Goal: Answer question/provide support

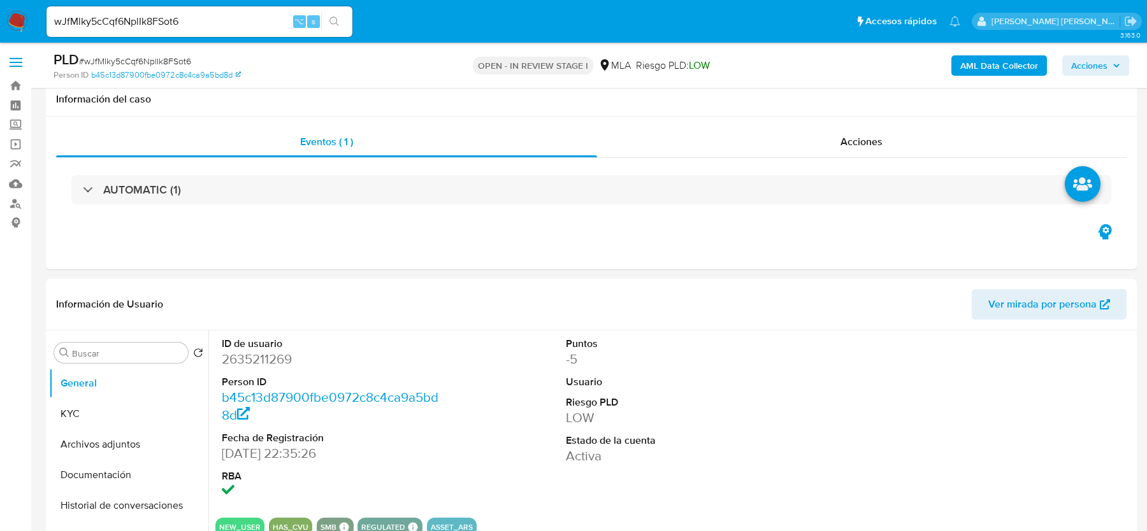
select select "10"
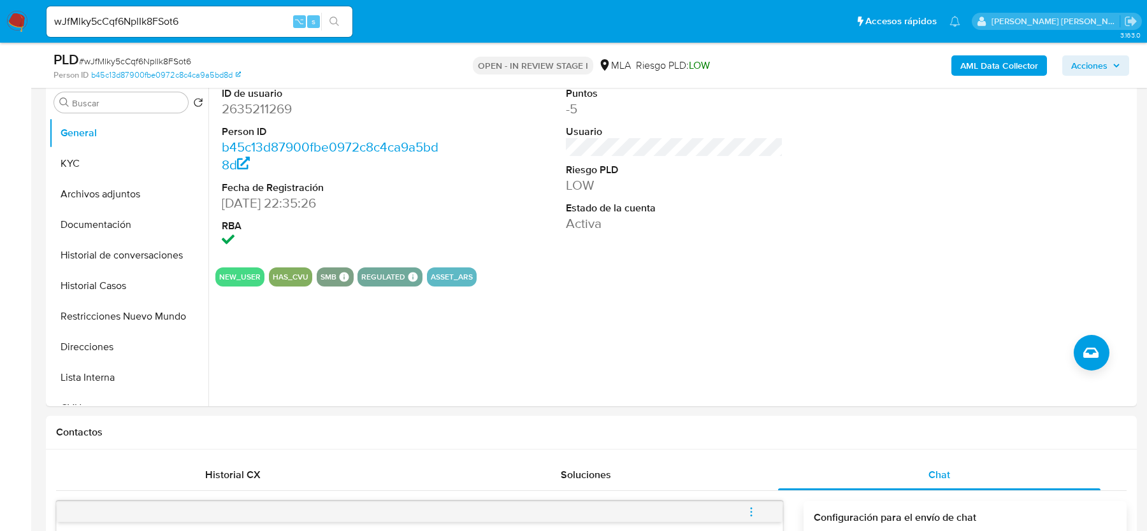
scroll to position [1069, 0]
click at [53, 160] on button "KYC" at bounding box center [123, 163] width 149 height 31
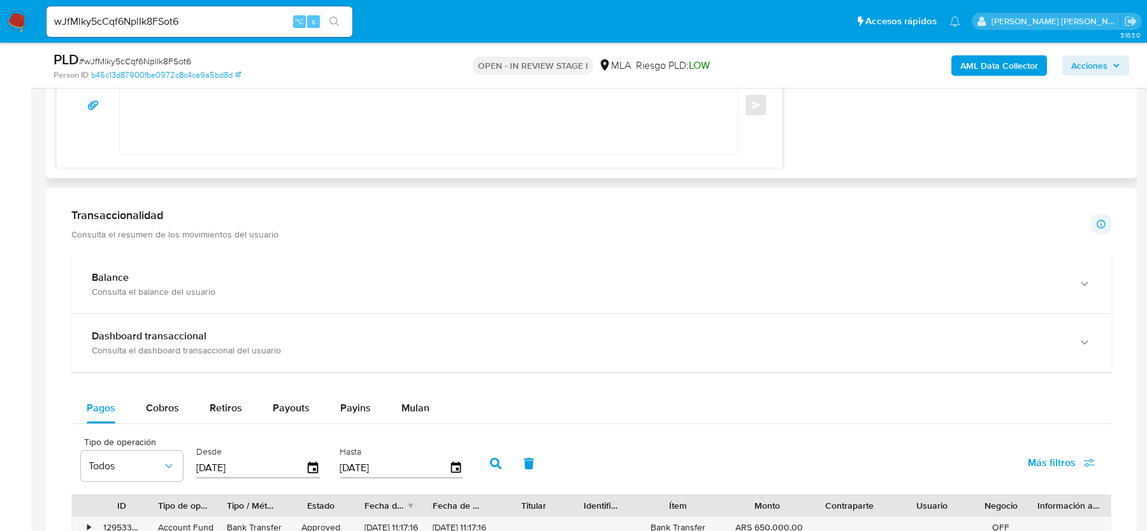
scroll to position [1132, 0]
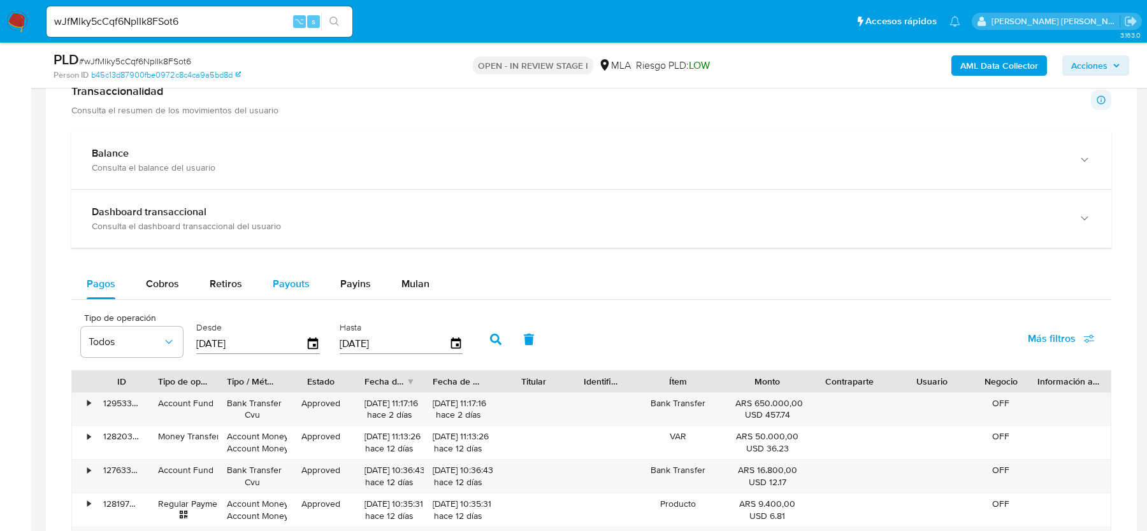
click at [286, 287] on span "Payouts" at bounding box center [291, 284] width 37 height 15
select select "10"
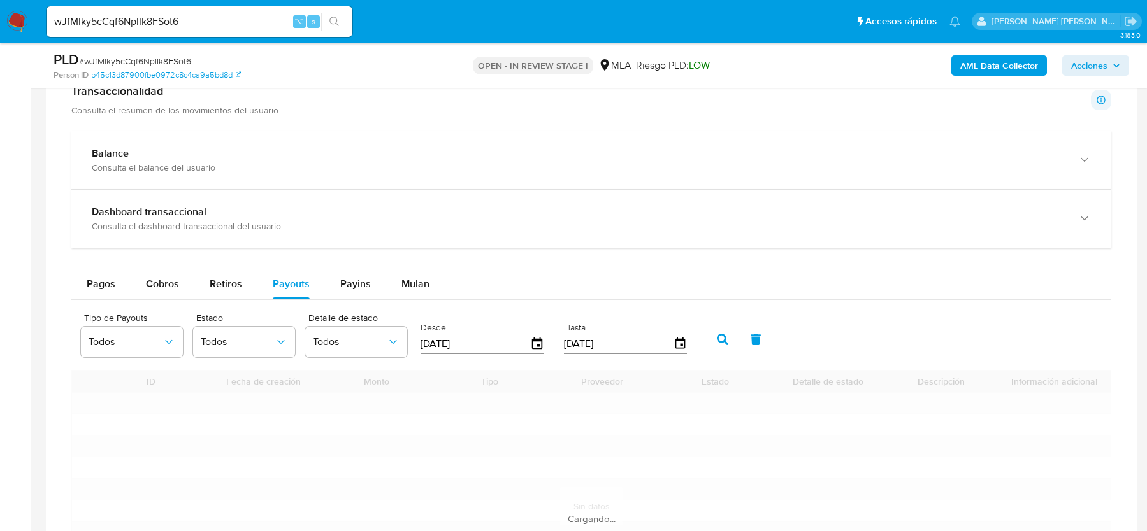
scroll to position [1203, 0]
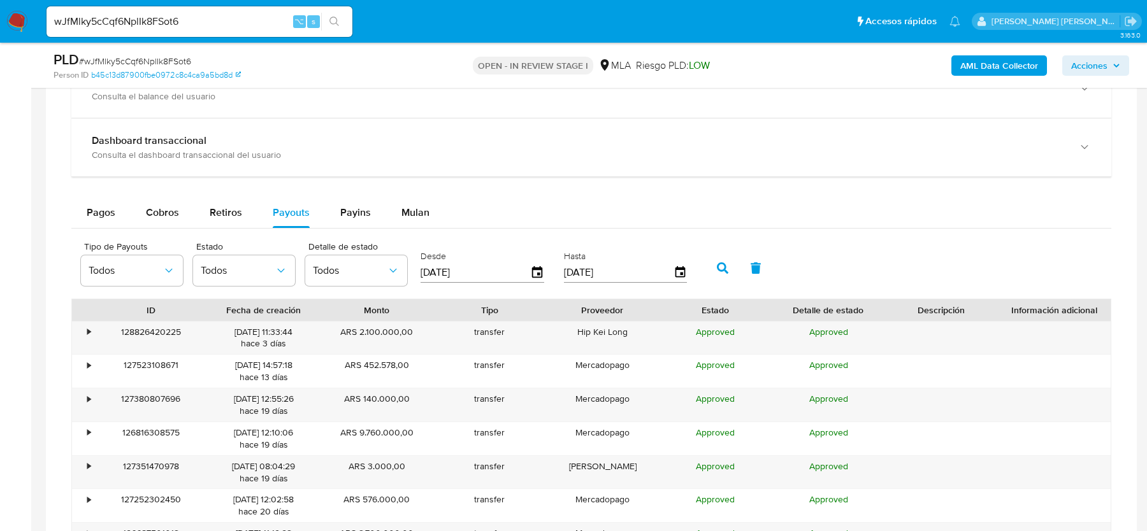
click at [451, 263] on input "[DATE]" at bounding box center [476, 273] width 110 height 20
type input "16/07/025_"
type input "[DATE]"
click at [713, 274] on button "button" at bounding box center [722, 268] width 33 height 31
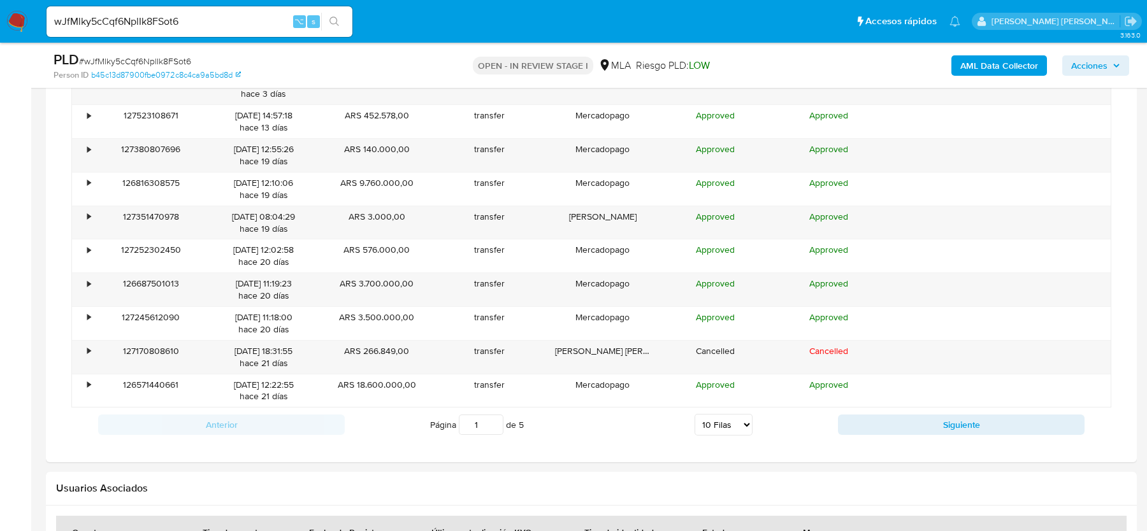
scroll to position [1454, 0]
click at [725, 415] on select "5 Filas 10 Filas 20 Filas 25 Filas 50 Filas 100 Filas" at bounding box center [724, 424] width 58 height 22
select select "50"
click at [695, 413] on select "5 Filas 10 Filas 20 Filas 25 Filas 50 Filas 100 Filas" at bounding box center [724, 424] width 58 height 22
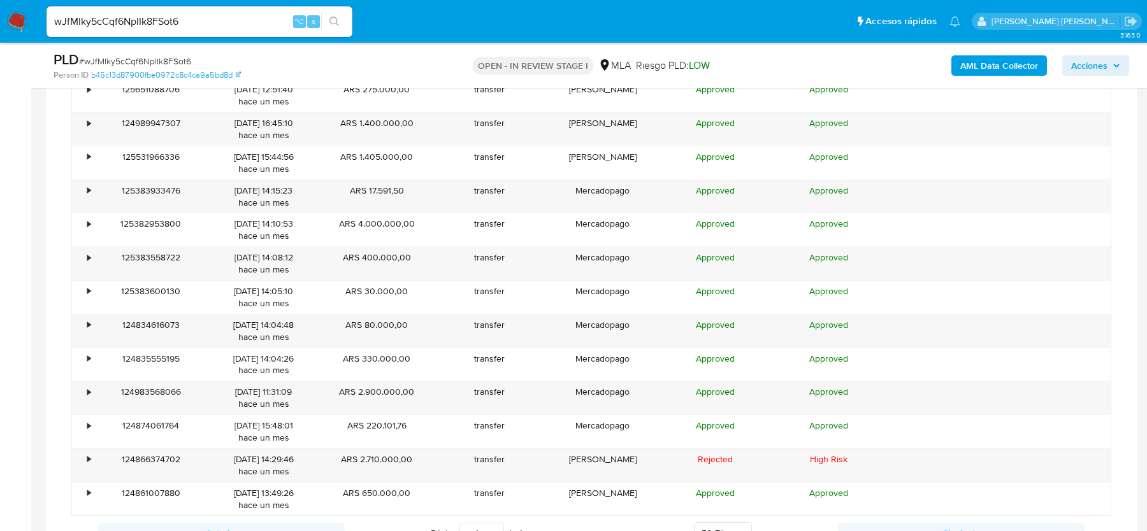
scroll to position [2562, 0]
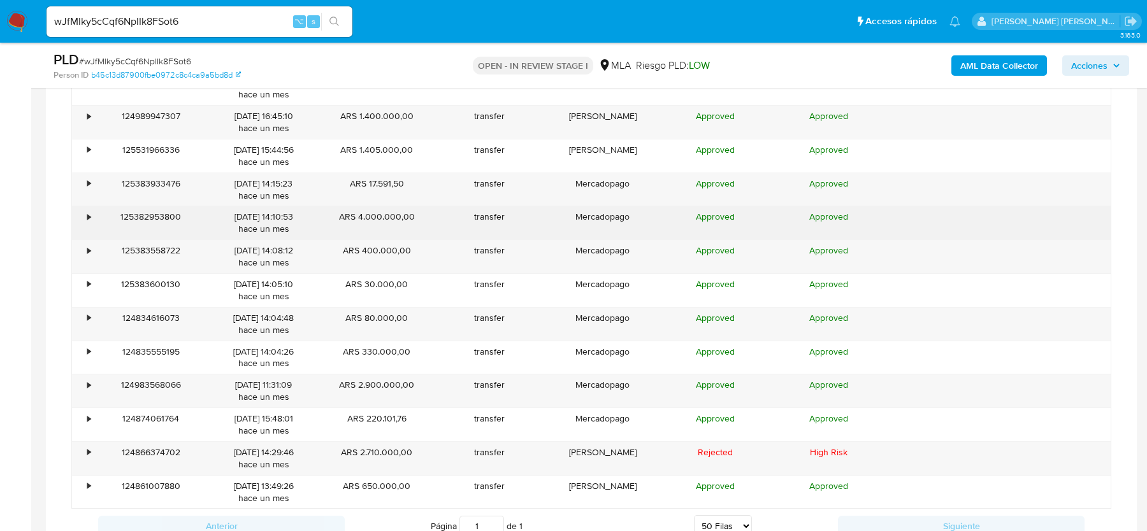
click at [87, 211] on div "•" at bounding box center [88, 217] width 3 height 12
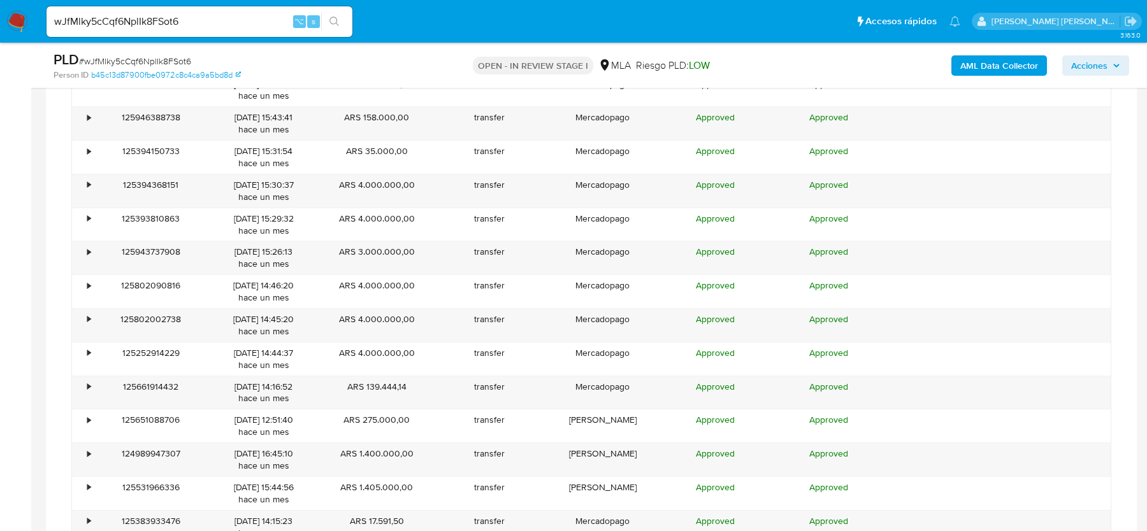
scroll to position [2224, 0]
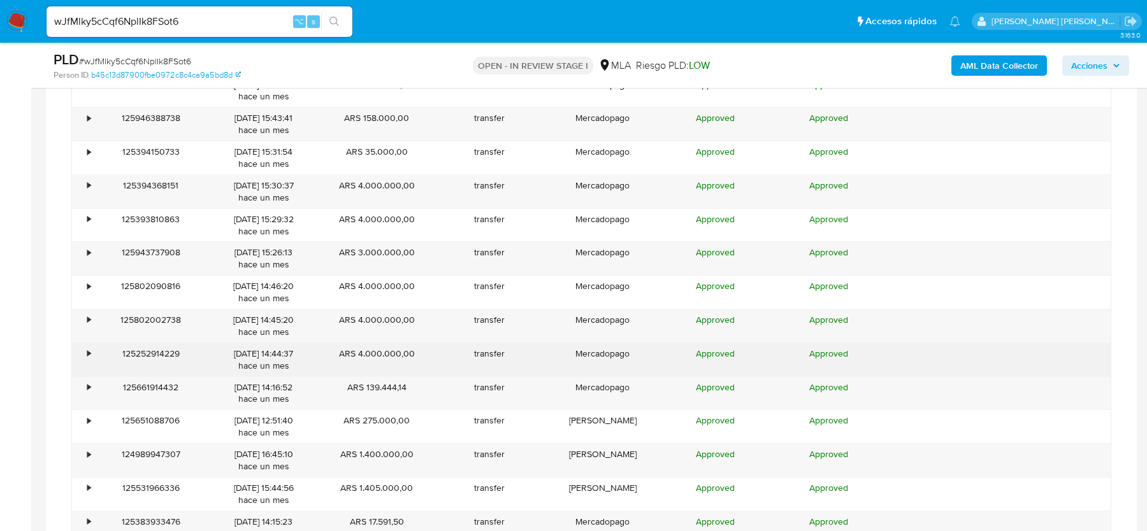
click at [90, 348] on div "•" at bounding box center [88, 354] width 3 height 12
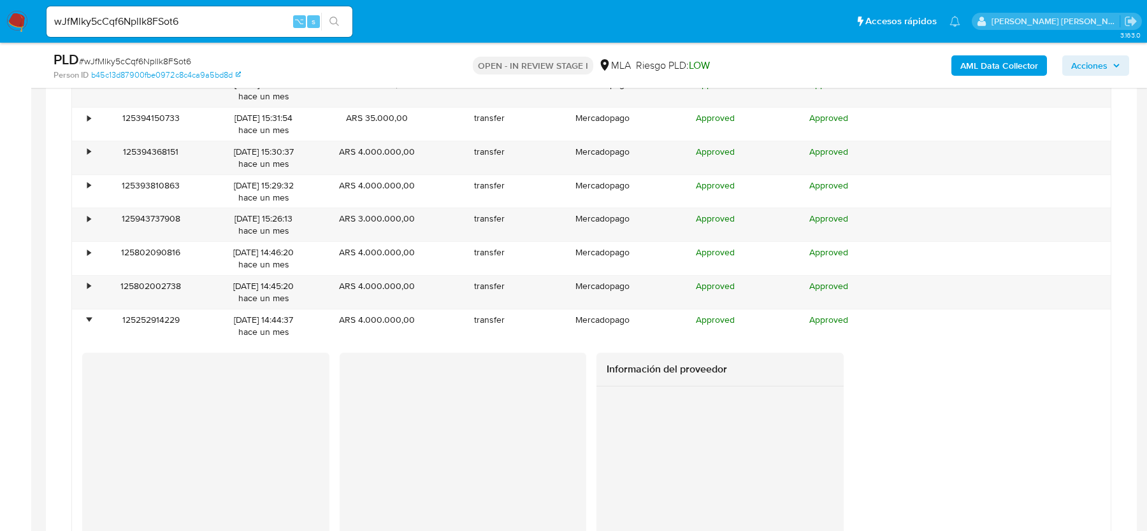
scroll to position [2273, 0]
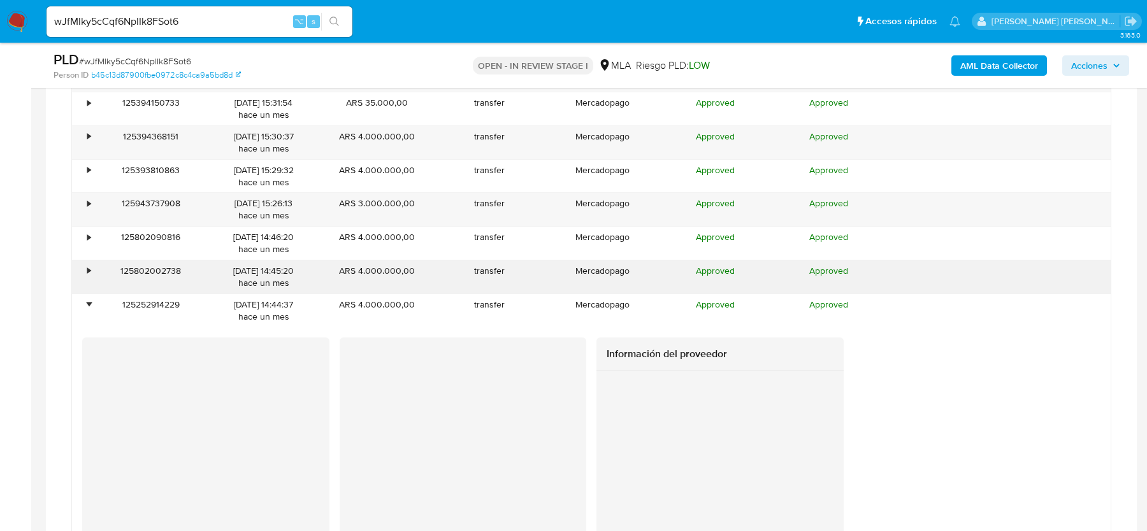
click at [89, 265] on div "•" at bounding box center [88, 271] width 3 height 12
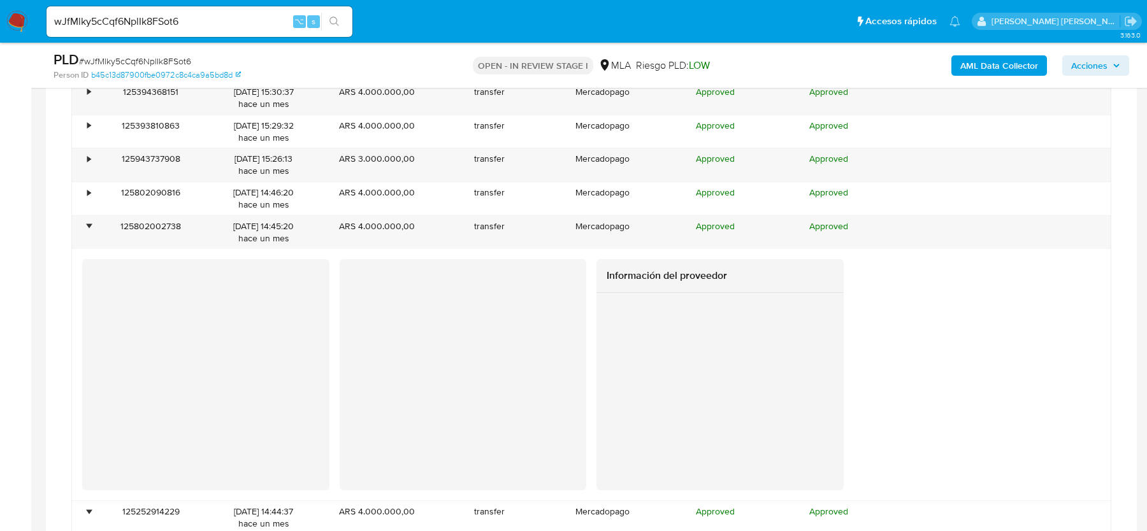
scroll to position [2315, 0]
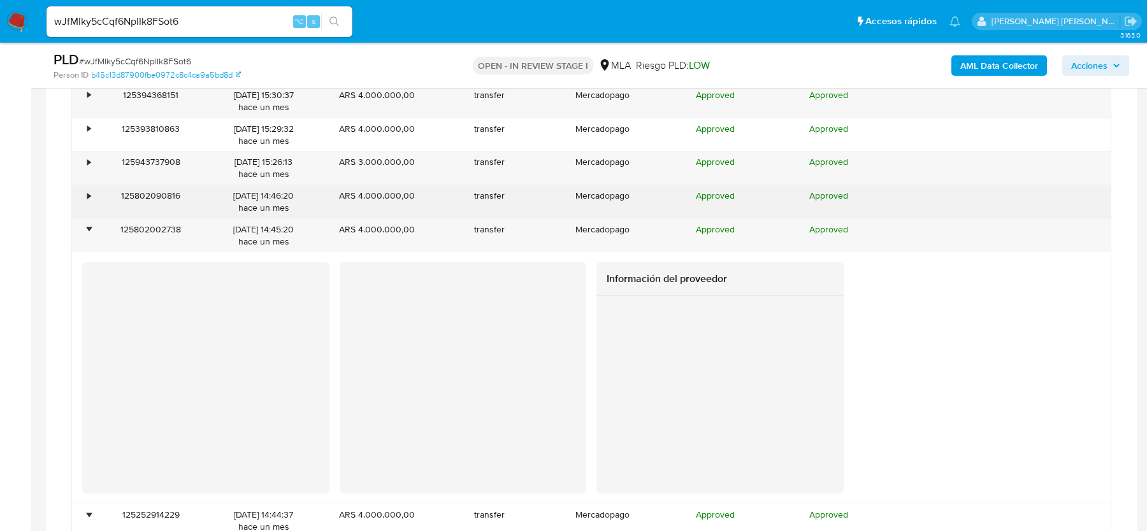
click at [88, 190] on div "•" at bounding box center [88, 196] width 3 height 12
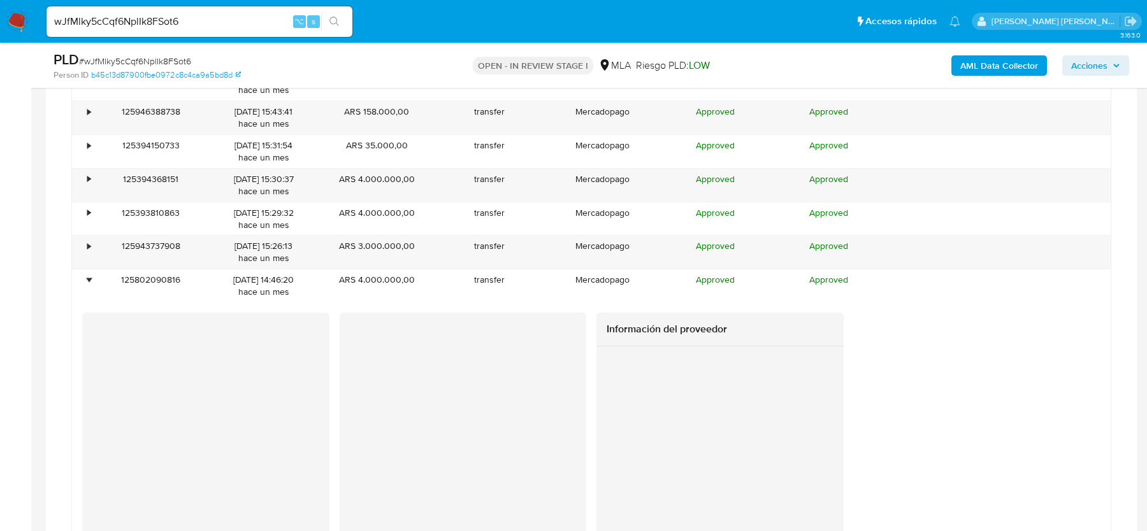
scroll to position [2225, 0]
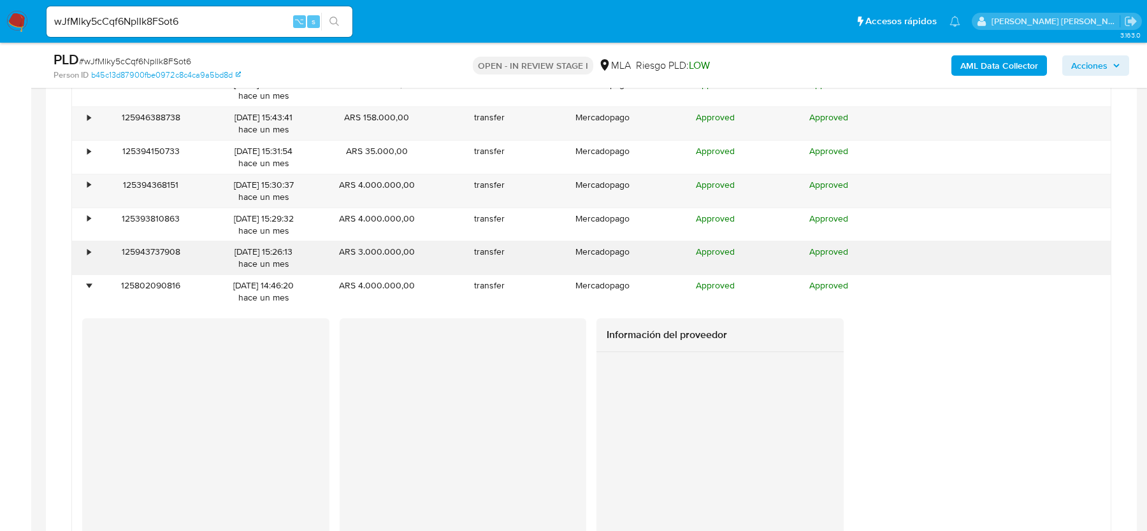
click at [89, 246] on div "•" at bounding box center [88, 252] width 3 height 12
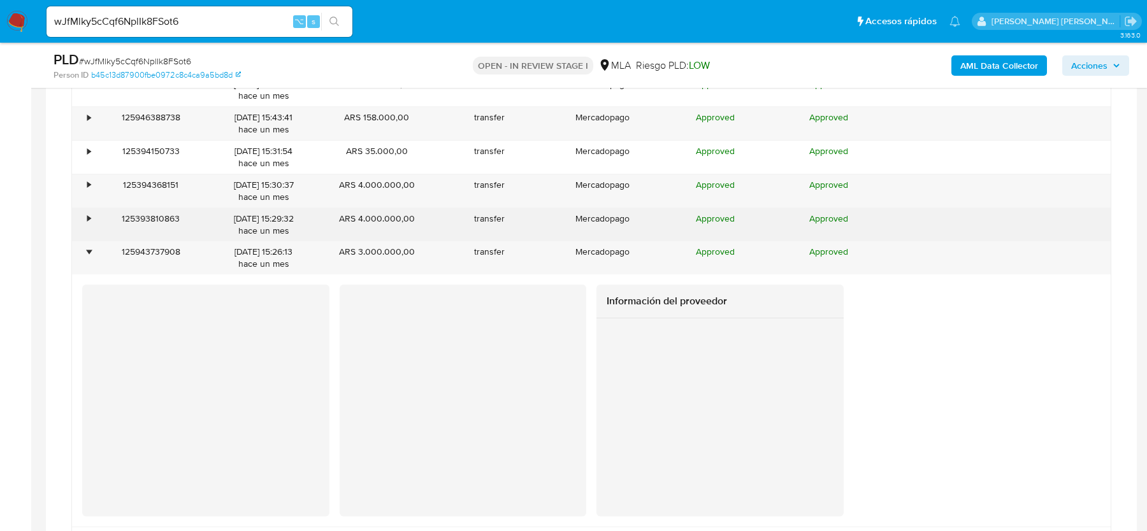
click at [88, 213] on div "•" at bounding box center [88, 219] width 3 height 12
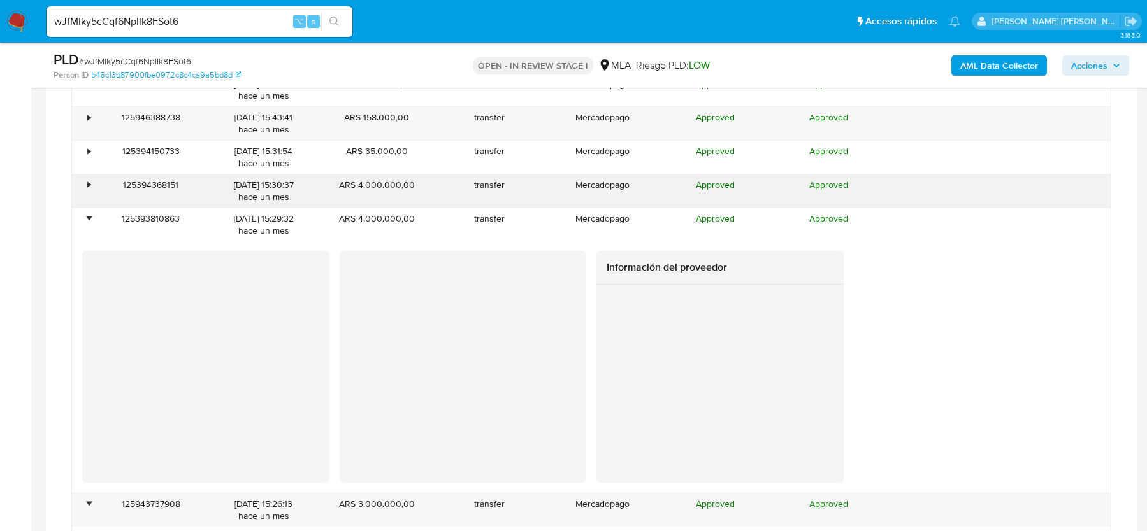
click at [92, 180] on div "•" at bounding box center [83, 191] width 22 height 33
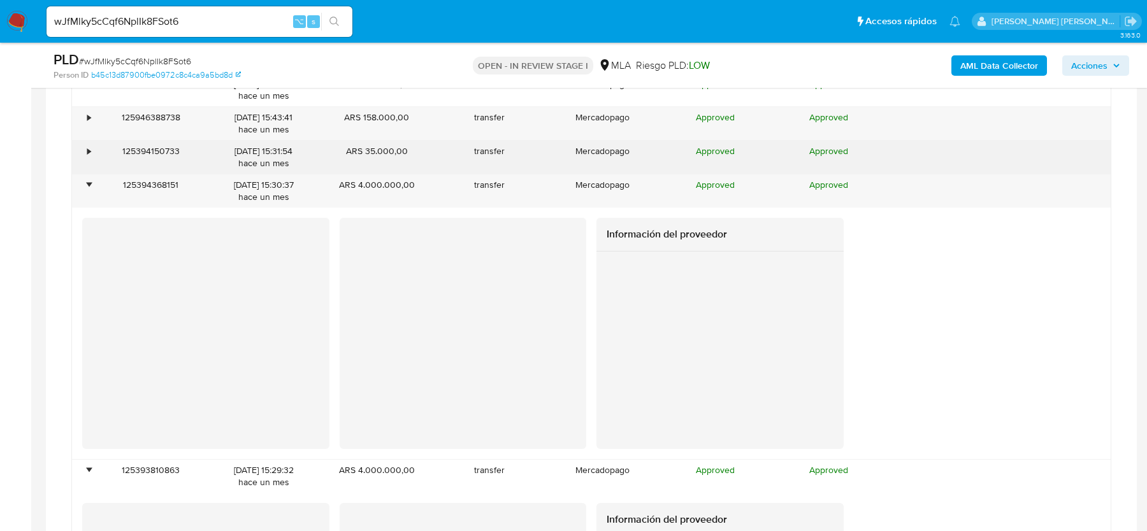
click at [90, 145] on div "•" at bounding box center [88, 151] width 3 height 12
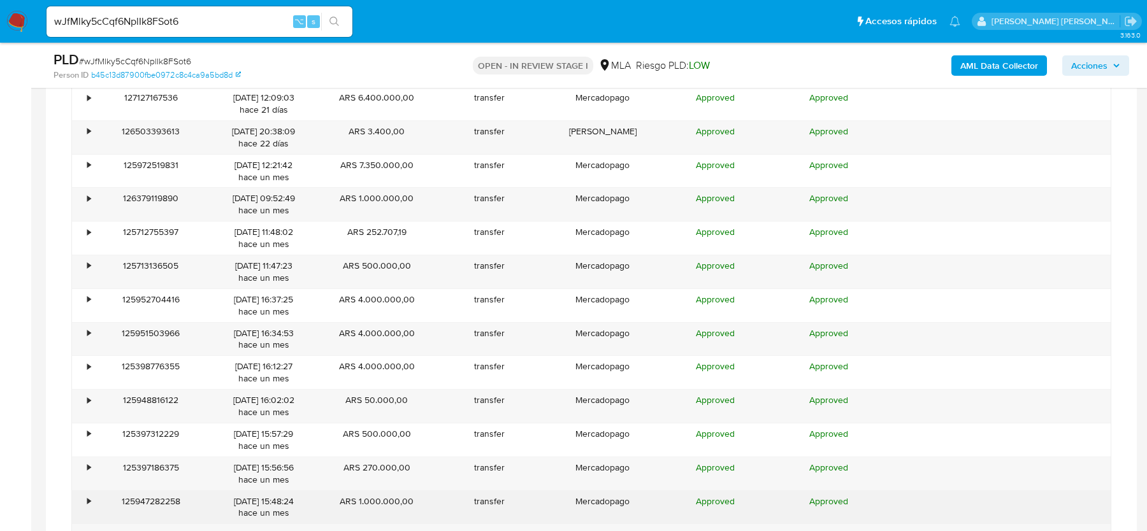
scroll to position [1805, 0]
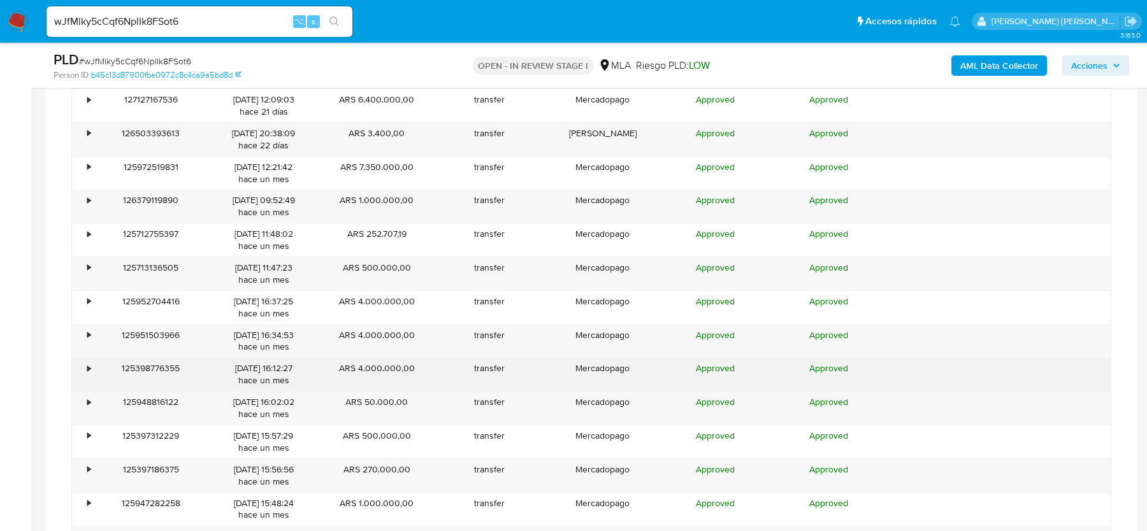
click at [86, 361] on div "•" at bounding box center [83, 374] width 22 height 33
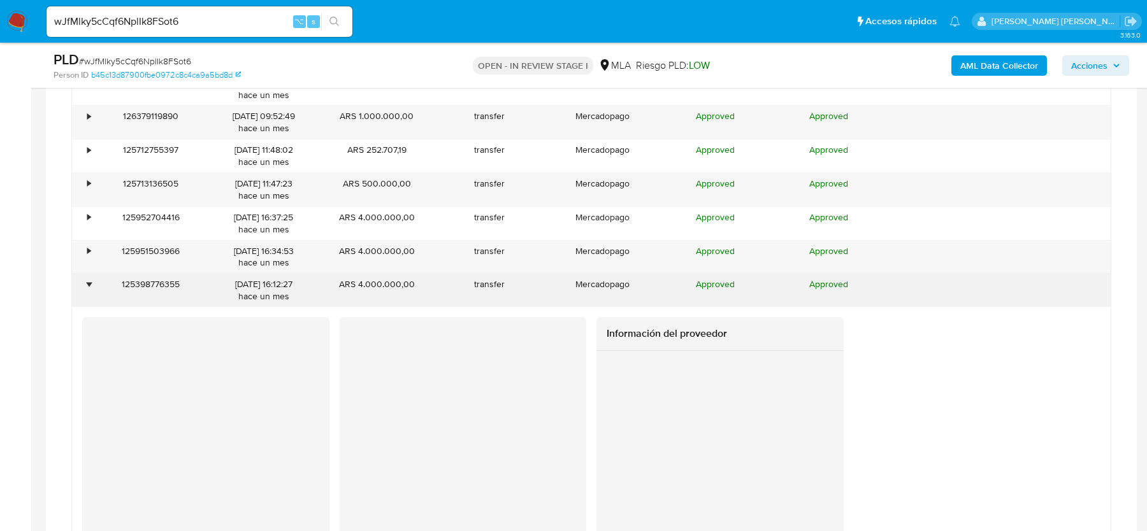
scroll to position [1899, 0]
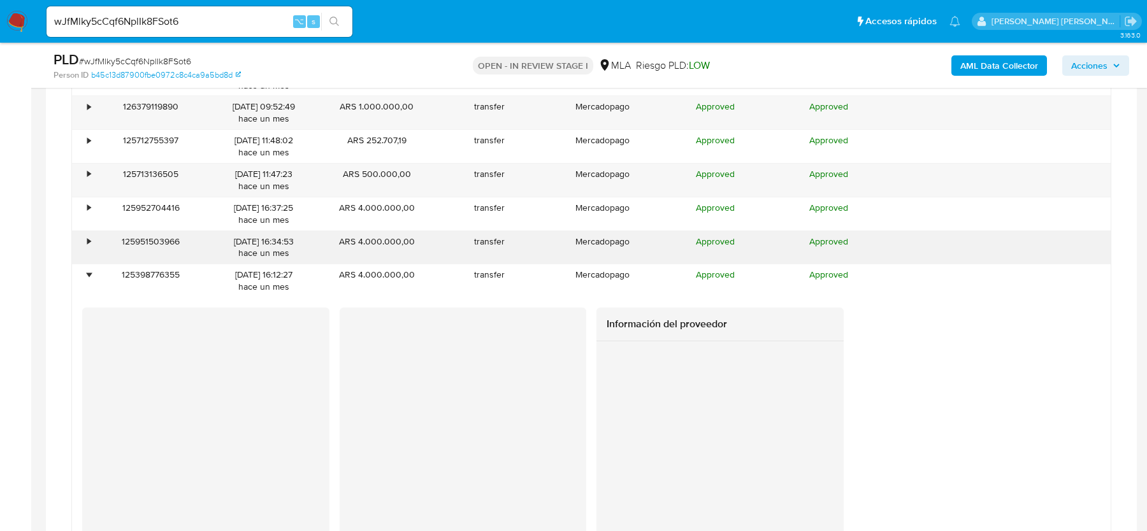
click at [90, 241] on div "•" at bounding box center [83, 247] width 22 height 33
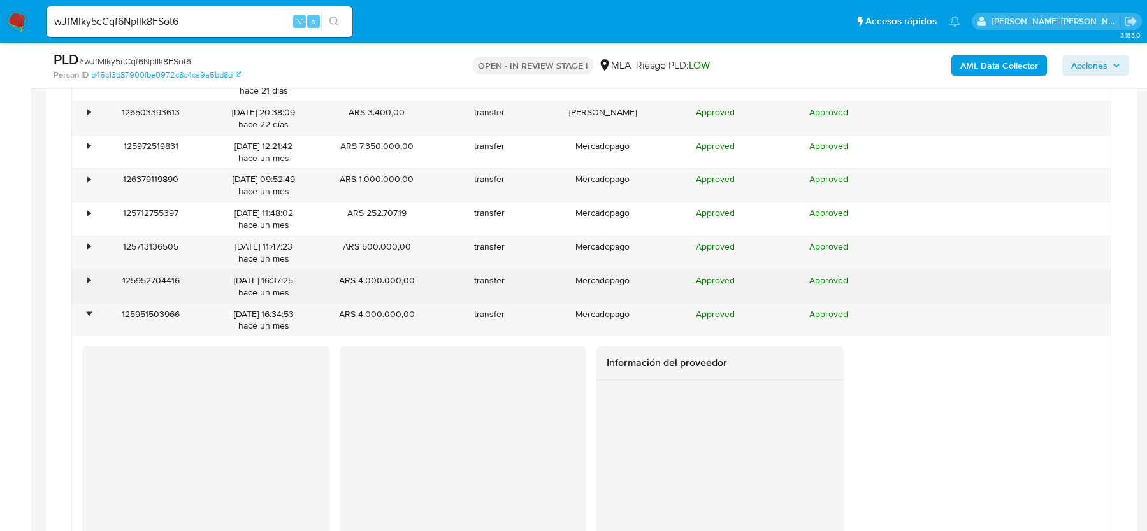
scroll to position [1824, 0]
click at [88, 277] on div "•" at bounding box center [88, 283] width 3 height 12
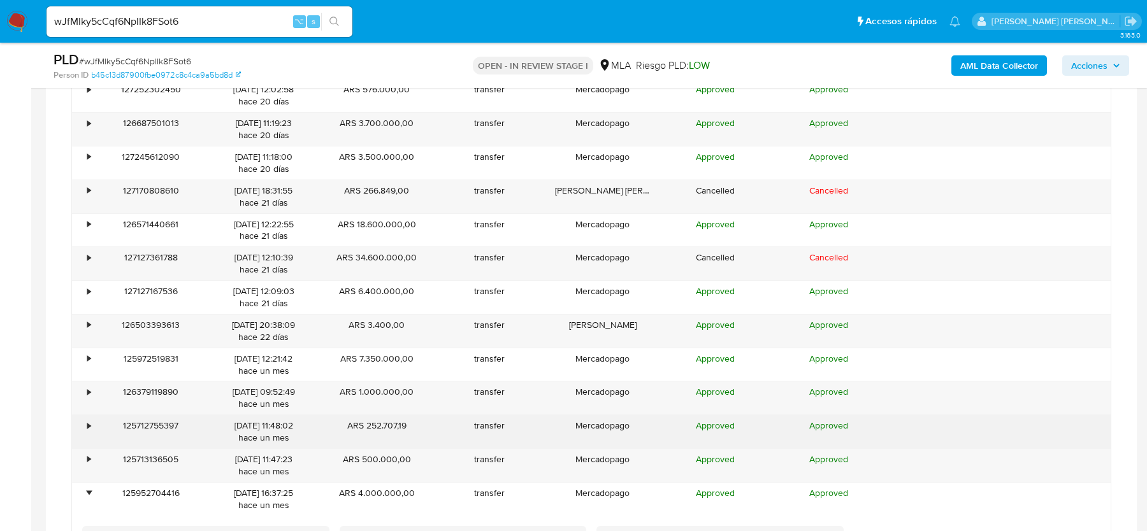
scroll to position [1610, 0]
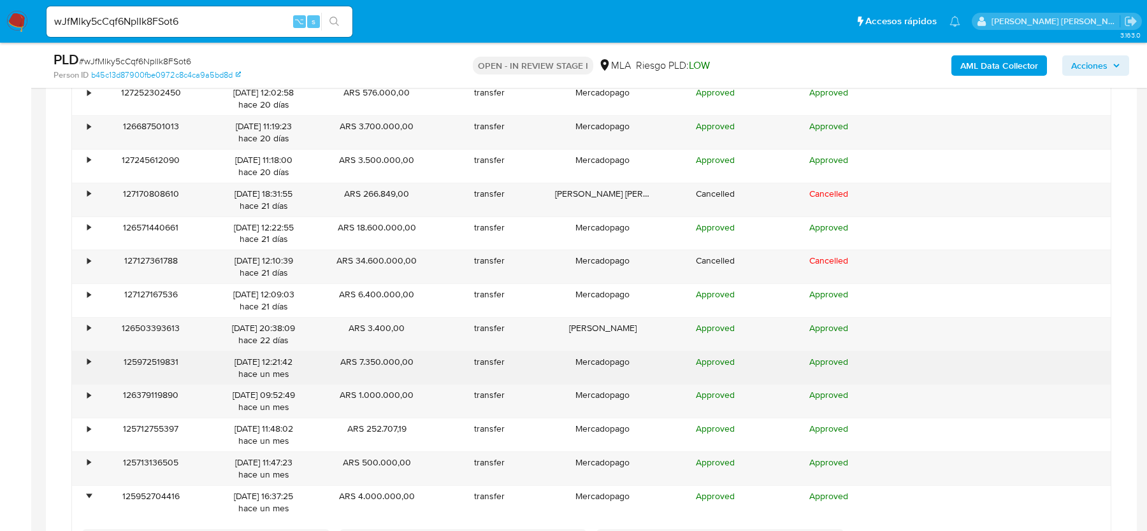
click at [89, 356] on div "•" at bounding box center [88, 362] width 3 height 12
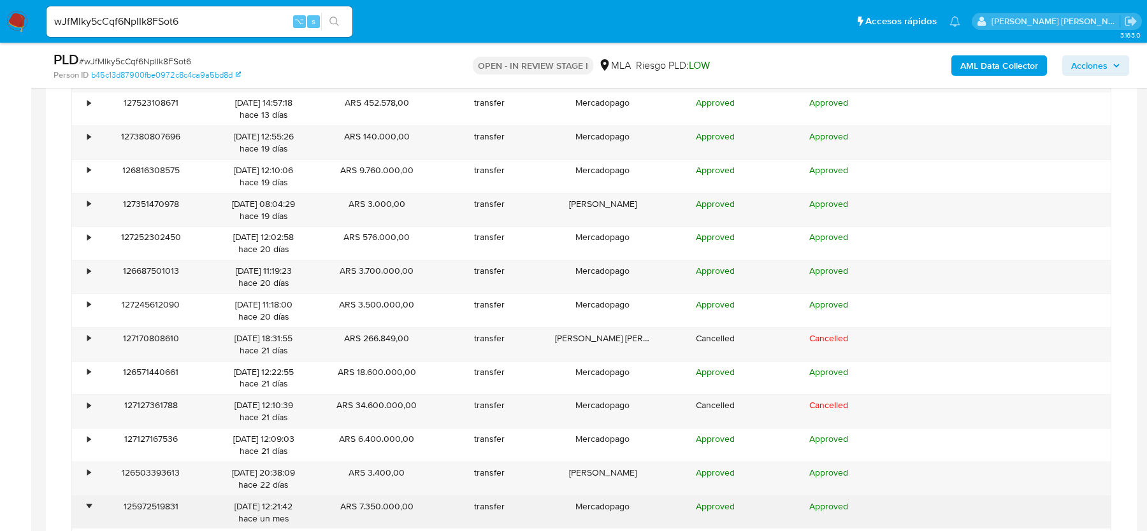
scroll to position [1463, 0]
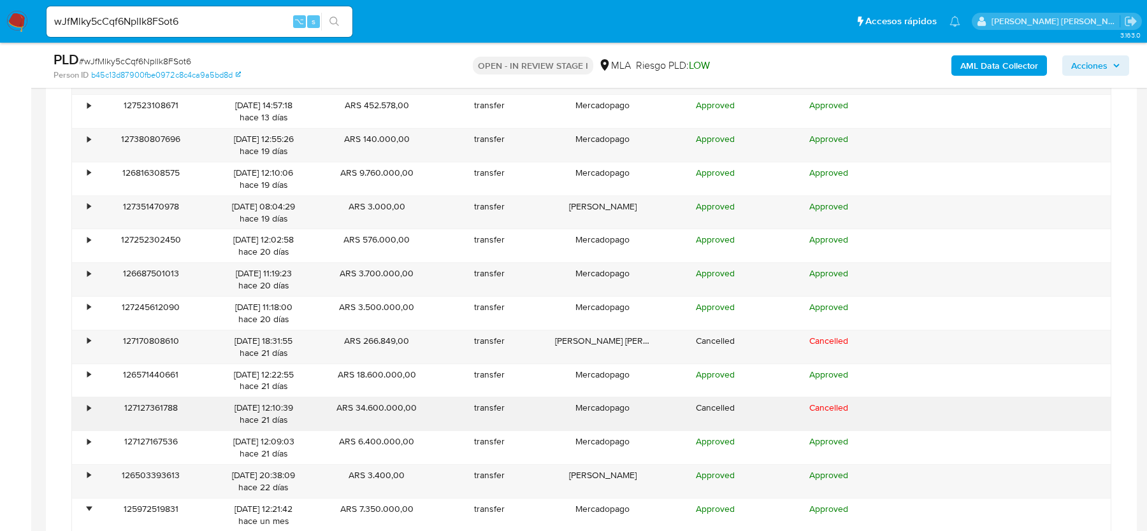
click at [88, 406] on div "•" at bounding box center [88, 408] width 3 height 12
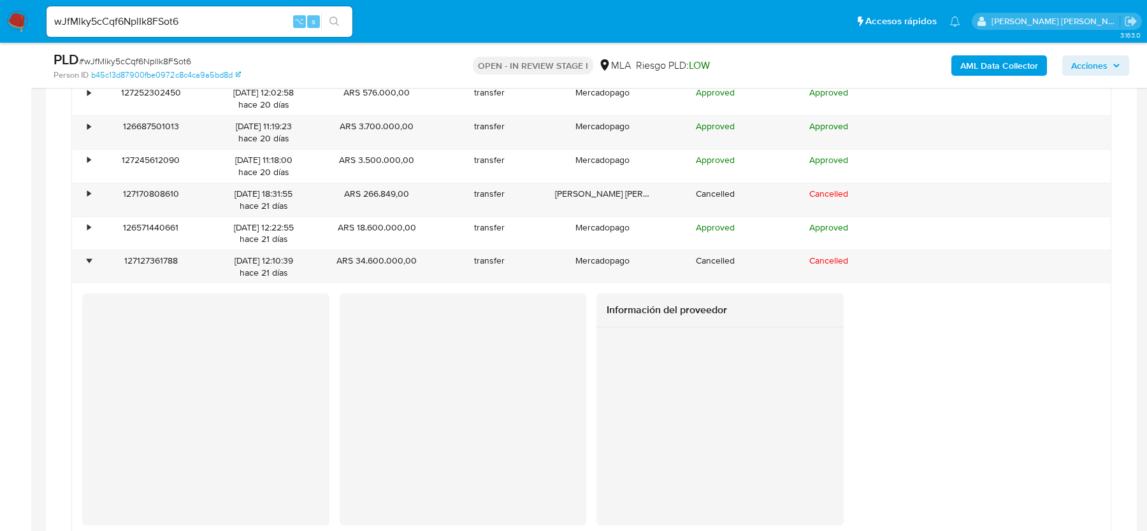
scroll to position [1611, 0]
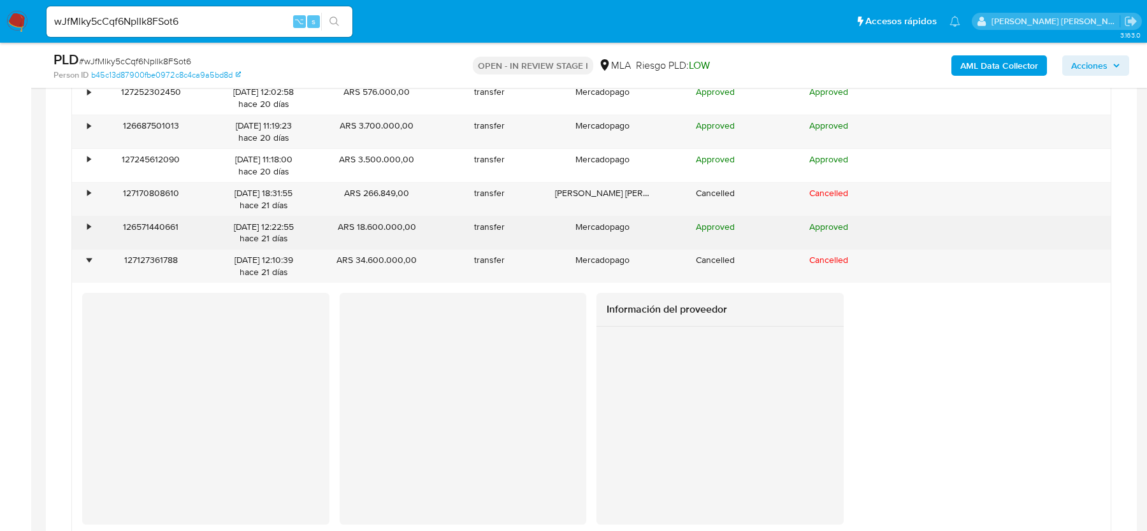
click at [90, 221] on div "•" at bounding box center [88, 227] width 3 height 12
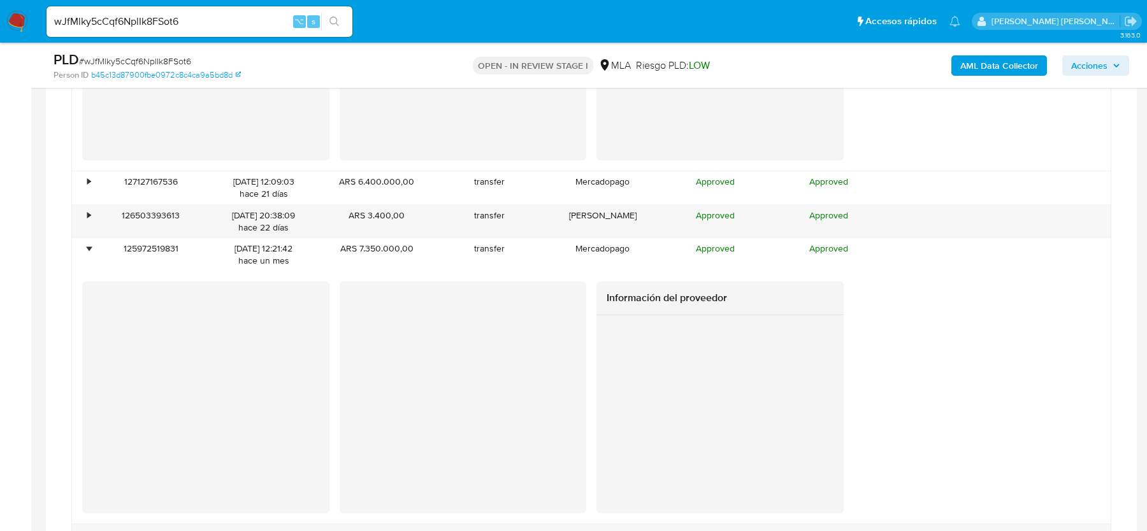
scroll to position [2222, 0]
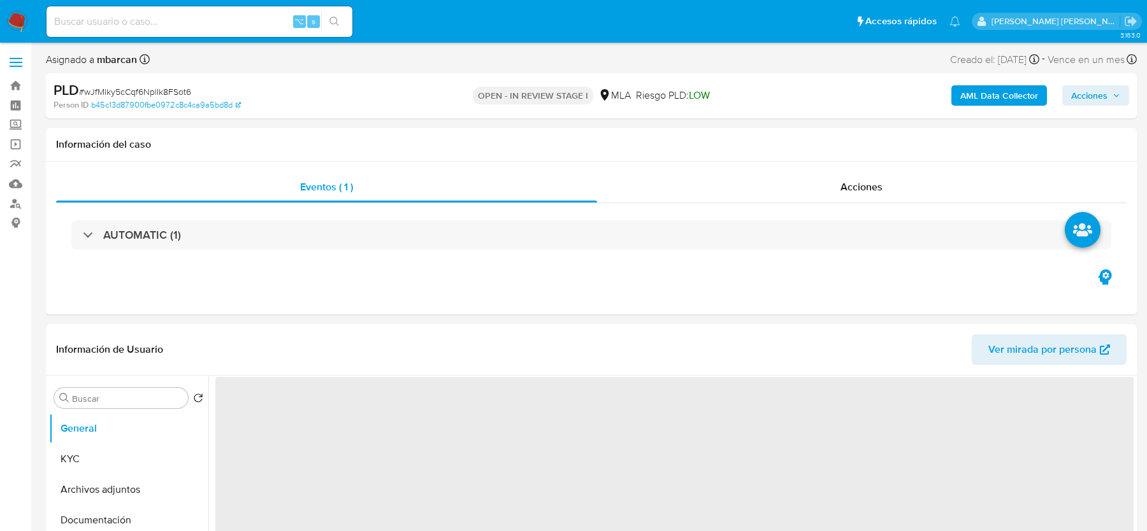
select select "10"
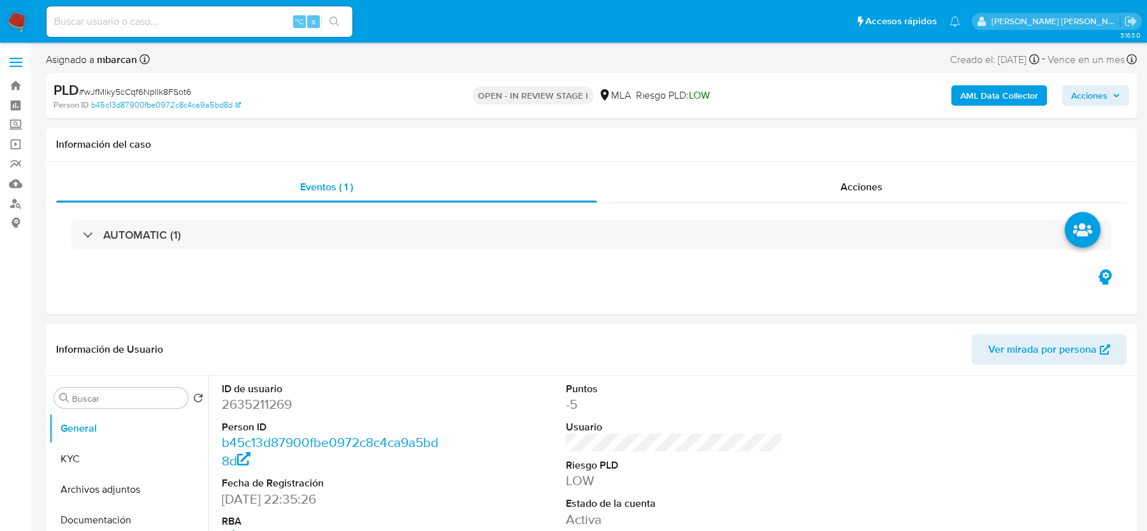
click at [991, 99] on b "AML Data Collector" at bounding box center [999, 95] width 78 height 20
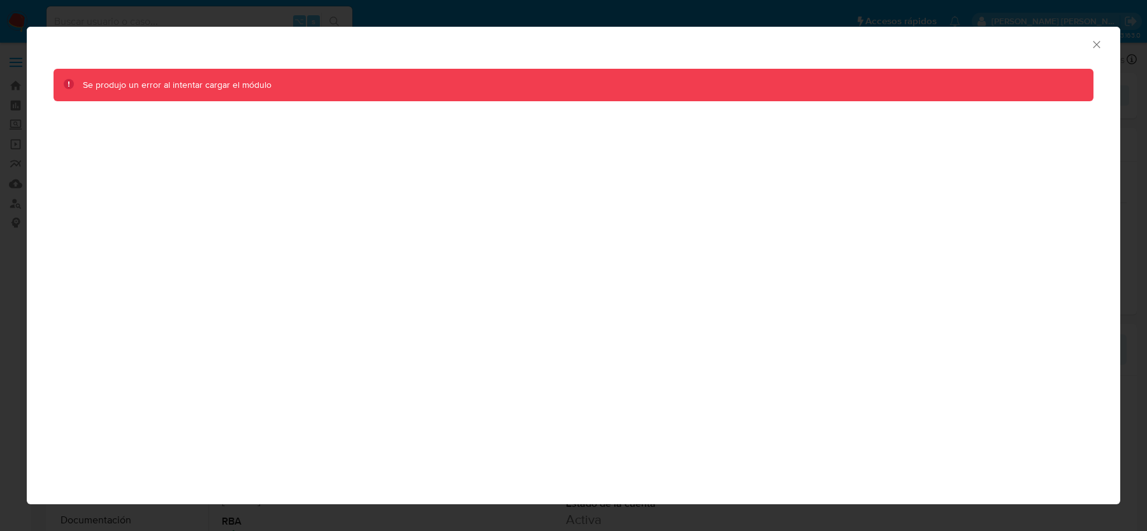
click at [1096, 55] on div "AML Data Collector" at bounding box center [574, 43] width 1094 height 32
click at [1096, 49] on icon "Cerrar ventana" at bounding box center [1096, 44] width 13 height 13
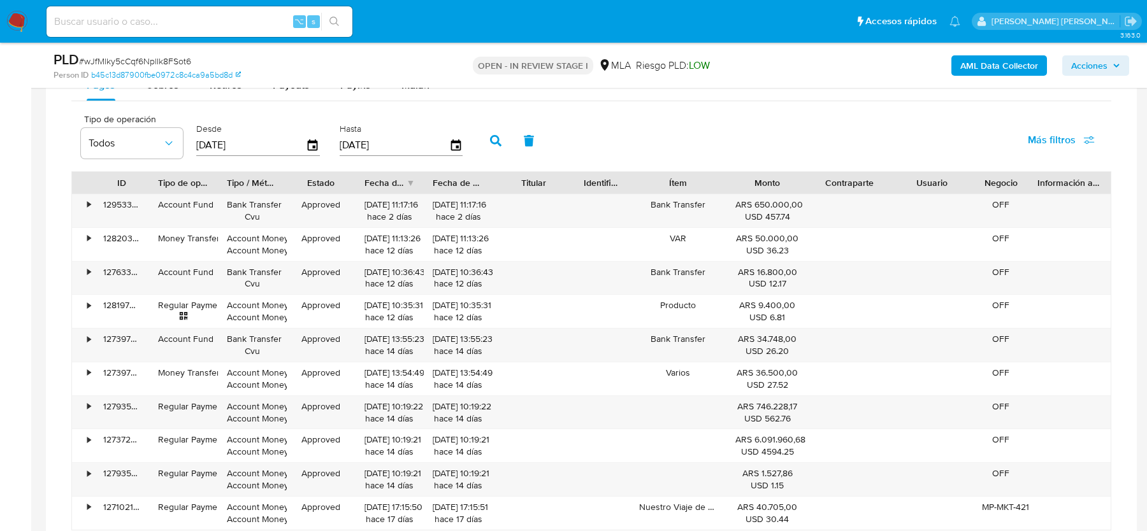
scroll to position [1053, 0]
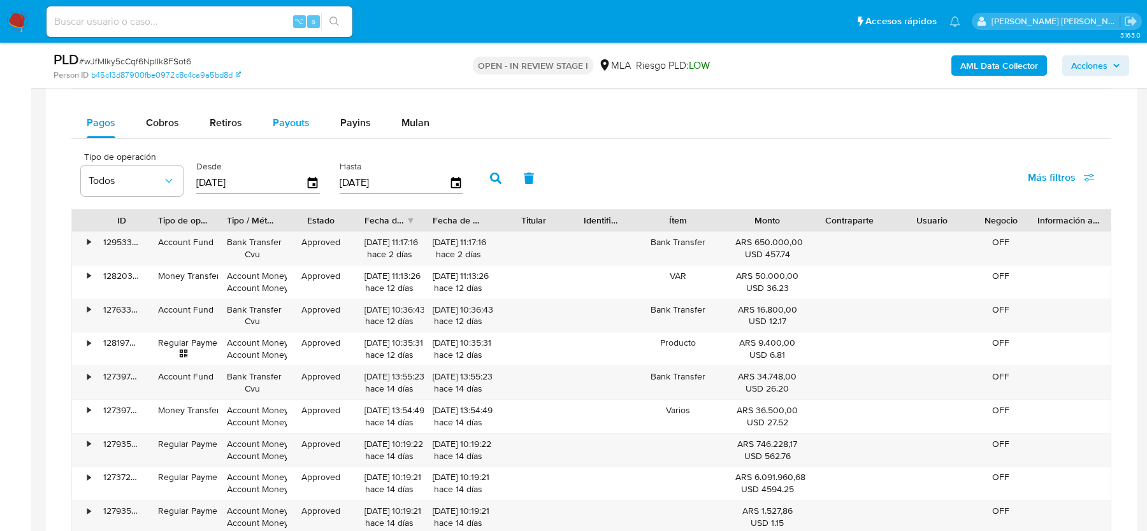
click at [280, 115] on span "Payouts" at bounding box center [291, 122] width 37 height 15
select select "10"
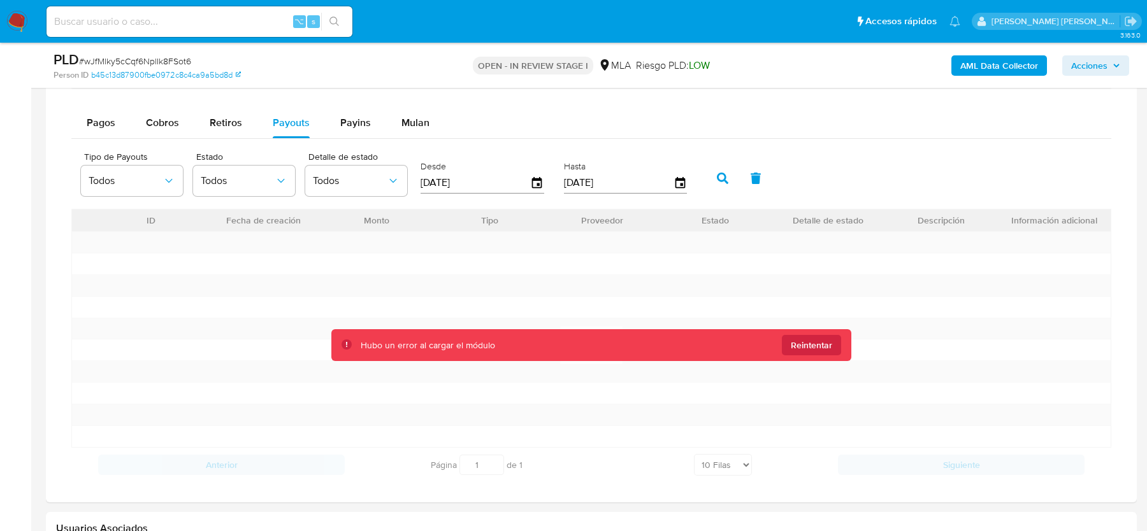
click at [486, 186] on input "[DATE]" at bounding box center [476, 183] width 110 height 20
type input "16/07/202_"
type input "0_/__/____"
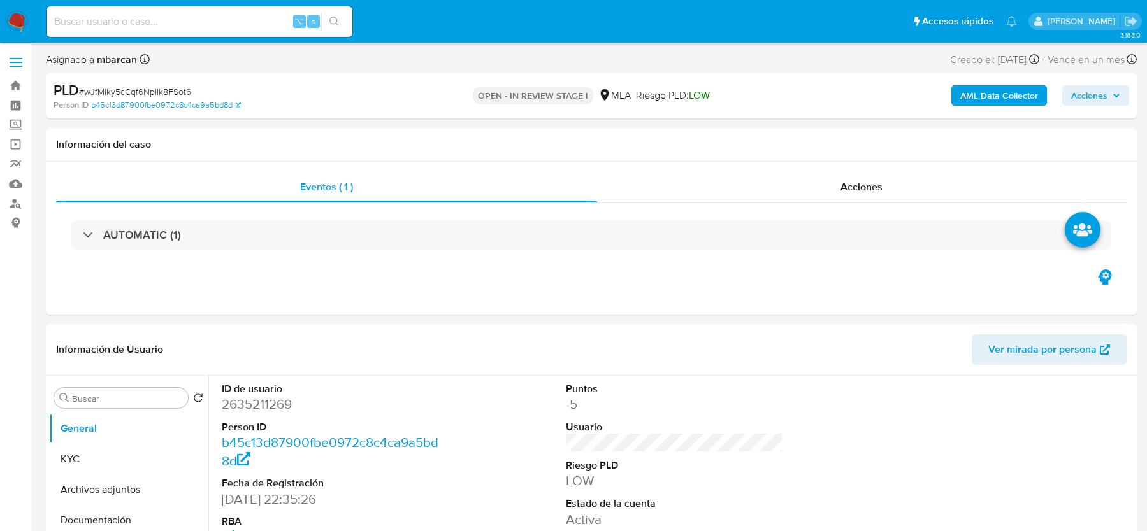
select select "10"
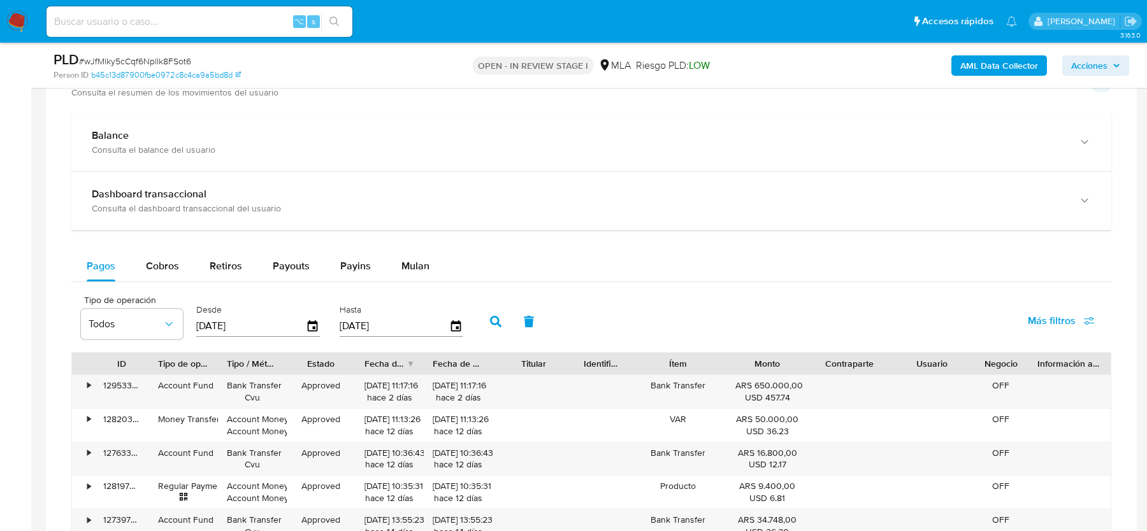
scroll to position [966, 0]
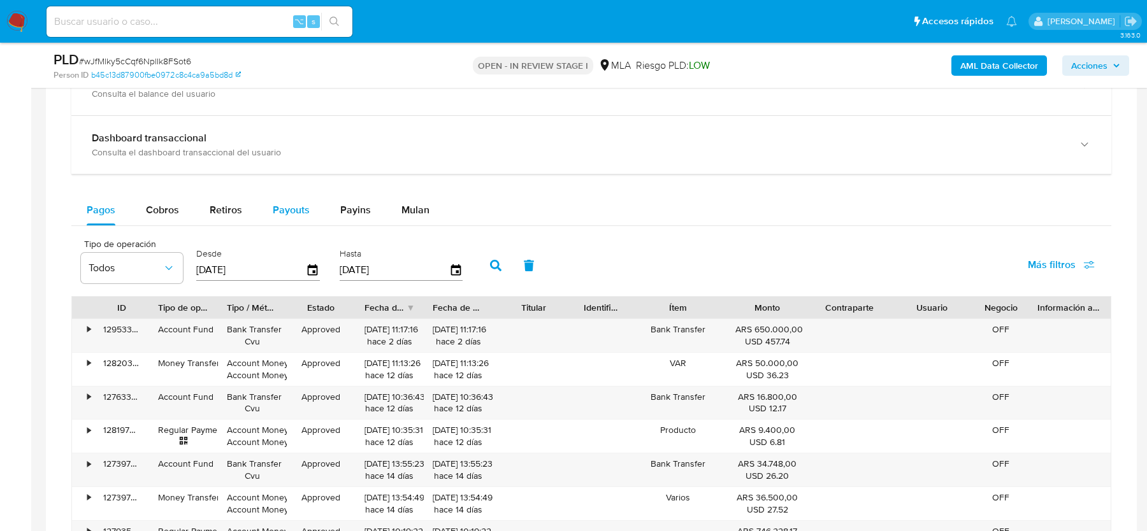
click at [263, 217] on button "Payouts" at bounding box center [291, 210] width 68 height 31
select select "10"
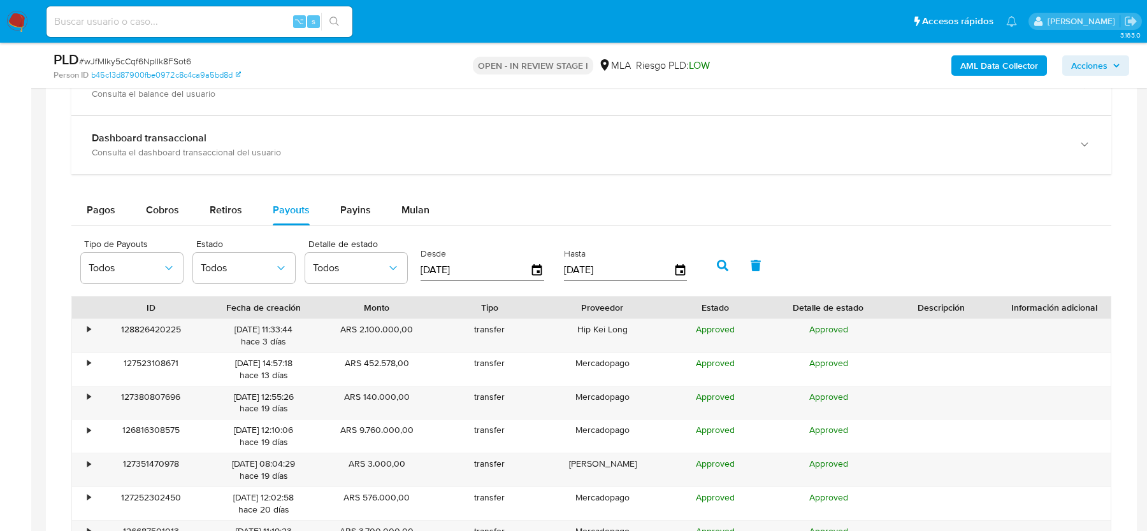
click at [456, 266] on input "[DATE]" at bounding box center [476, 270] width 110 height 20
type input "16/07/025_"
type input "01/09/2025"
click at [717, 265] on icon "button" at bounding box center [722, 265] width 11 height 11
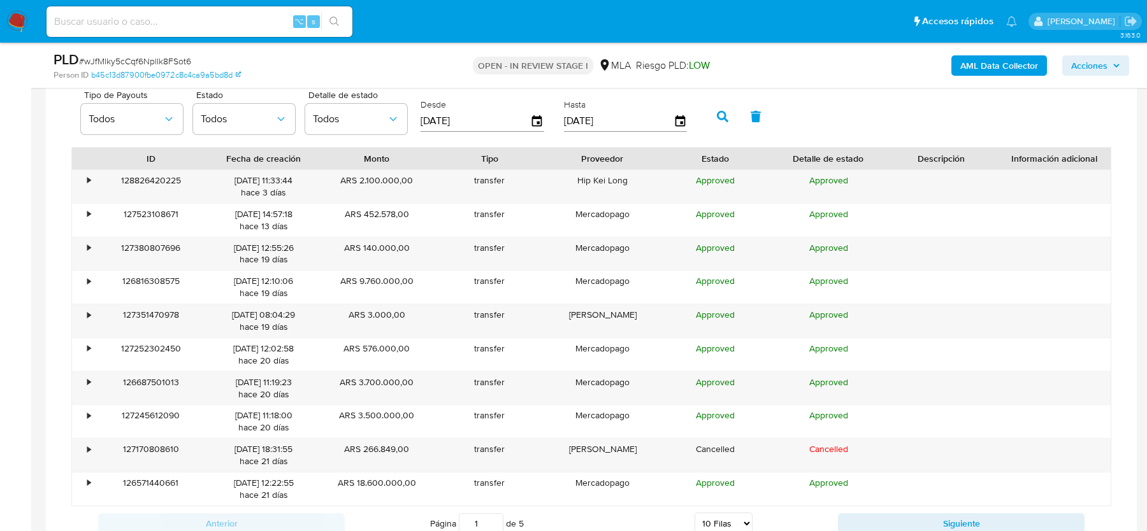
scroll to position [1203, 0]
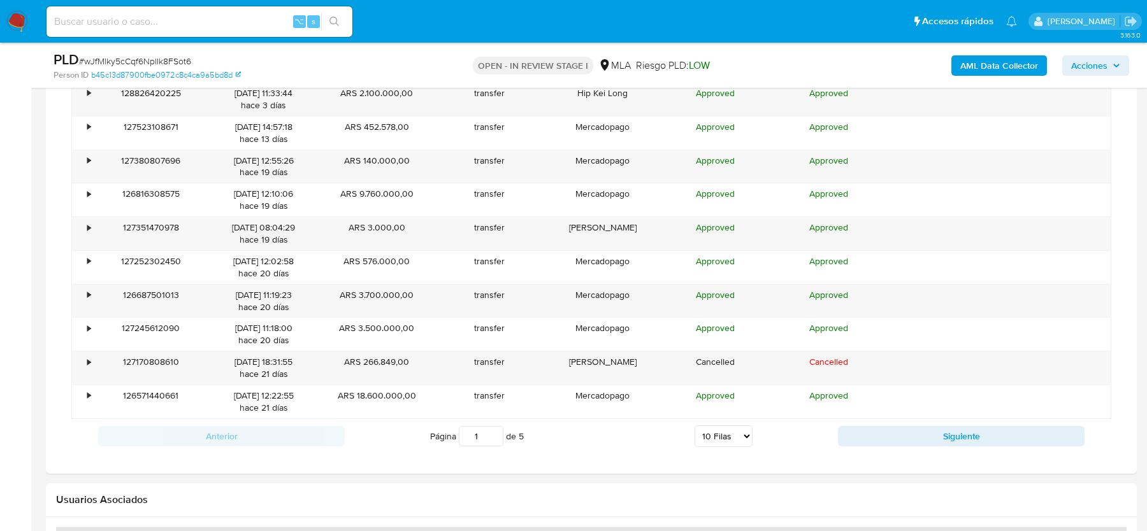
click at [722, 438] on select "5 Filas 10 Filas 20 Filas 25 Filas 50 Filas 100 Filas" at bounding box center [724, 437] width 58 height 22
select select "100"
click at [695, 426] on select "5 Filas 10 Filas 20 Filas 25 Filas 50 Filas 100 Filas" at bounding box center [724, 437] width 58 height 22
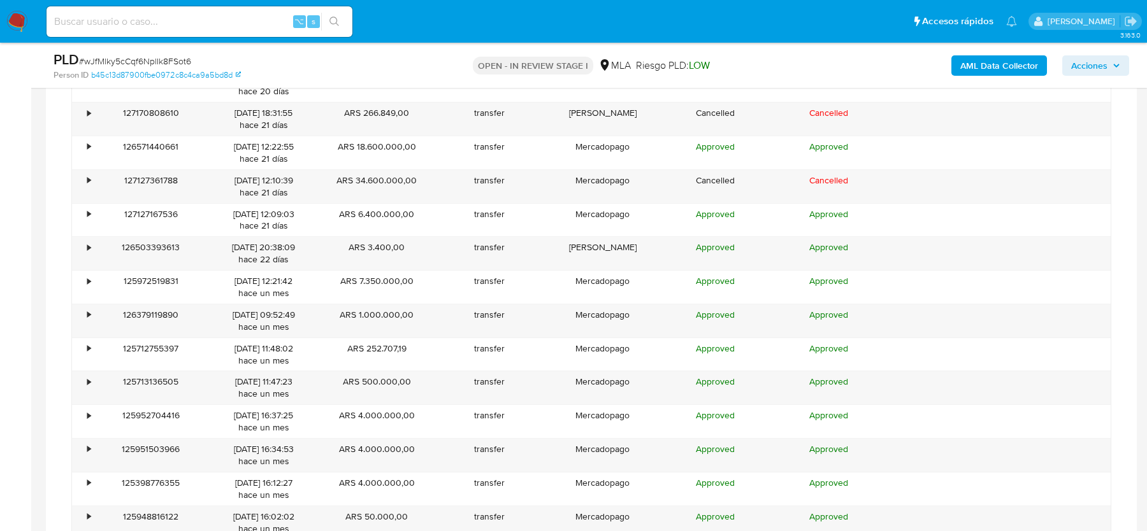
scroll to position [1451, 0]
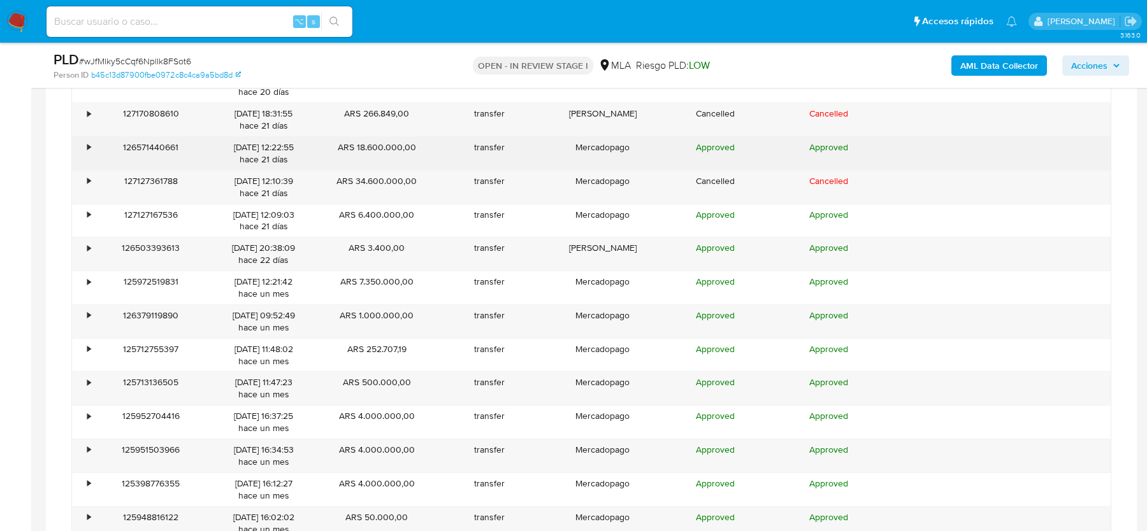
click at [89, 141] on div "•" at bounding box center [88, 147] width 3 height 12
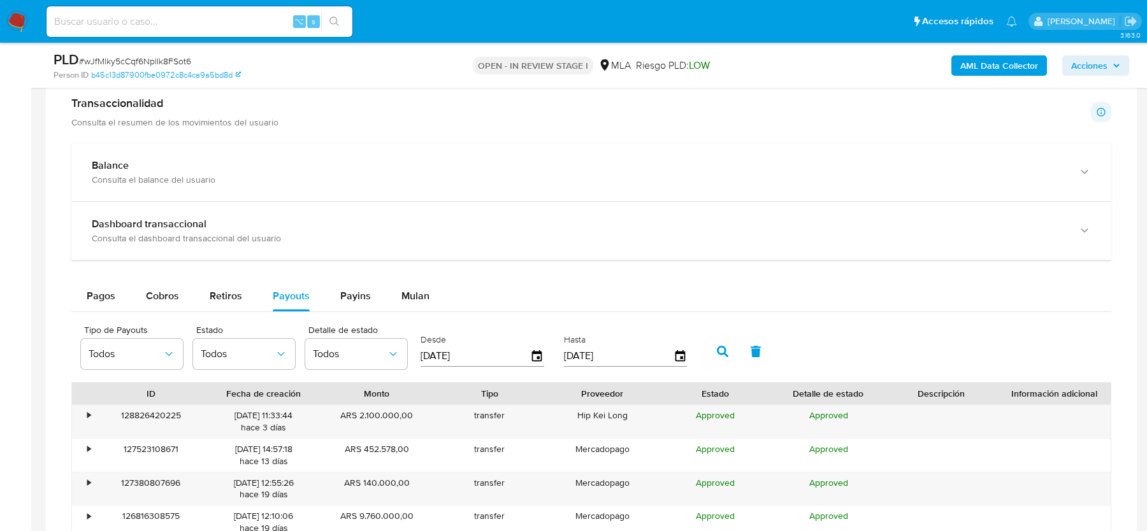
scroll to position [558, 0]
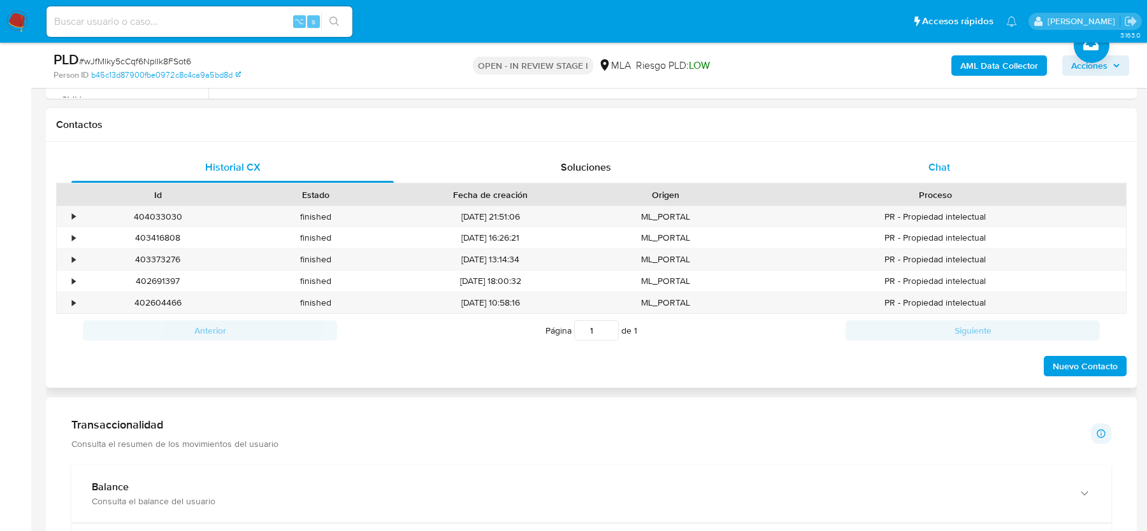
click at [945, 163] on span "Chat" at bounding box center [939, 167] width 22 height 15
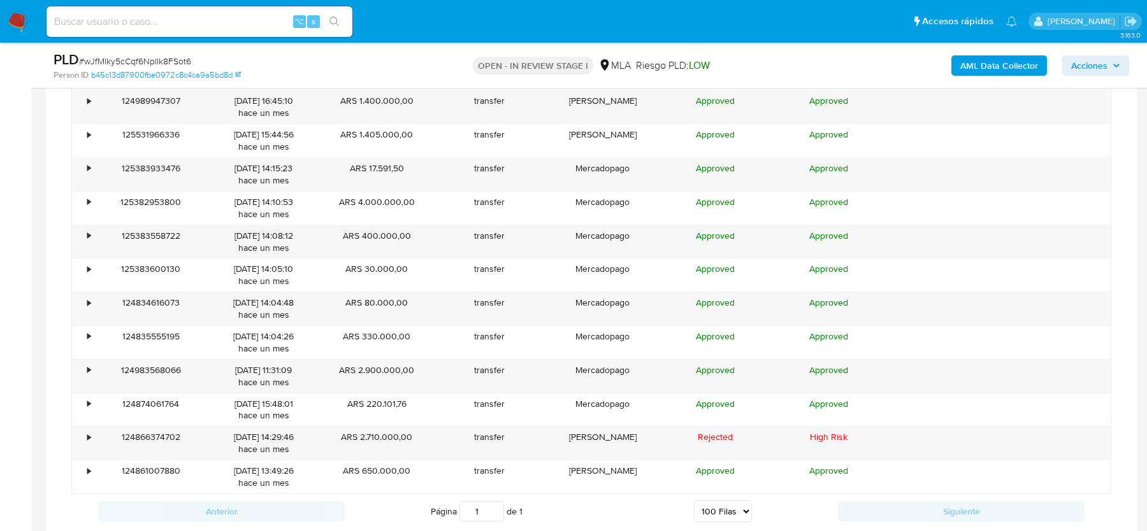
scroll to position [3519, 0]
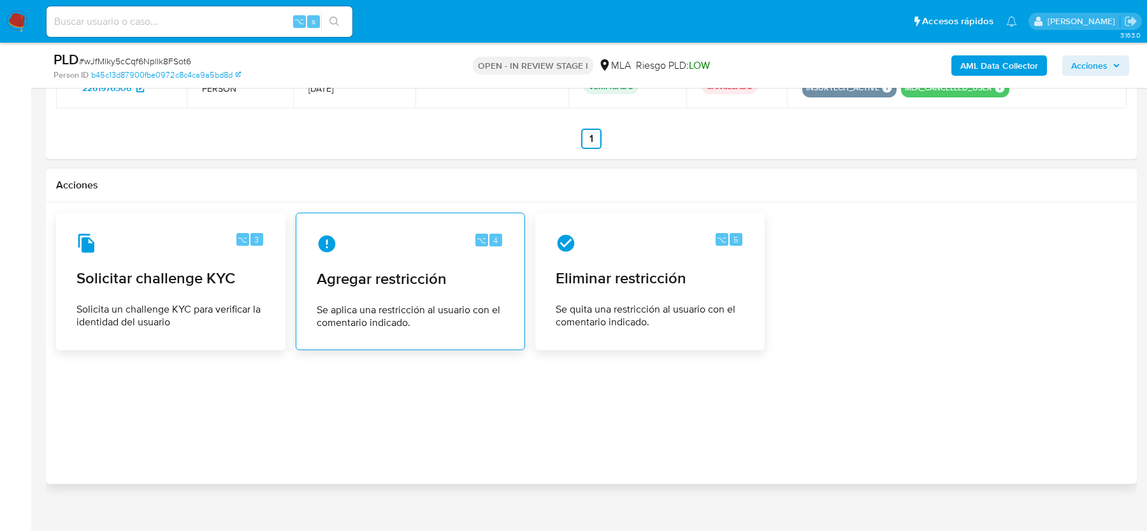
click at [424, 270] on span "Agregar restricción" at bounding box center [410, 279] width 187 height 19
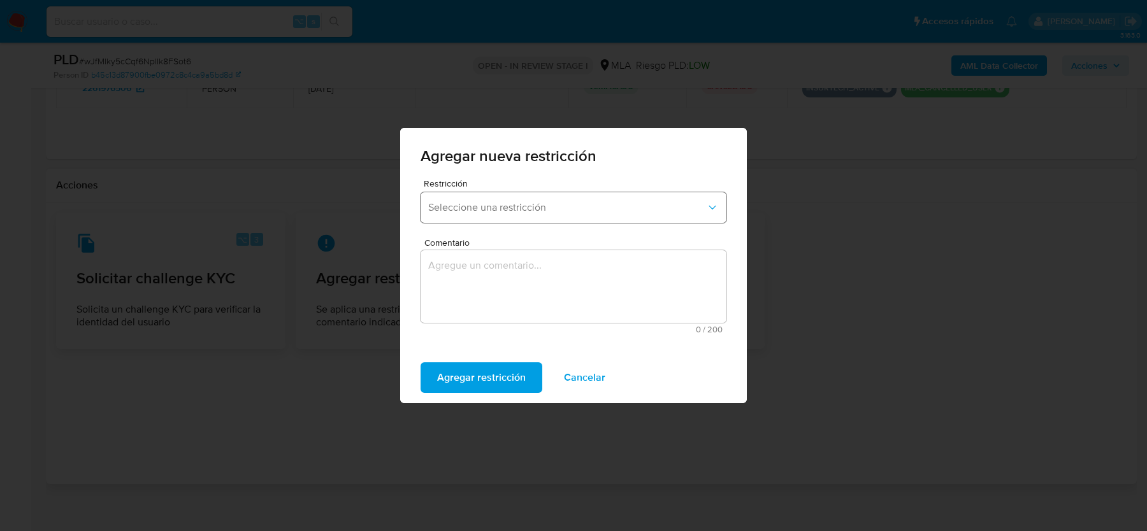
click at [469, 204] on span "Seleccione una restricción" at bounding box center [567, 207] width 278 height 13
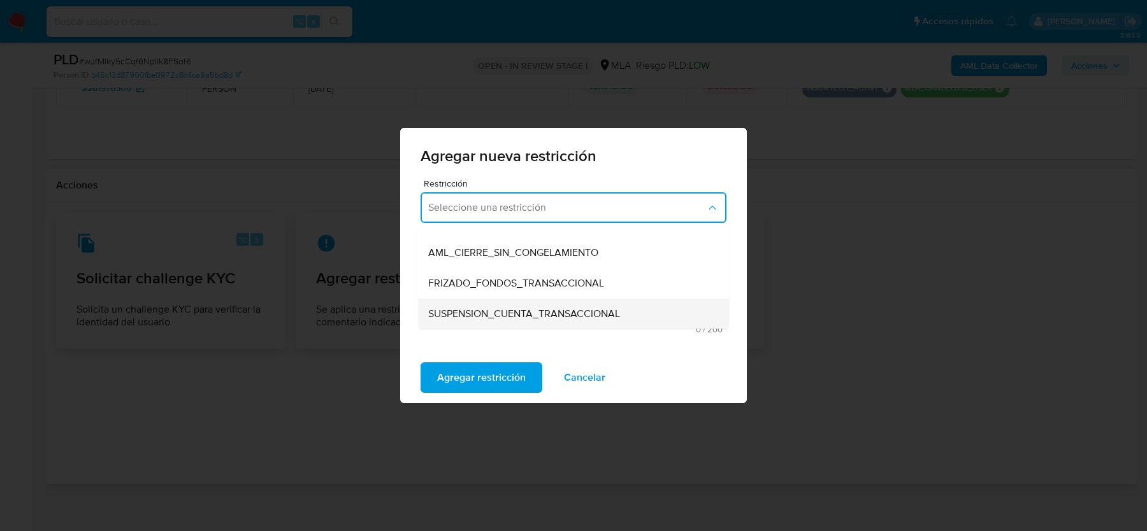
scroll to position [120, 0]
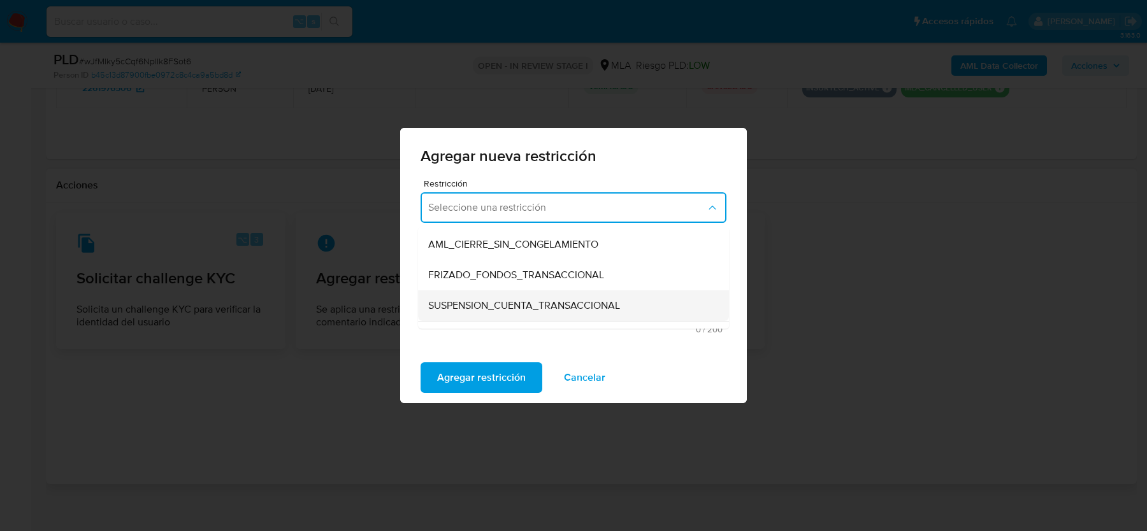
click at [505, 301] on span "SUSPENSION_CUENTA_TRANSACCIONAL" at bounding box center [524, 306] width 192 height 13
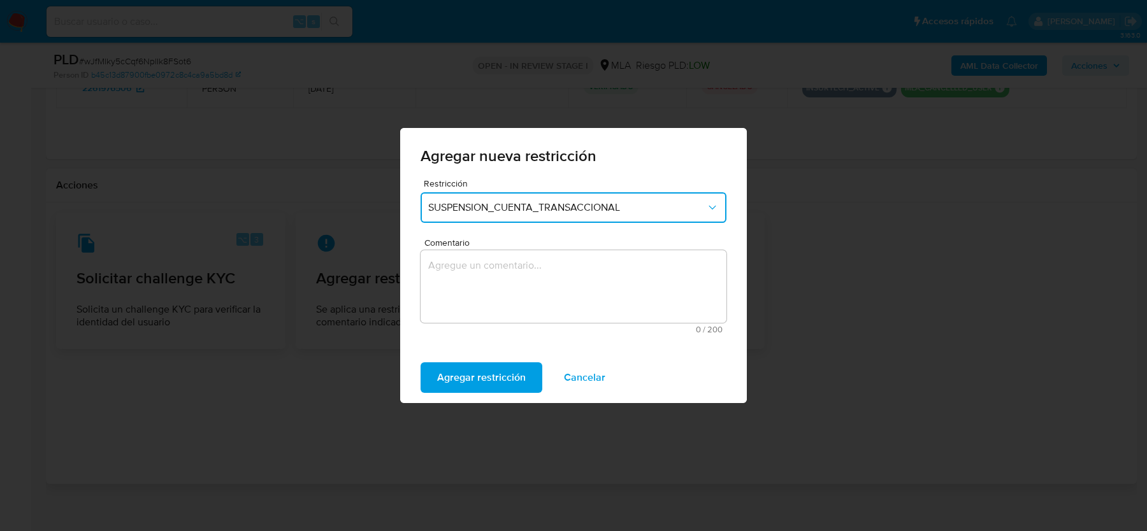
click at [491, 282] on textarea "Comentario" at bounding box center [574, 286] width 306 height 73
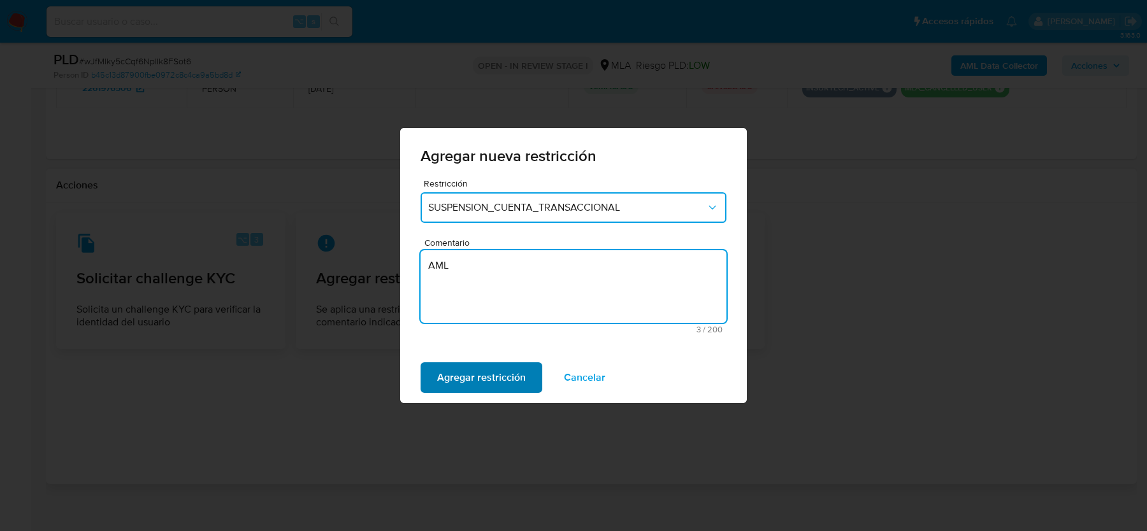
type textarea "AML"
click at [471, 375] on span "Agregar restricción" at bounding box center [481, 378] width 89 height 28
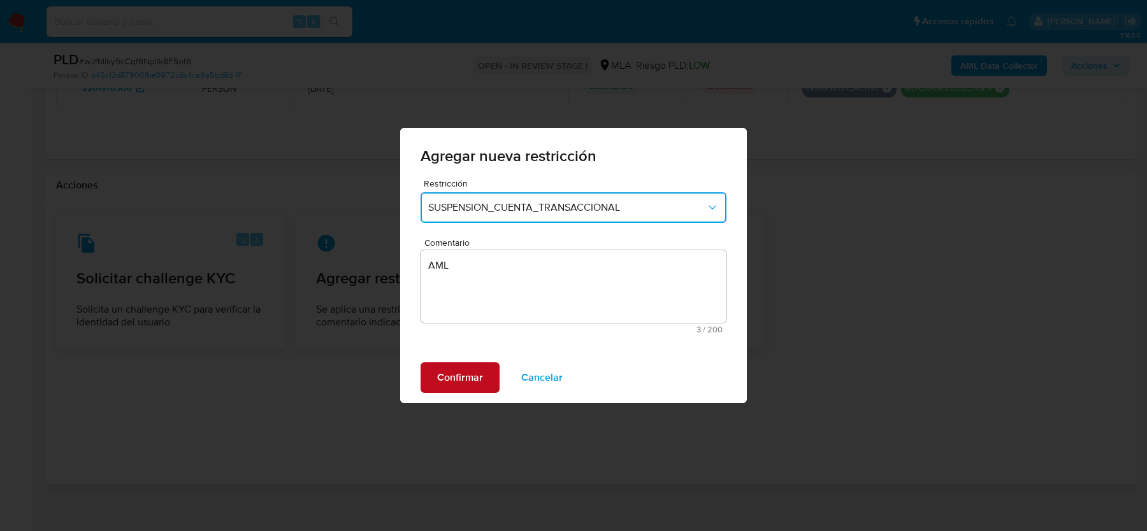
click at [452, 368] on span "Confirmar" at bounding box center [460, 378] width 46 height 28
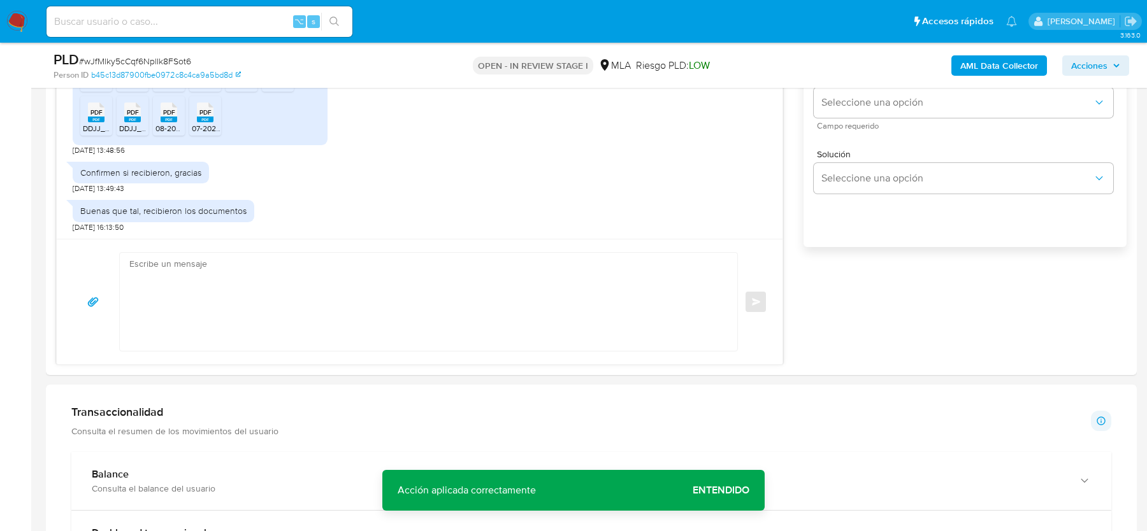
scroll to position [804, 0]
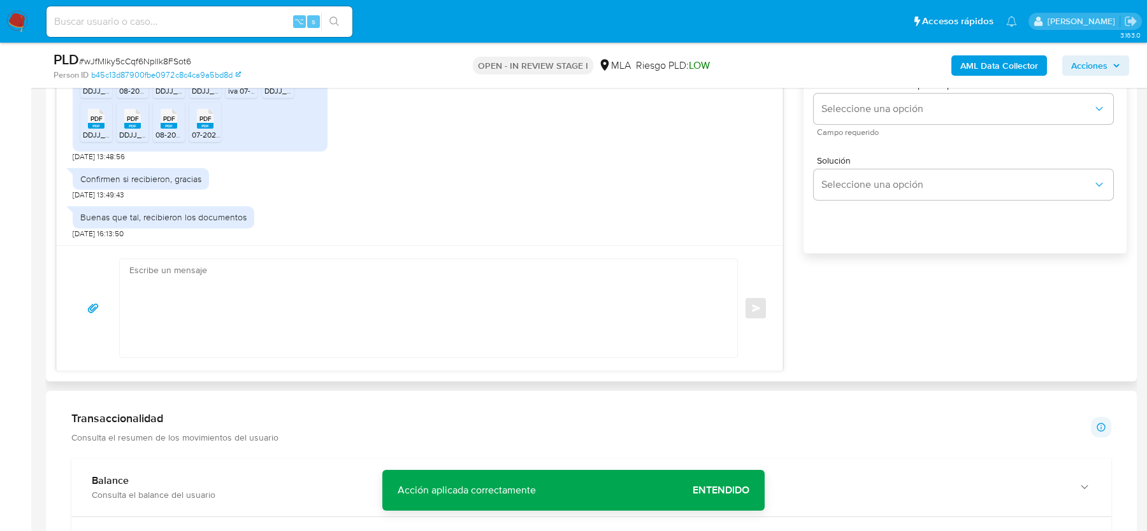
click at [601, 310] on textarea at bounding box center [425, 308] width 592 height 98
paste textarea "Hola, Muchas gracias por la respuesta. Analizamos tu caso y notamos que la info…"
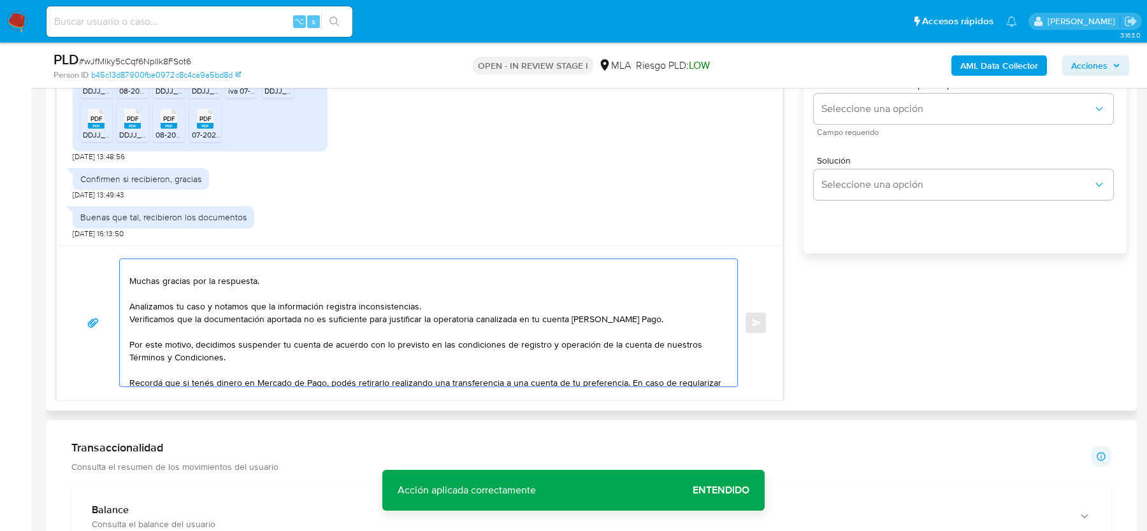
scroll to position [0, 0]
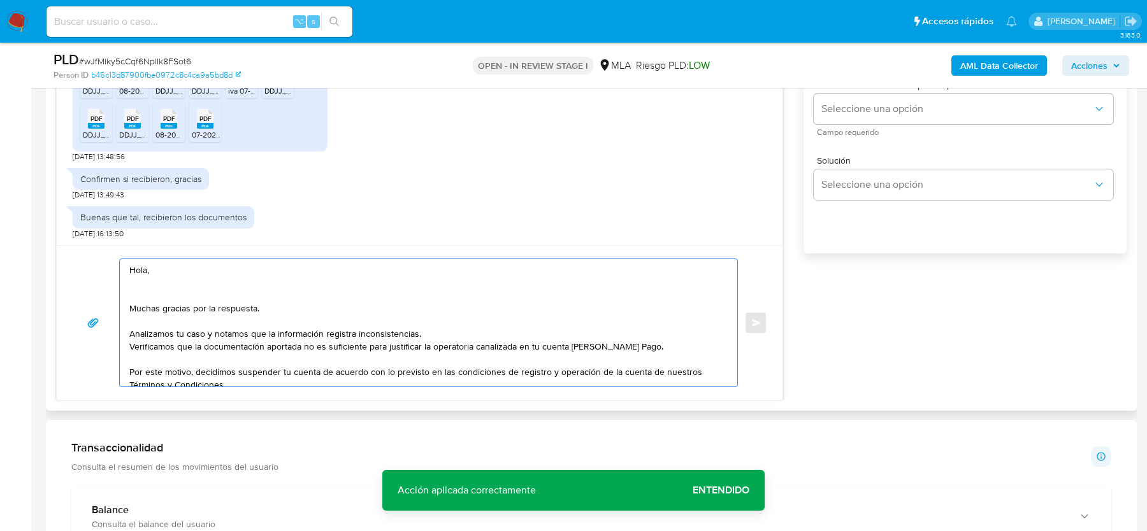
click at [273, 286] on textarea "Hola, Muchas gracias por la respuesta. Analizamos tu caso y notamos que la info…" at bounding box center [425, 322] width 592 height 127
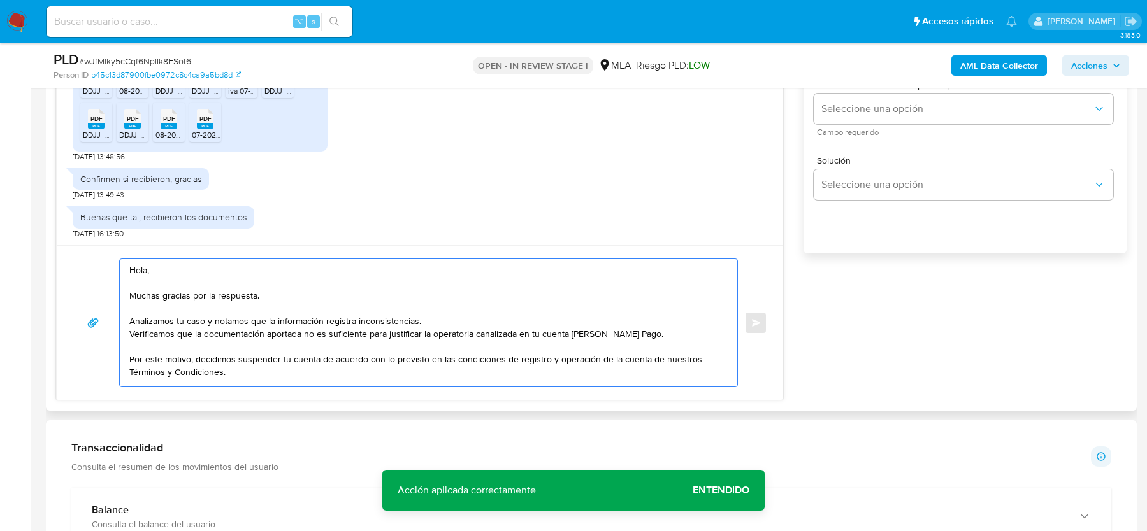
click at [131, 319] on textarea "Hola, Muchas gracias por la respuesta. Analizamos tu caso y notamos que la info…" at bounding box center [425, 322] width 592 height 127
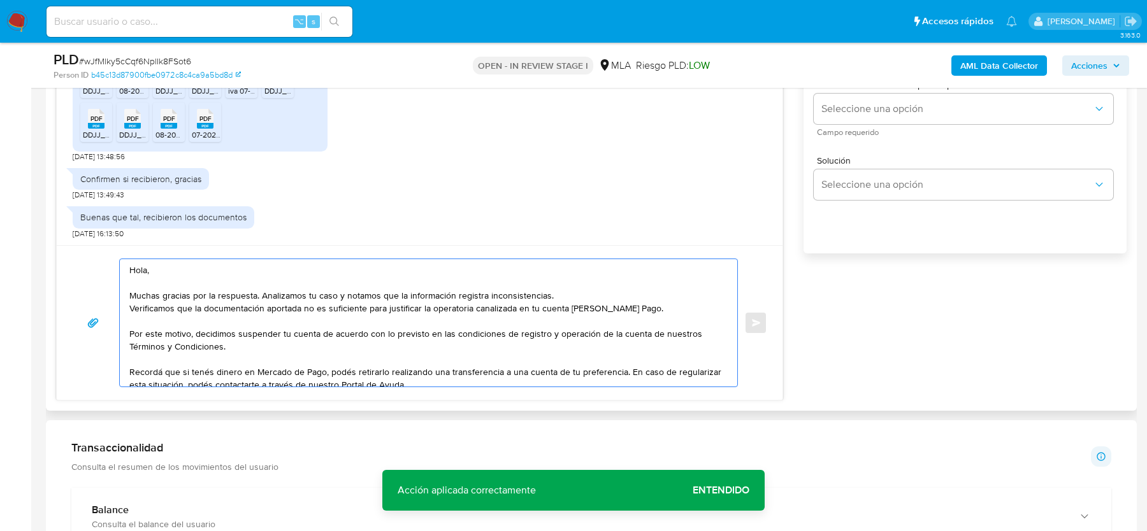
click at [567, 296] on textarea "Hola, Muchas gracias por la respuesta. Analizamos tu caso y notamos que la info…" at bounding box center [425, 322] width 592 height 127
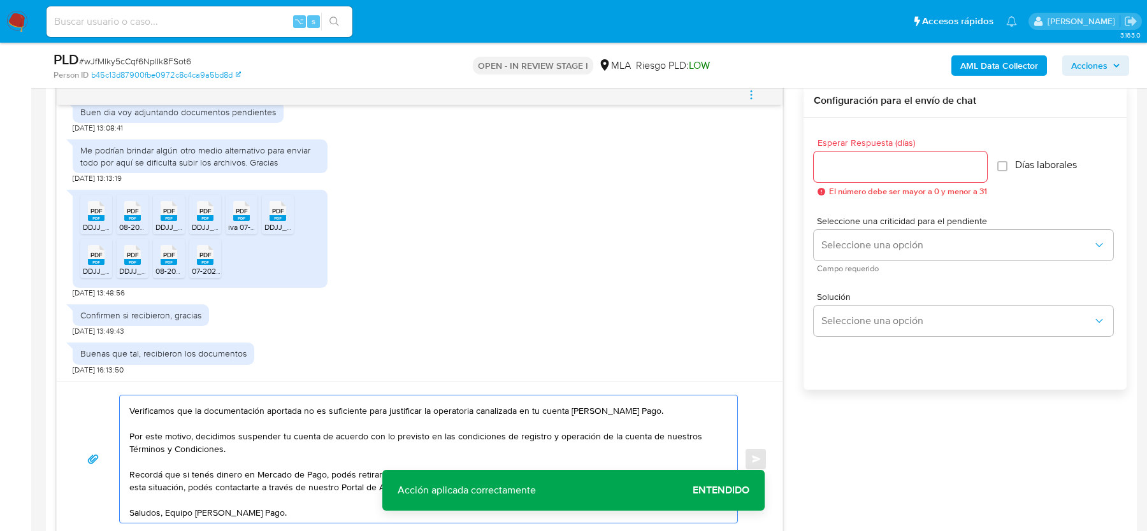
scroll to position [660, 0]
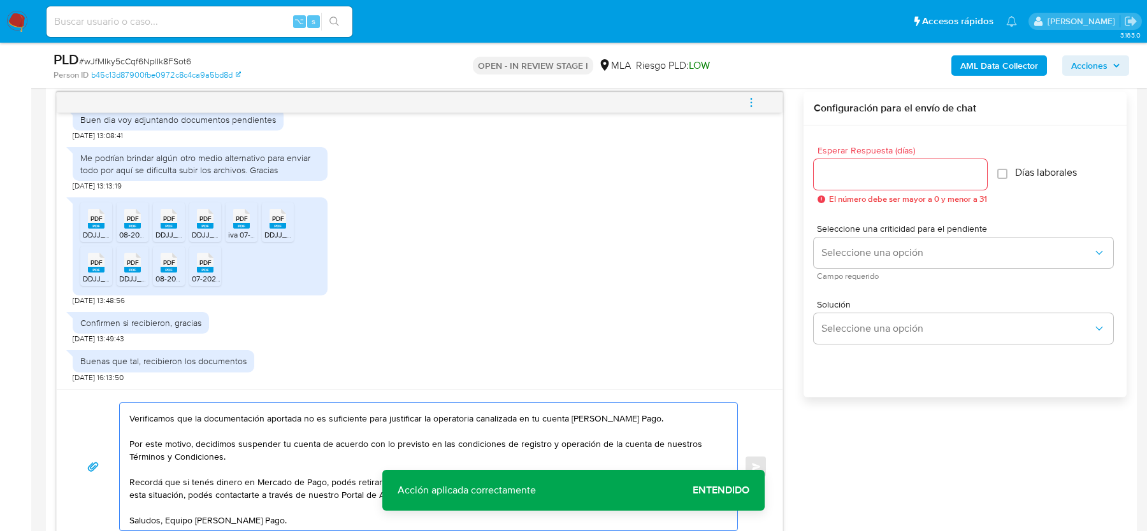
type textarea "Hola, Muchas gracias por la respuesta. Analizamos tu caso y notamos que la info…"
click at [852, 173] on input "Esperar Respuesta (días)" at bounding box center [900, 174] width 173 height 17
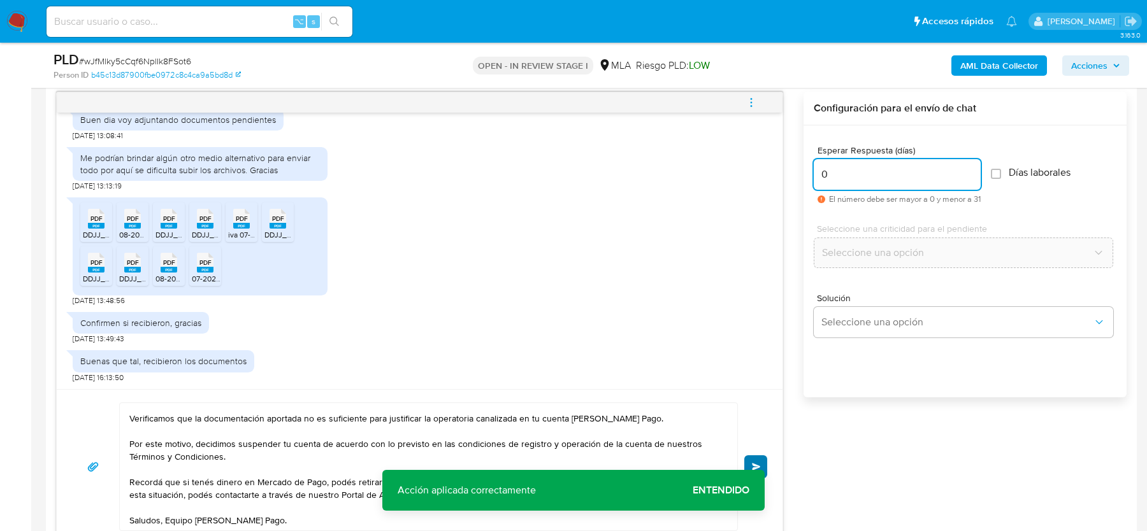
type input "0"
click at [757, 456] on button "Enviar" at bounding box center [755, 467] width 23 height 23
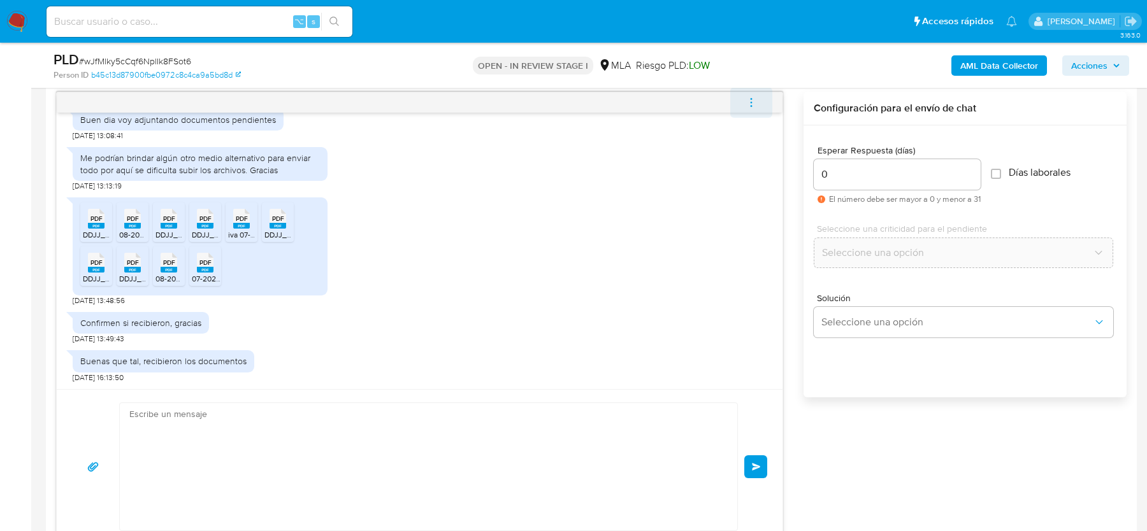
scroll to position [1326, 0]
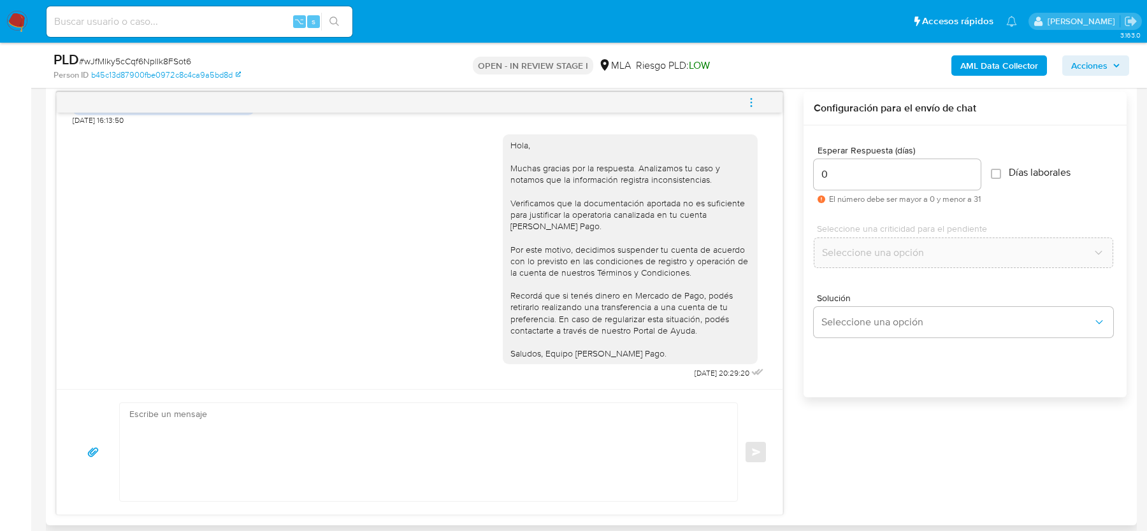
click at [753, 103] on icon "menu-action" at bounding box center [751, 102] width 11 height 11
click at [634, 77] on li "Cerrar conversación" at bounding box center [665, 76] width 131 height 23
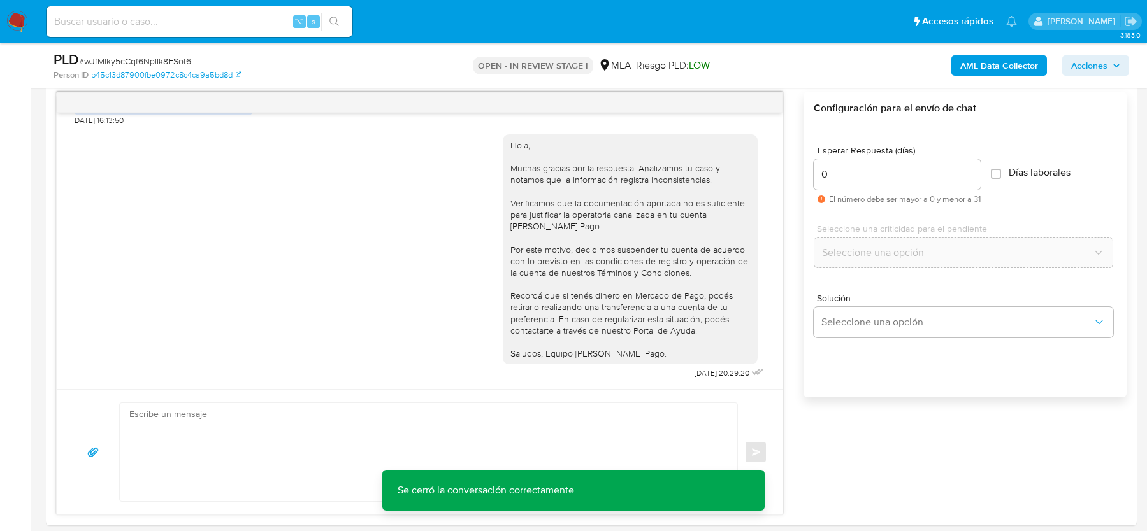
click at [171, 57] on span "# wJfMlky5cCqf6NplIk8FSot6" at bounding box center [135, 61] width 112 height 13
copy span "wJfMlky5cCqf6NplIk8FSot6"
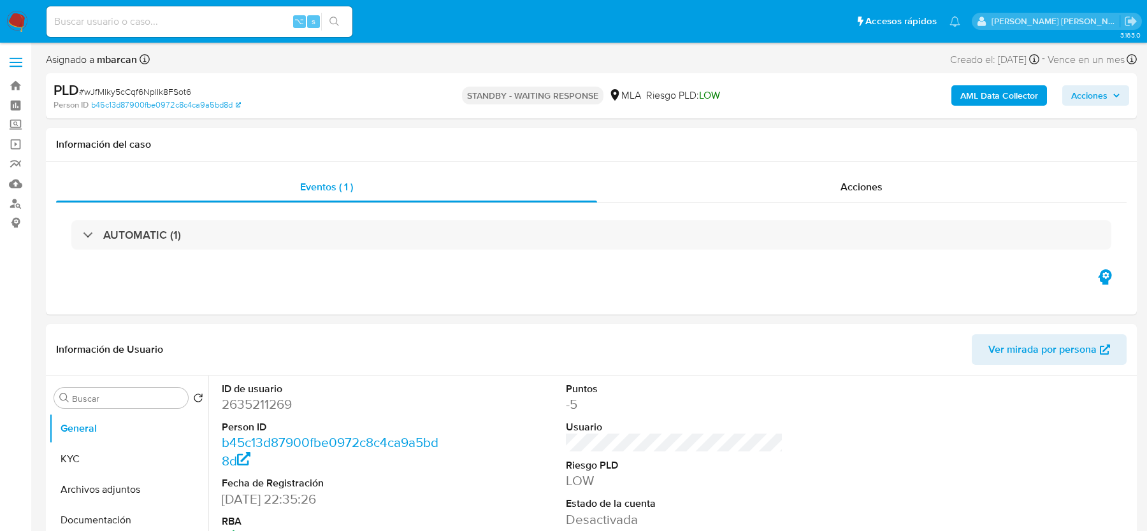
select select "10"
click at [142, 88] on span "# wJfMlky5cCqf6NplIk8FSot6" at bounding box center [135, 91] width 112 height 13
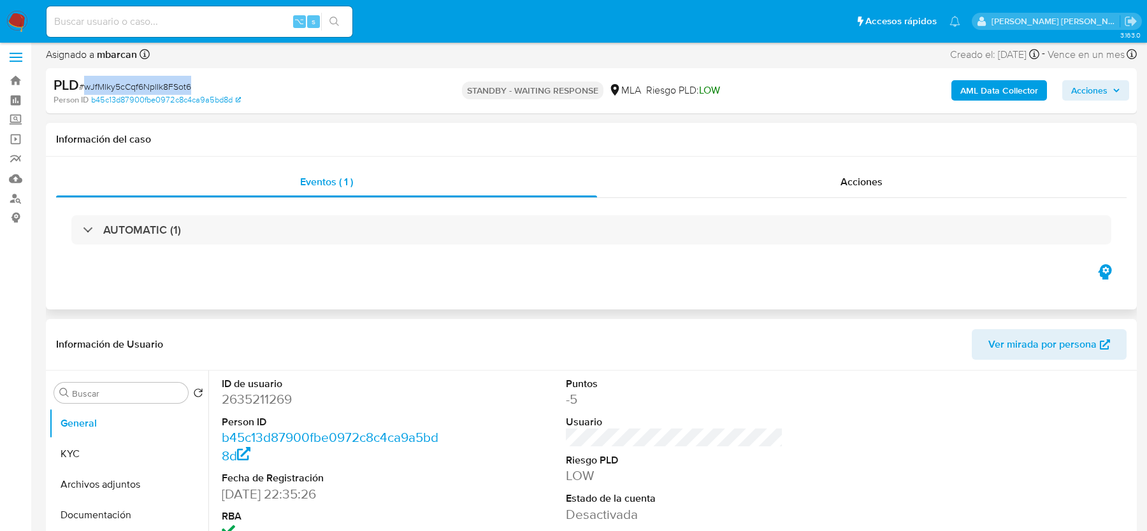
scroll to position [465, 0]
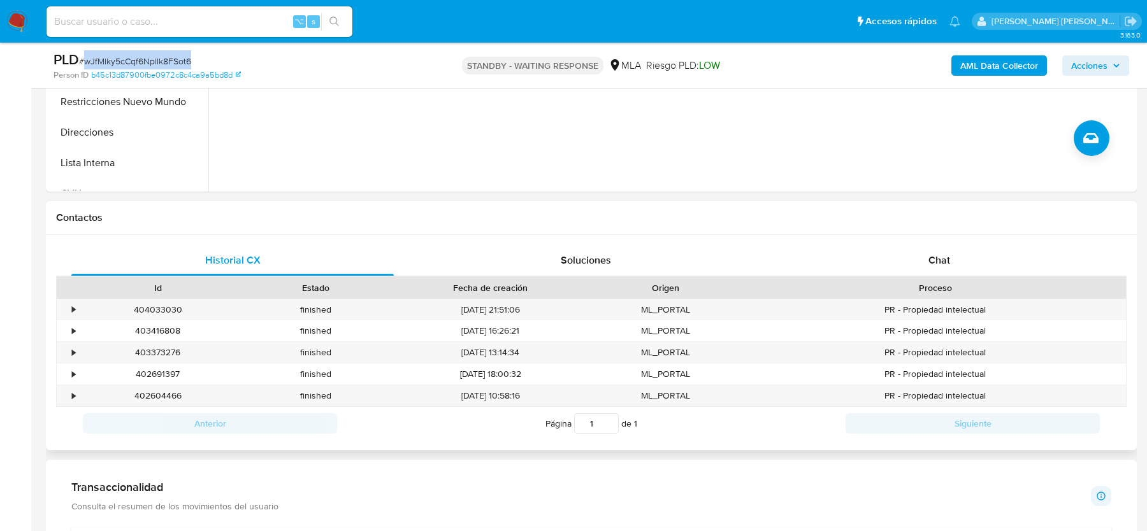
click at [932, 282] on div "Proceso" at bounding box center [935, 288] width 364 height 13
click at [932, 268] on div "Chat" at bounding box center [939, 260] width 322 height 31
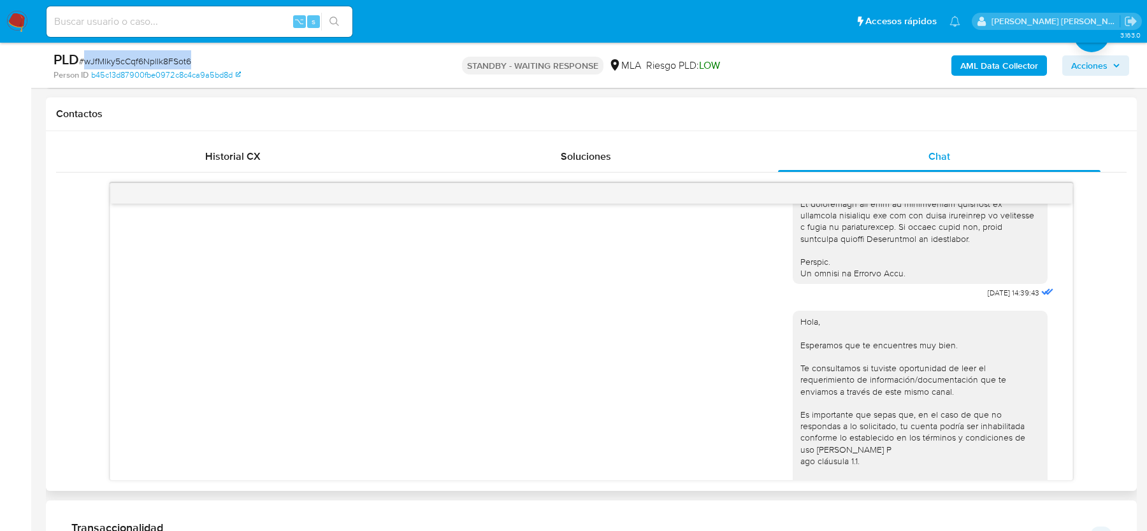
scroll to position [605, 0]
drag, startPoint x: 972, startPoint y: 313, endPoint x: 1013, endPoint y: 314, distance: 40.2
copy span "17/09/2025"
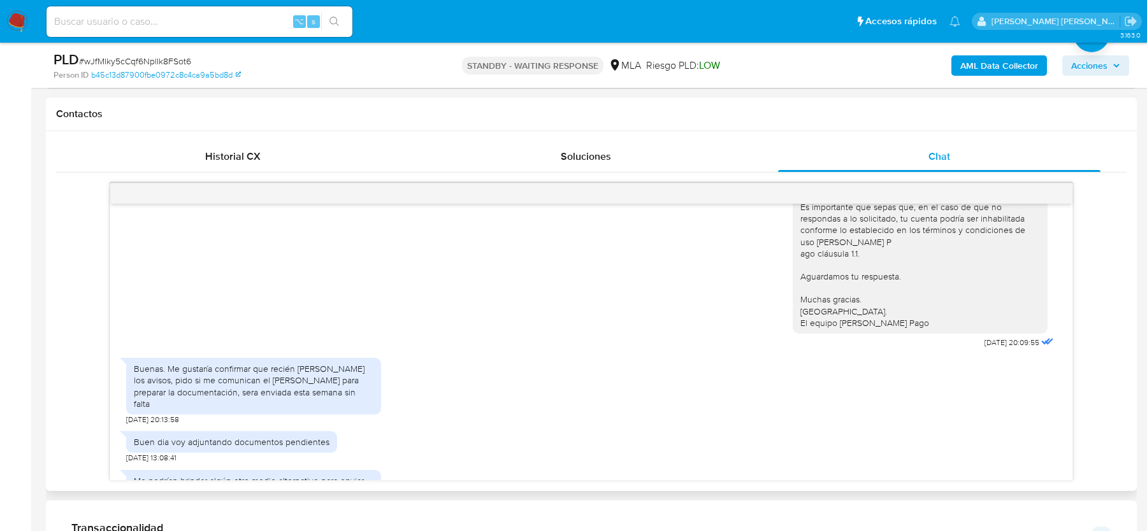
scroll to position [832, 0]
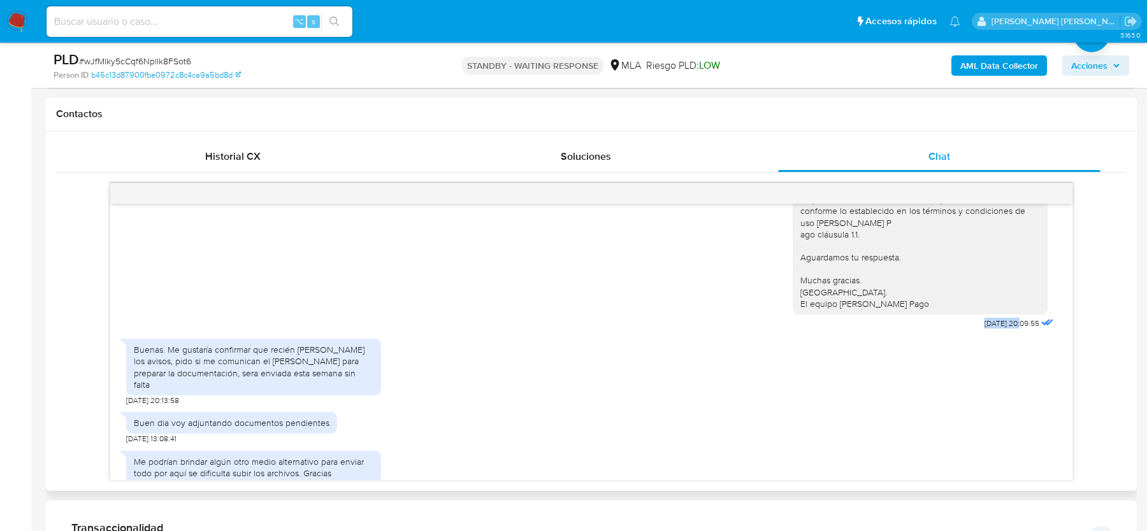
drag, startPoint x: 963, startPoint y: 355, endPoint x: 1008, endPoint y: 355, distance: 45.2
click at [1008, 333] on div "Hola, Esperamos que te encuentres muy bien. Te consultamos si tuviste oportunid…" at bounding box center [925, 203] width 264 height 257
copy span "22/09/2025"
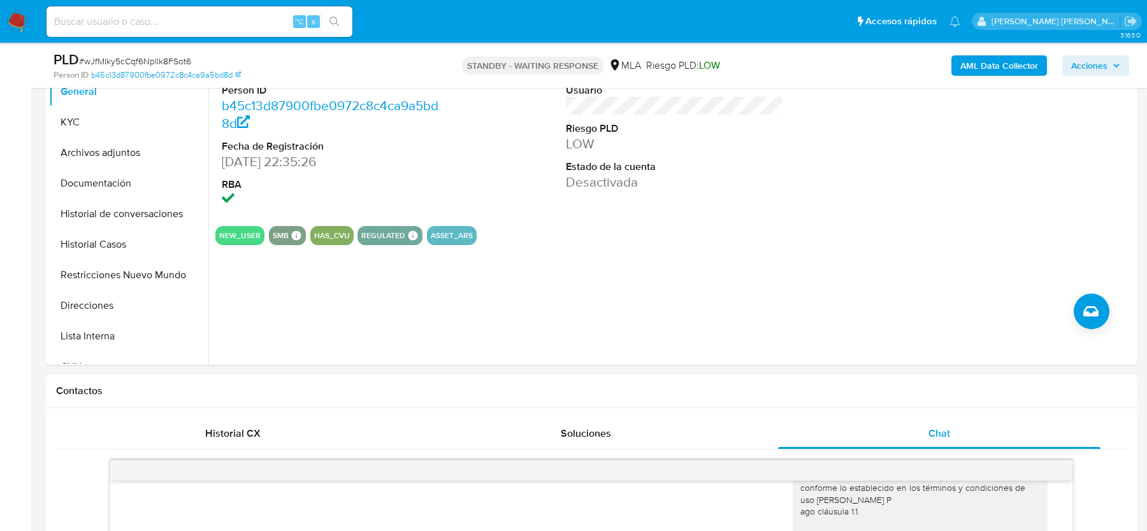
scroll to position [241, 0]
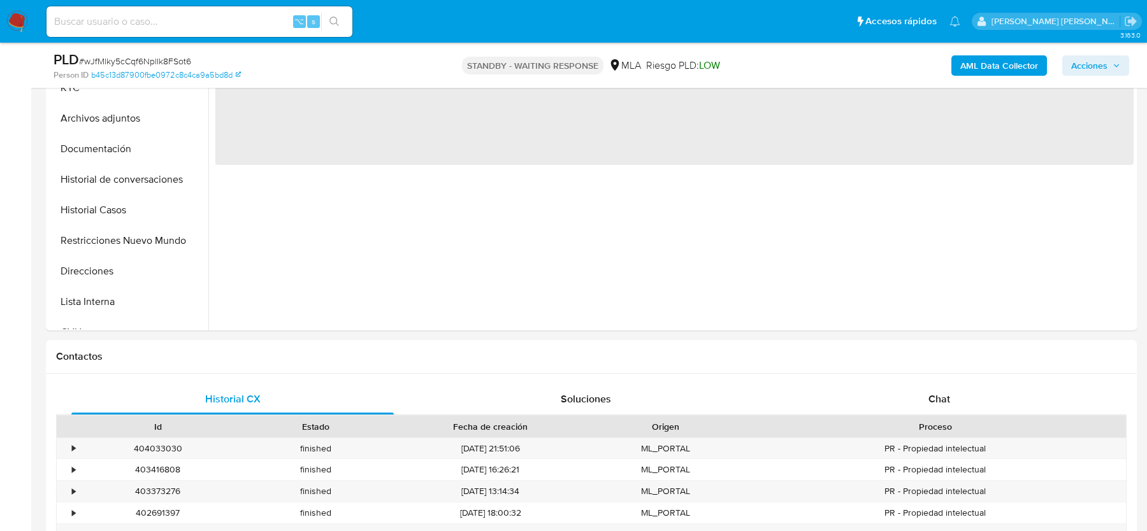
select select "10"
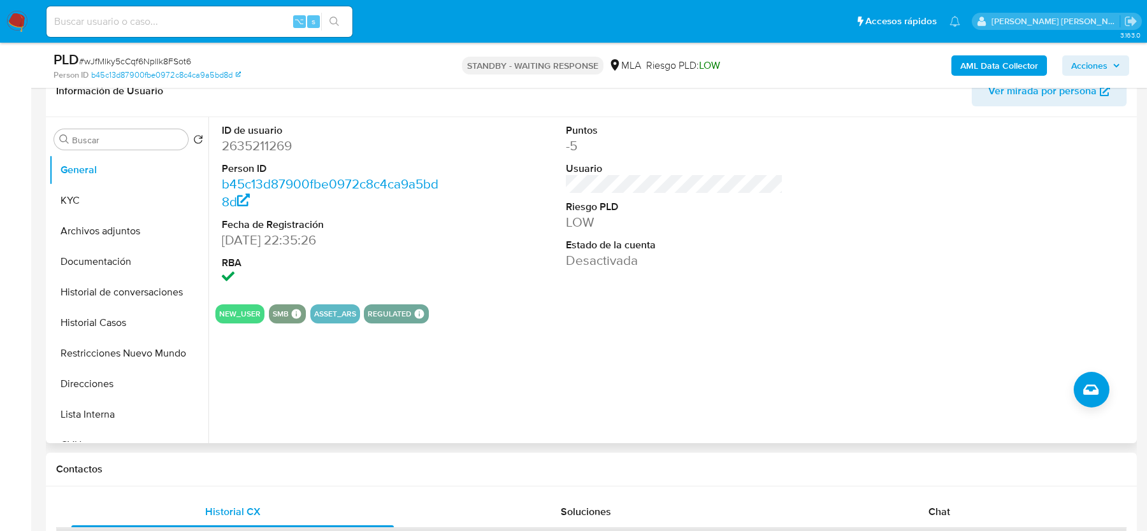
scroll to position [179, 0]
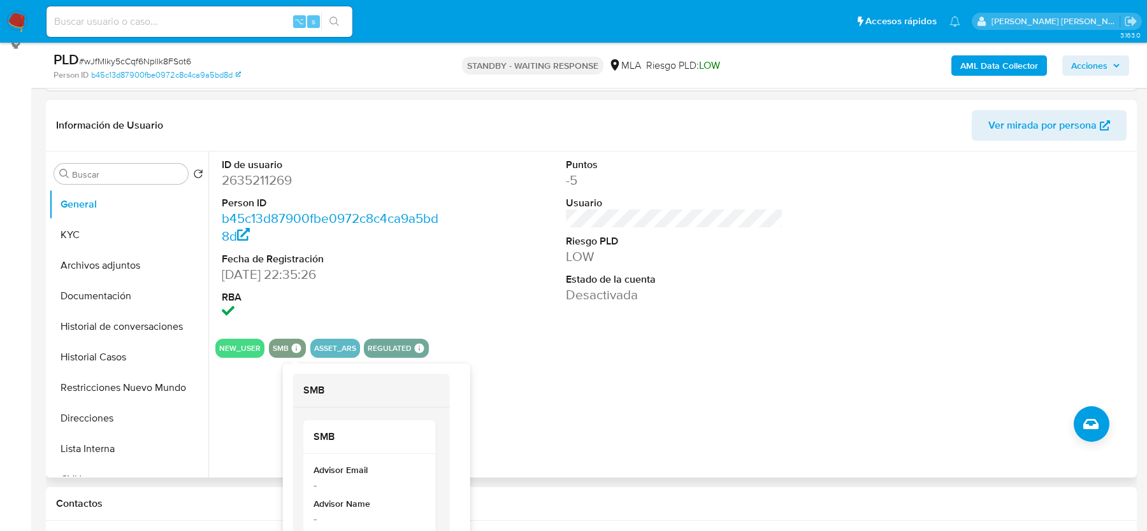
click at [296, 346] on icon at bounding box center [296, 348] width 10 height 10
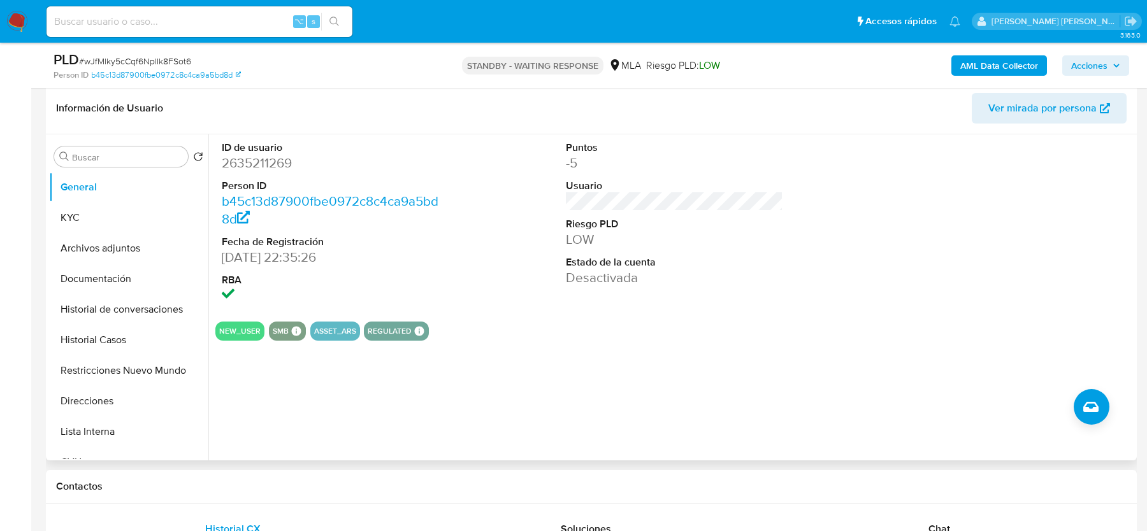
scroll to position [188, 0]
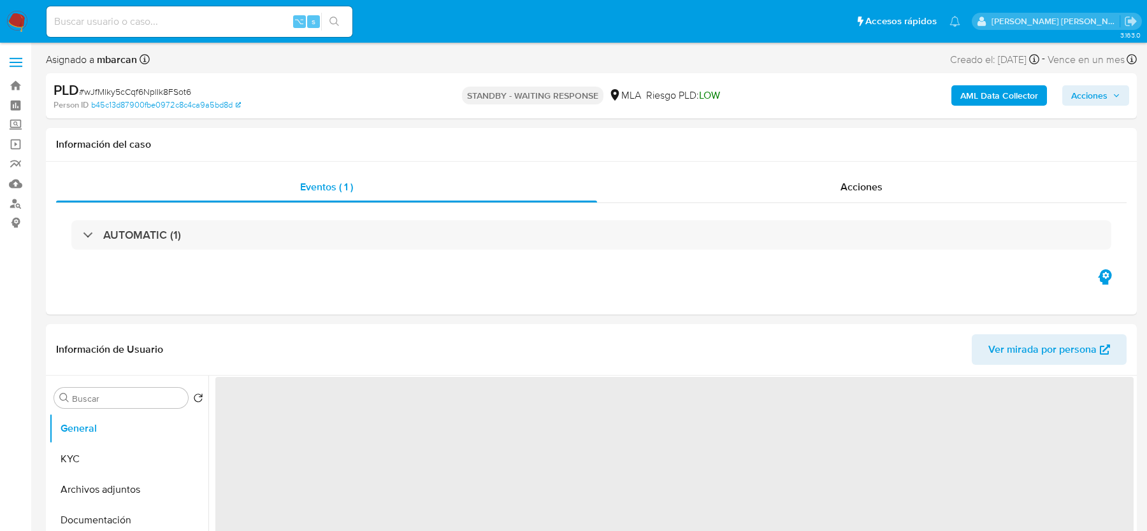
click at [143, 84] on div "PLD # wJfMlky5cCqf6NplIk8FSot6" at bounding box center [231, 90] width 354 height 19
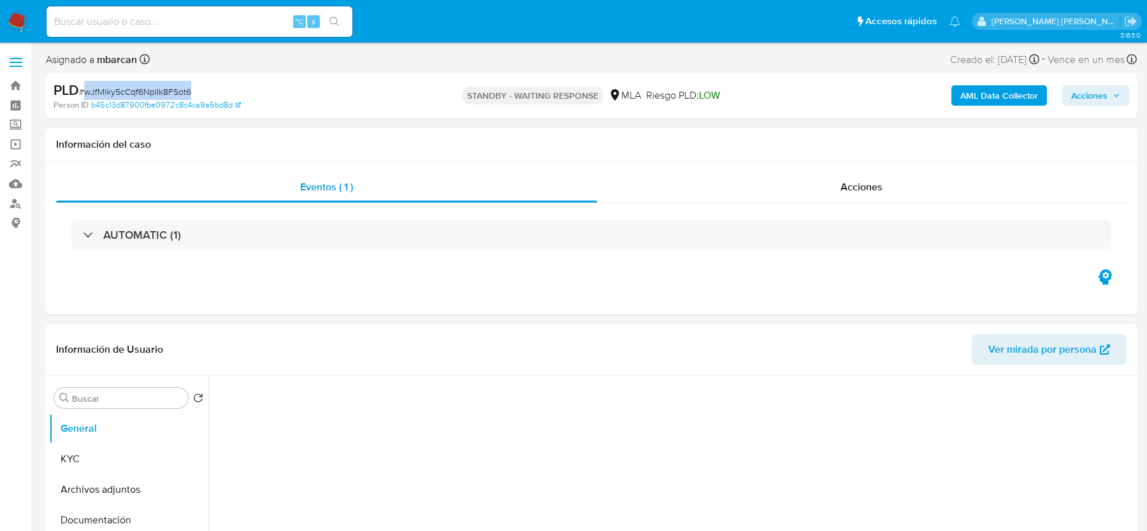
select select "10"
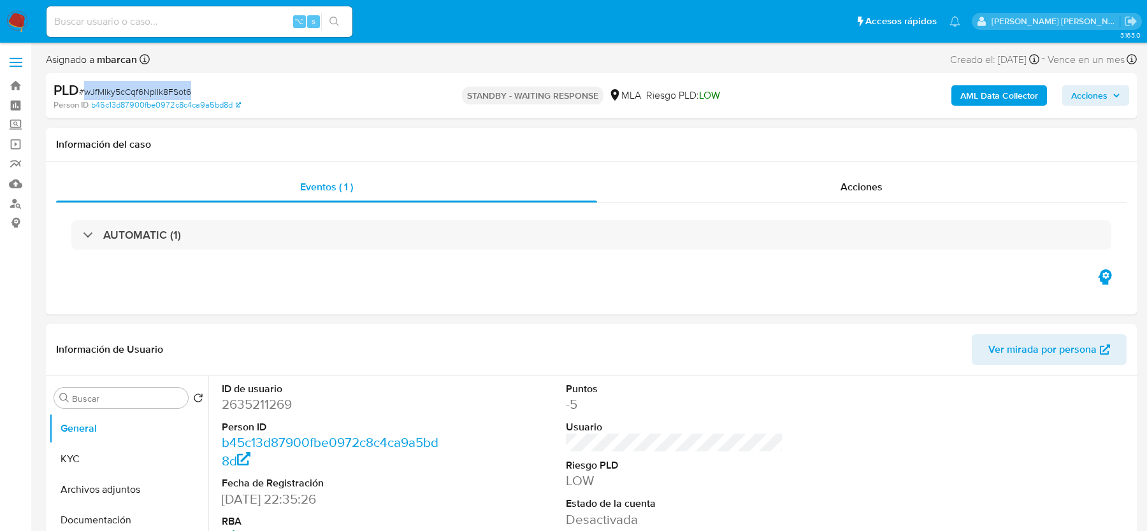
click at [1004, 98] on b "AML Data Collector" at bounding box center [999, 95] width 78 height 20
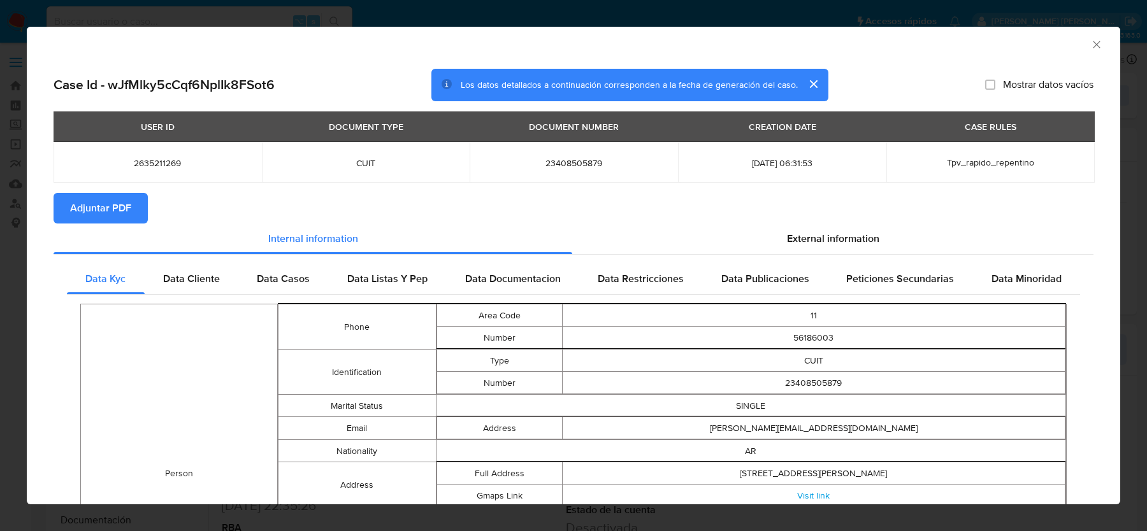
click at [102, 214] on span "Adjuntar PDF" at bounding box center [100, 208] width 61 height 28
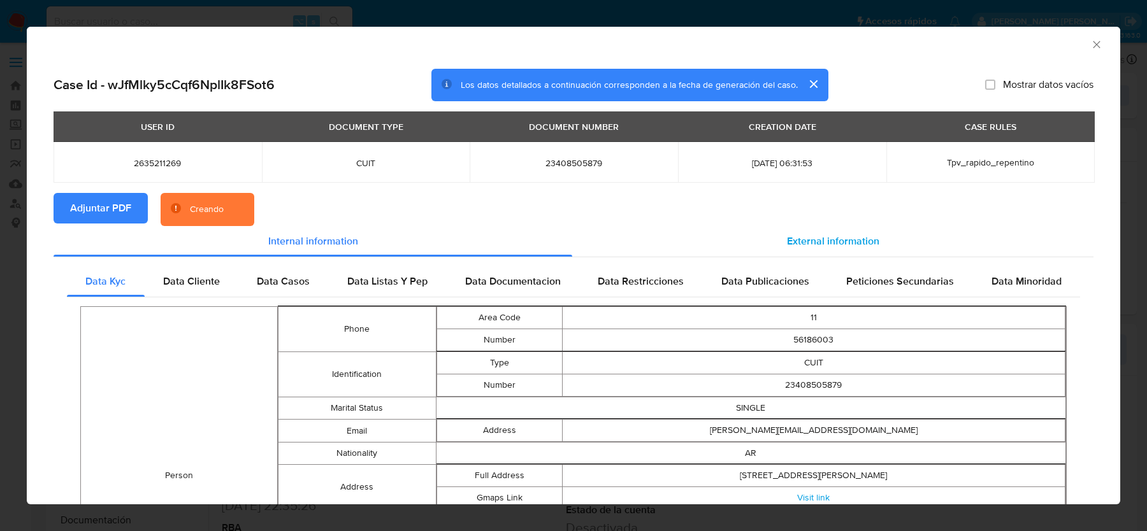
click at [854, 249] on div "External information" at bounding box center [832, 241] width 521 height 31
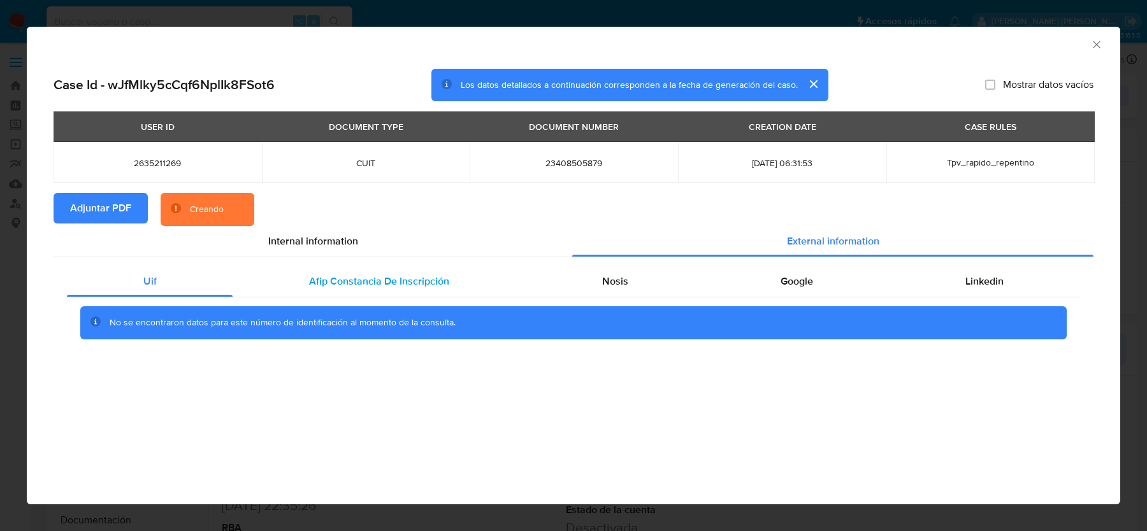
click at [376, 265] on div "Uif Afip Constancia De Inscripción Nosis Google Linkedin No se encontraron dato…" at bounding box center [574, 307] width 1040 height 100
click at [382, 278] on span "Afip Constancia De Inscripción" at bounding box center [379, 281] width 140 height 15
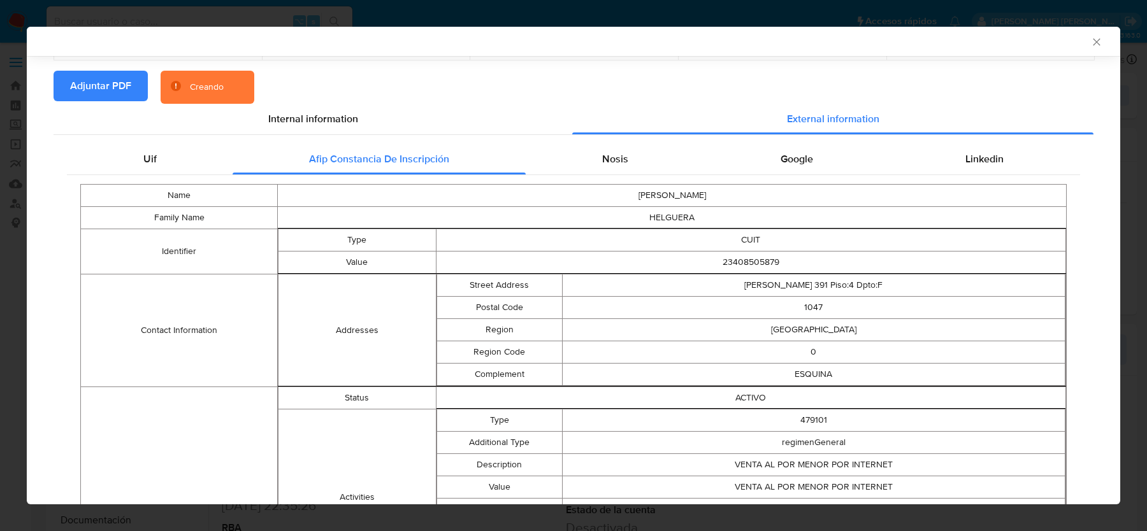
scroll to position [127, 0]
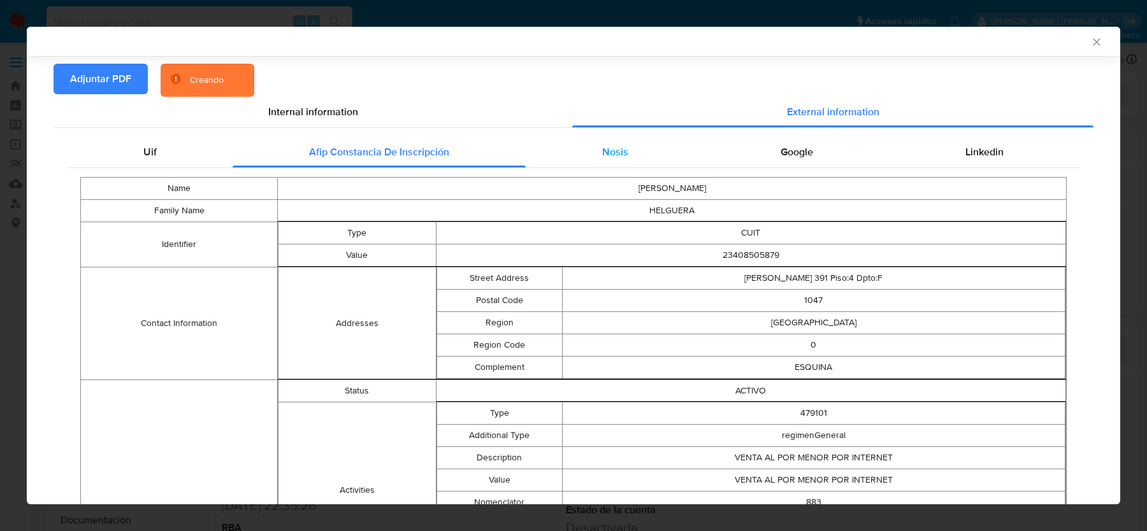
click at [632, 164] on div "Nosis" at bounding box center [615, 152] width 178 height 31
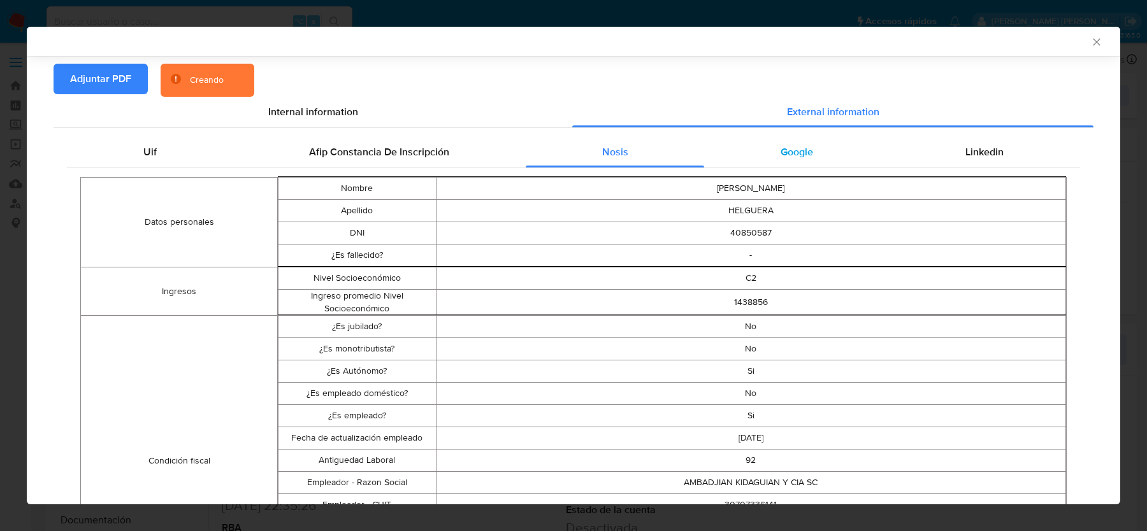
click at [807, 151] on span "Google" at bounding box center [797, 152] width 33 height 15
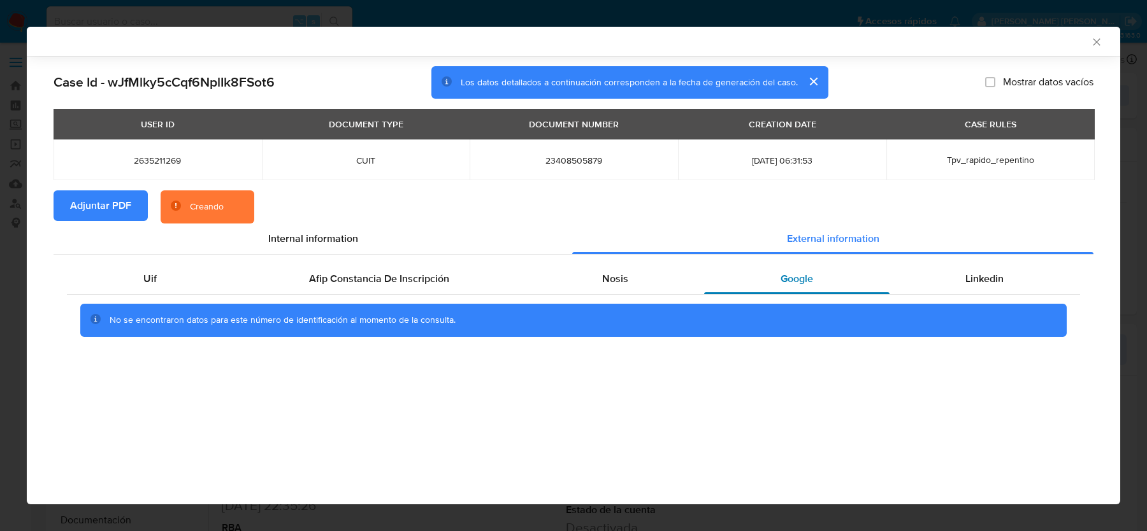
scroll to position [0, 0]
click at [1000, 281] on span "Linkedin" at bounding box center [984, 278] width 38 height 15
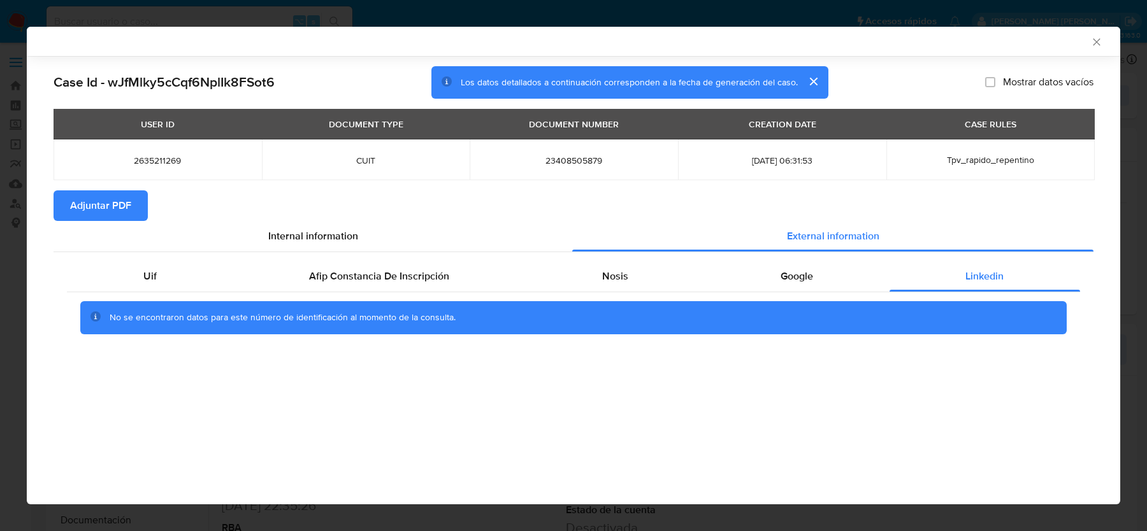
click at [1094, 44] on icon "Cerrar ventana" at bounding box center [1096, 42] width 13 height 13
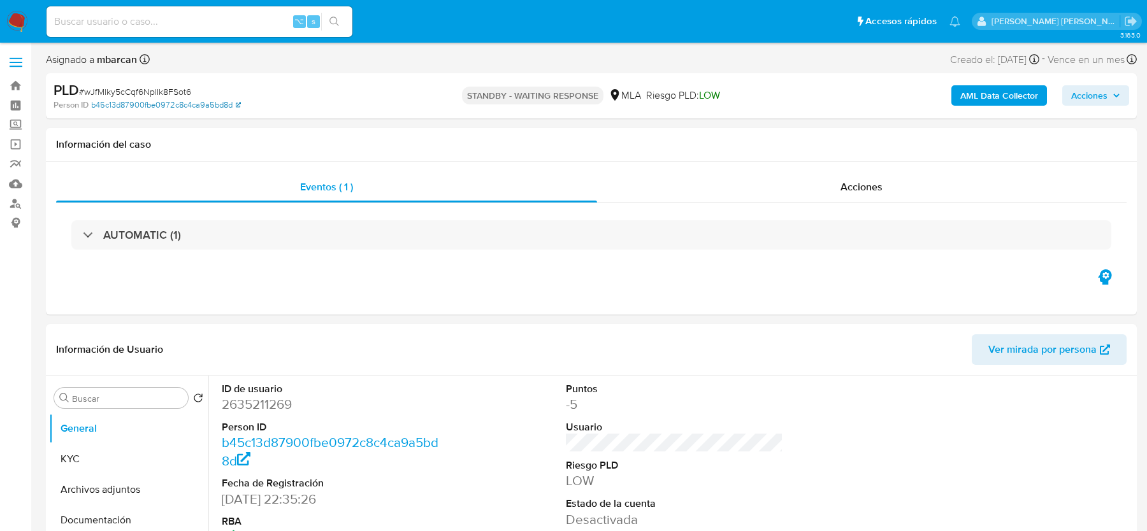
select select "10"
click at [125, 88] on span "# wJfMlky5cCqf6NplIk8FSot6" at bounding box center [135, 91] width 112 height 13
copy span "wJfMlky5cCqf6NplIk8FSot6"
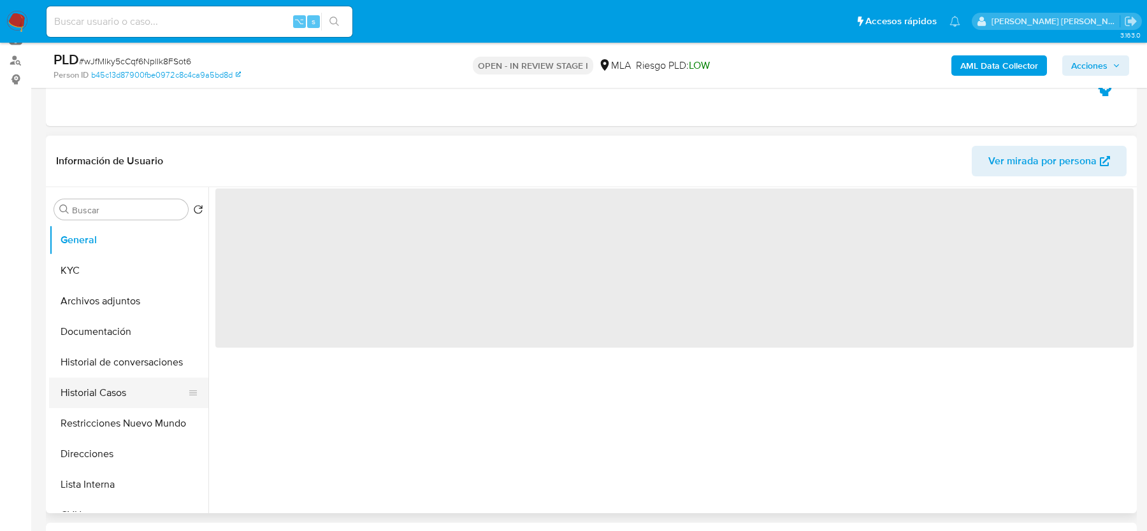
scroll to position [221, 0]
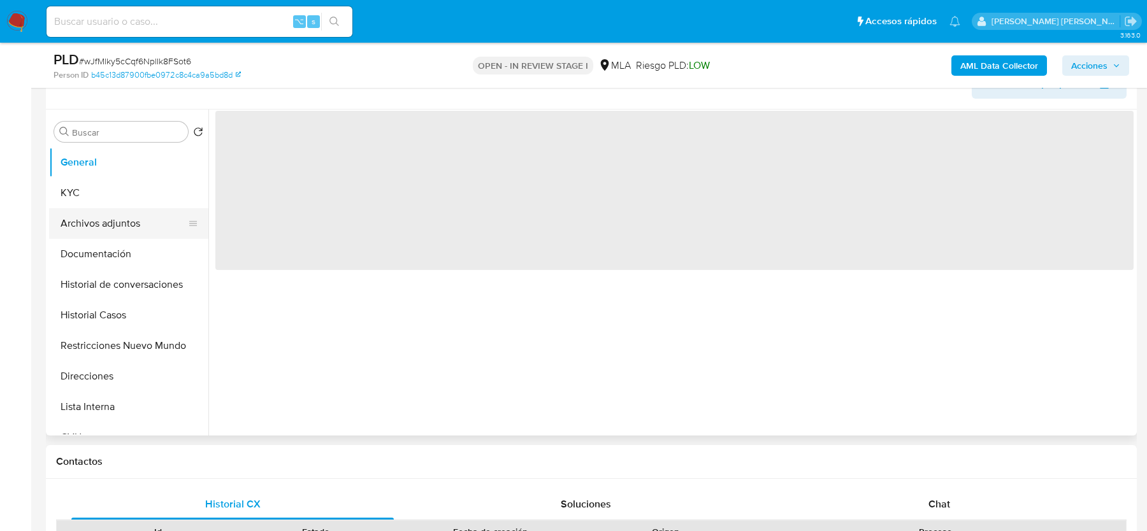
click at [124, 218] on button "Archivos adjuntos" at bounding box center [123, 223] width 149 height 31
select select "10"
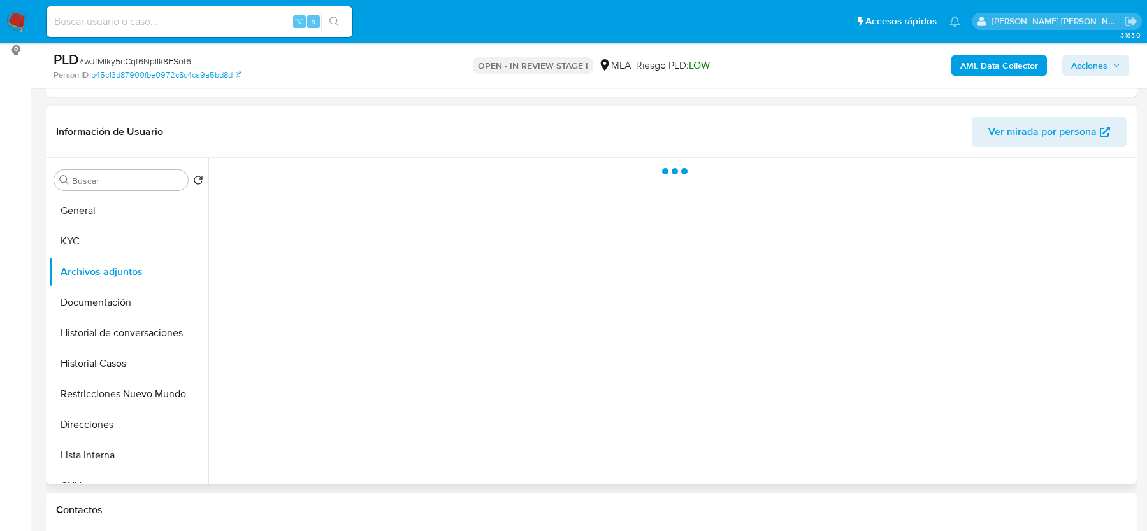
scroll to position [166, 0]
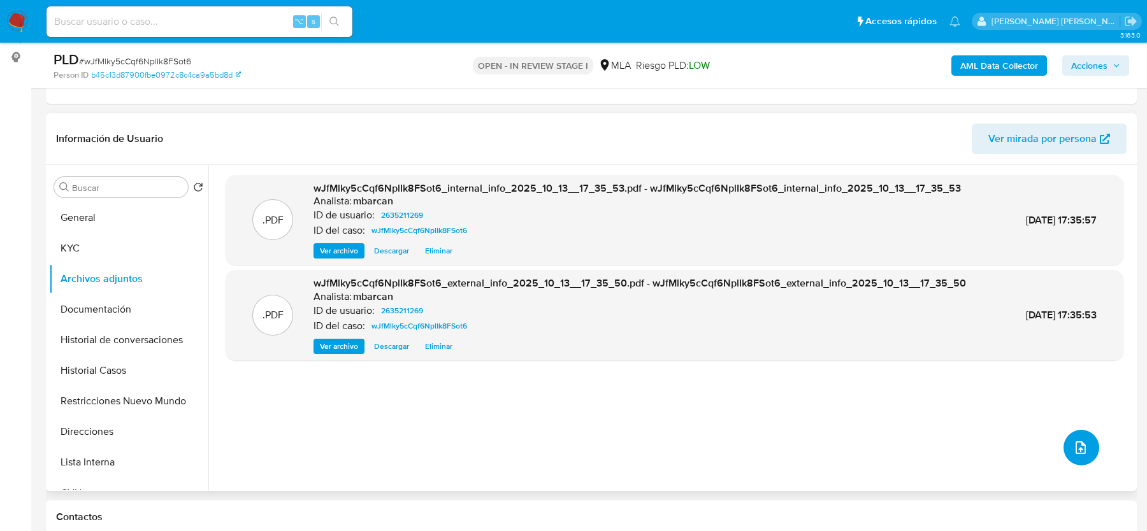
click at [1073, 446] on icon "upload-file" at bounding box center [1080, 447] width 15 height 15
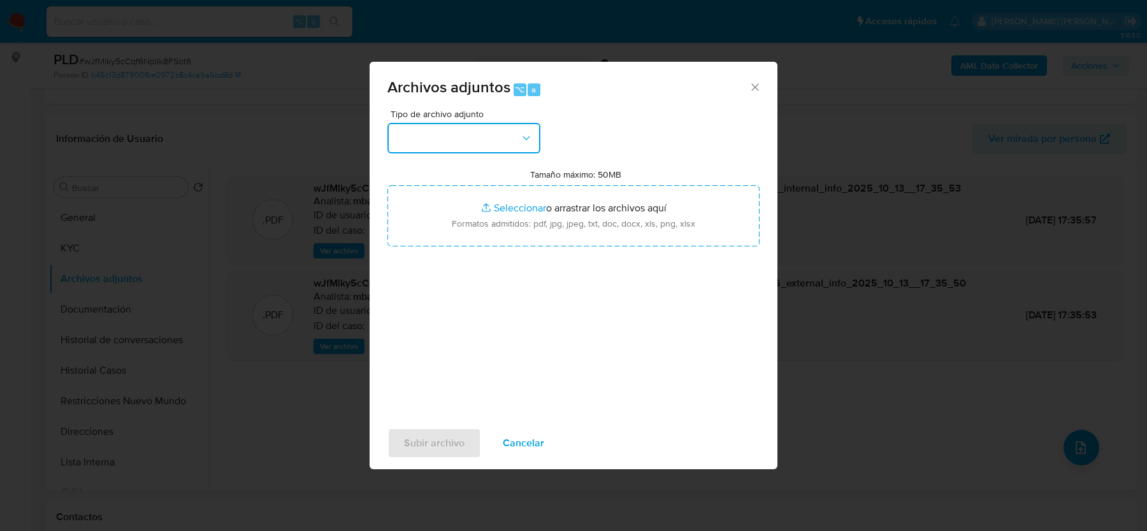
click at [482, 142] on button "button" at bounding box center [463, 138] width 153 height 31
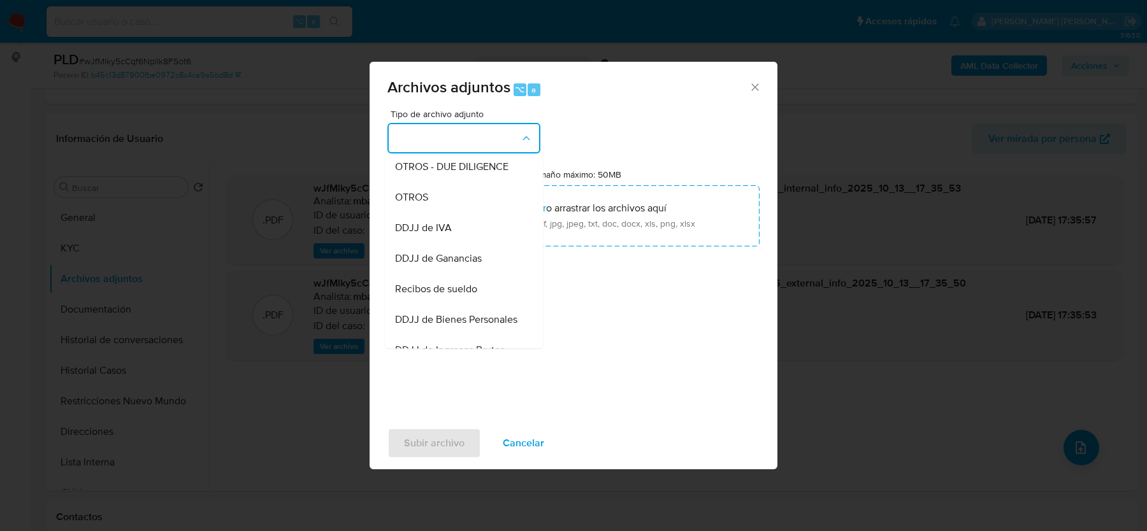
scroll to position [231, 0]
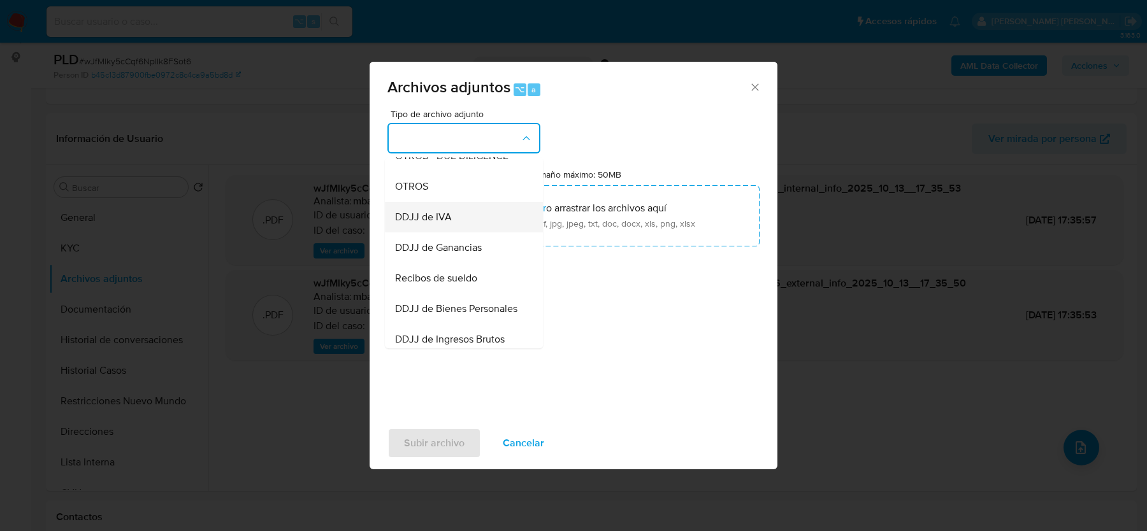
click at [463, 202] on div "DDJJ de IVA" at bounding box center [460, 217] width 130 height 31
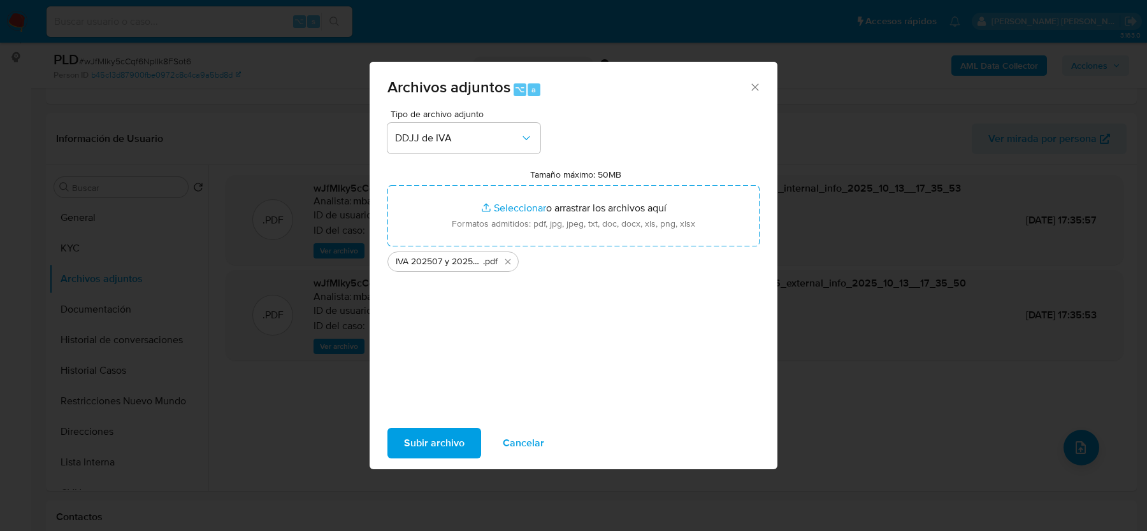
click at [417, 446] on span "Subir archivo" at bounding box center [434, 444] width 61 height 28
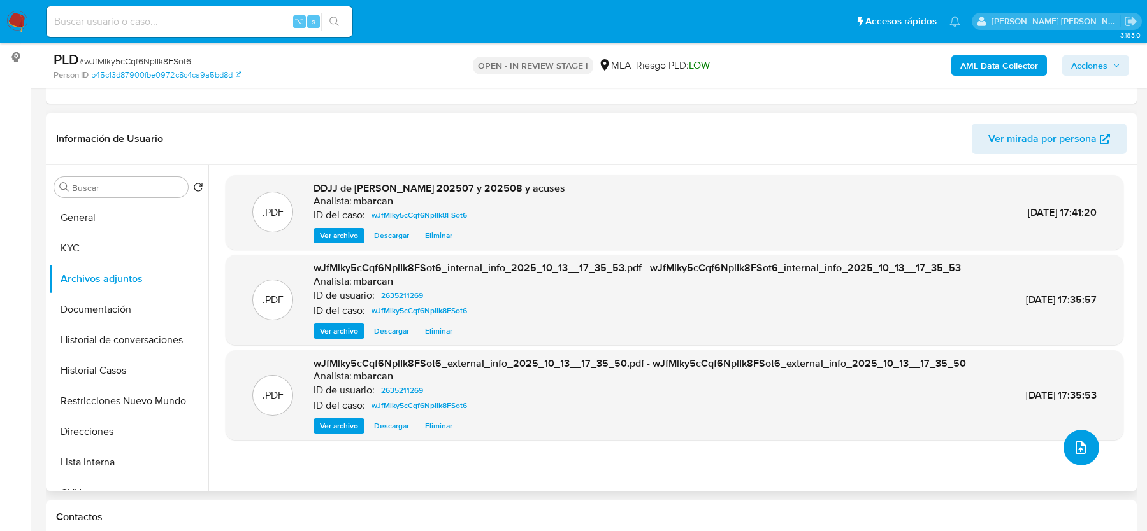
click at [1066, 444] on button "upload-file" at bounding box center [1082, 448] width 36 height 36
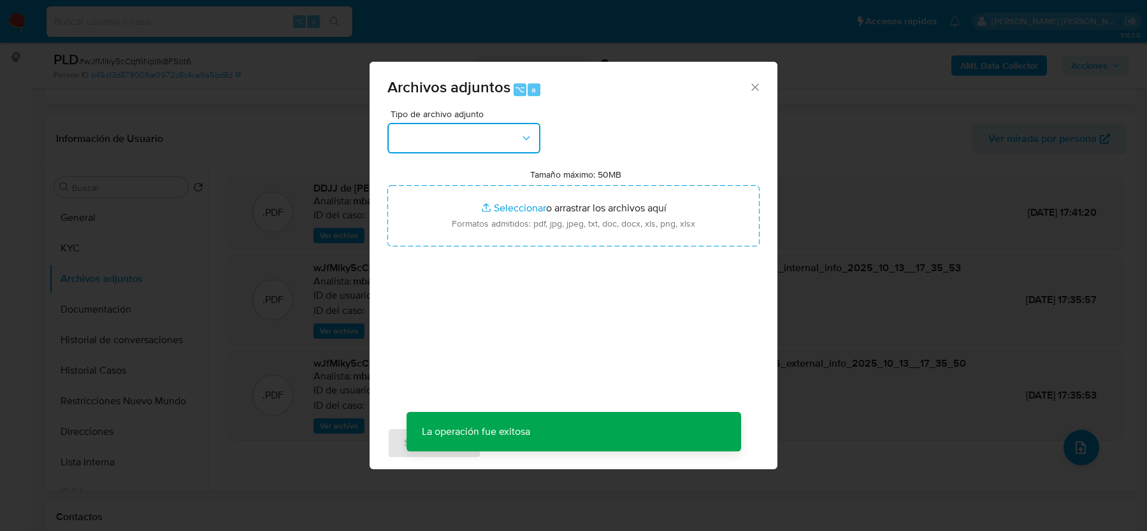
click at [491, 132] on button "button" at bounding box center [463, 138] width 153 height 31
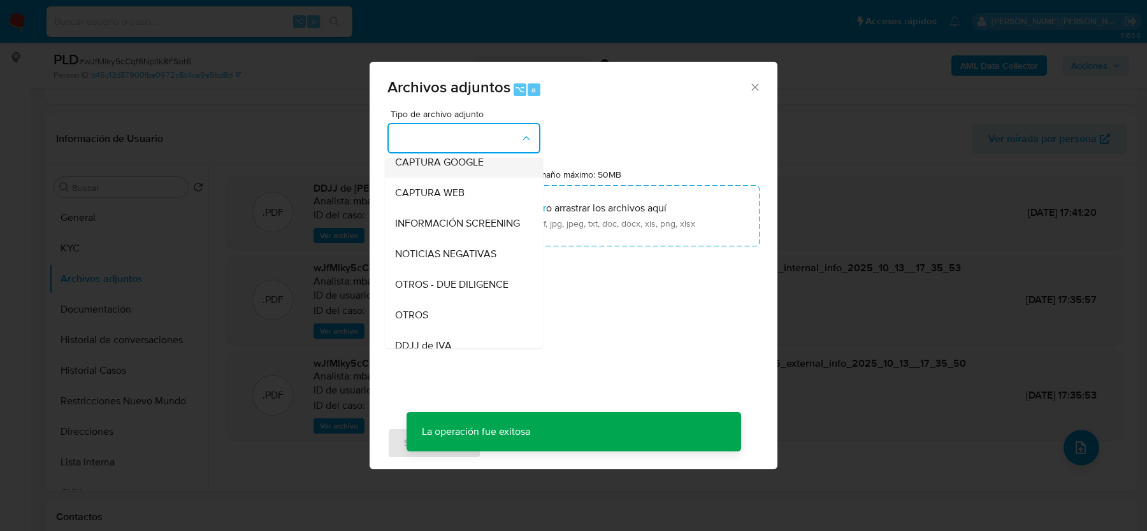
scroll to position [106, 0]
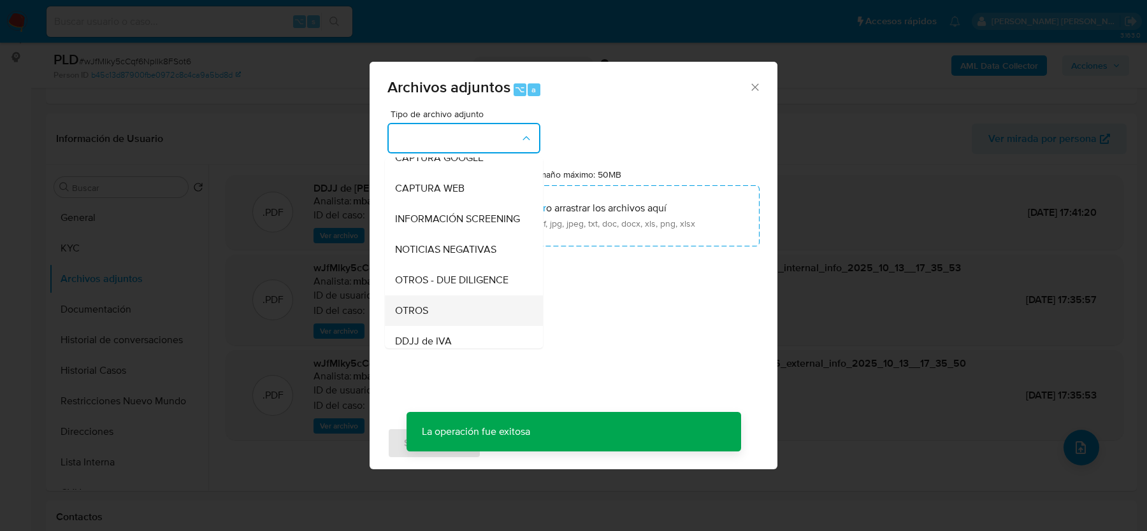
click at [423, 322] on div "OTROS" at bounding box center [460, 311] width 130 height 31
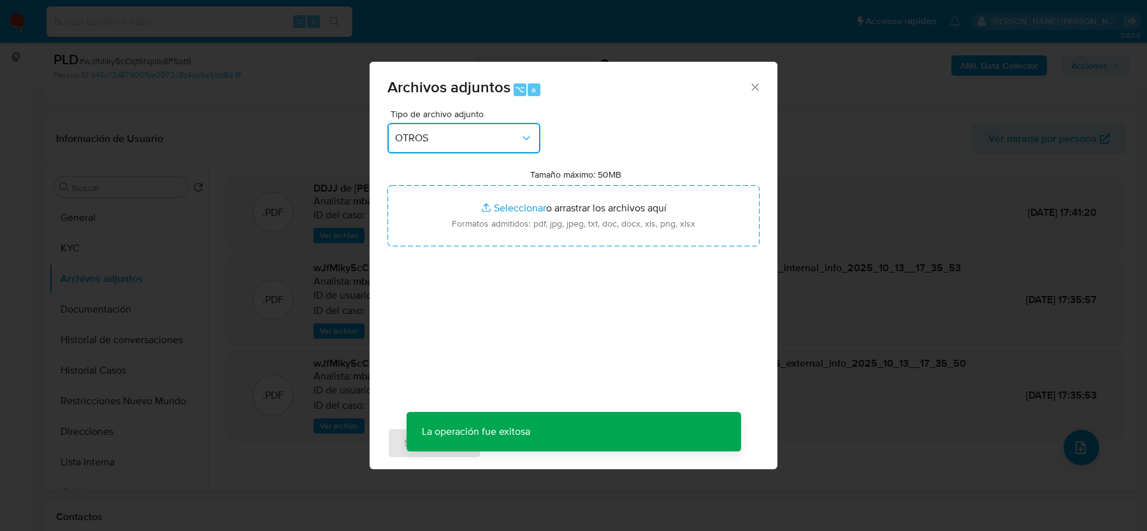
click at [486, 134] on span "OTROS" at bounding box center [457, 138] width 125 height 13
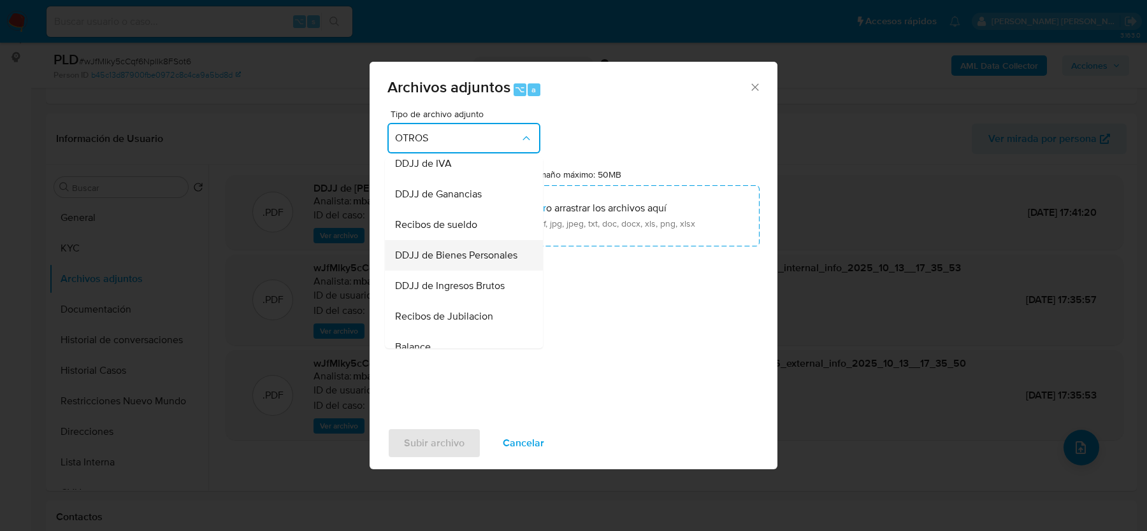
scroll to position [289, 0]
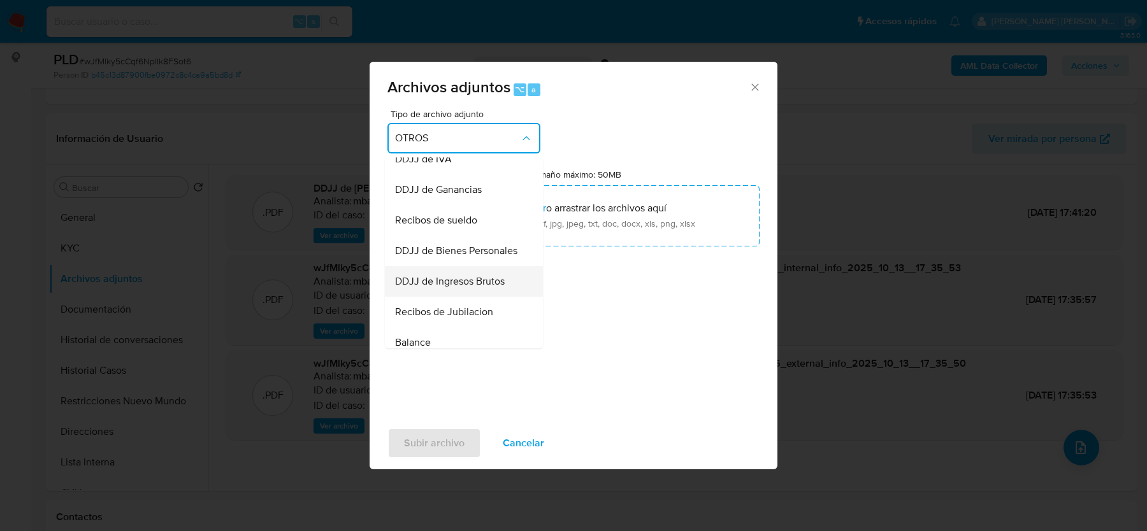
click at [468, 287] on span "DDJJ de Ingresos Brutos" at bounding box center [450, 281] width 110 height 13
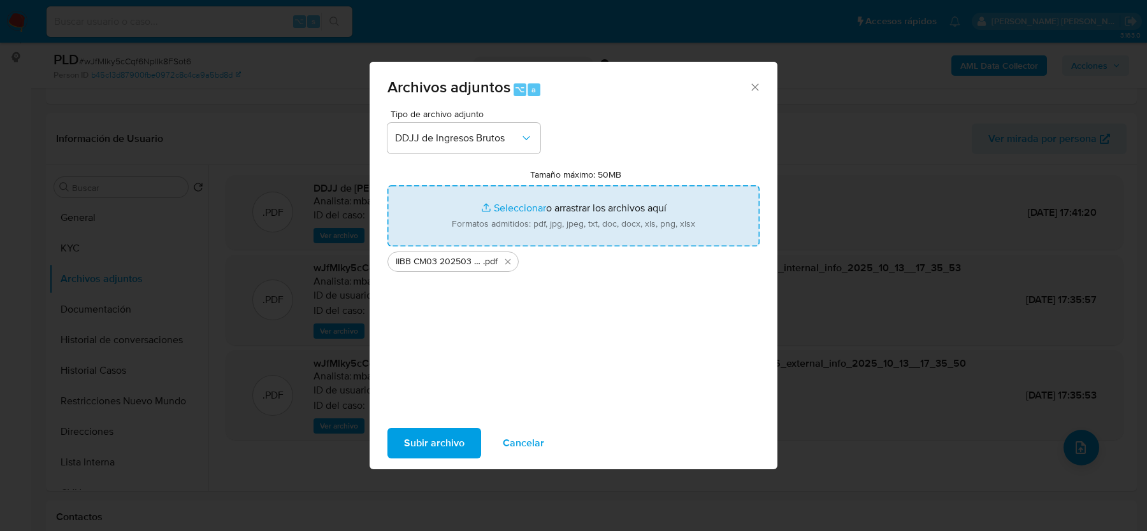
click at [433, 438] on span "Subir archivo" at bounding box center [434, 444] width 61 height 28
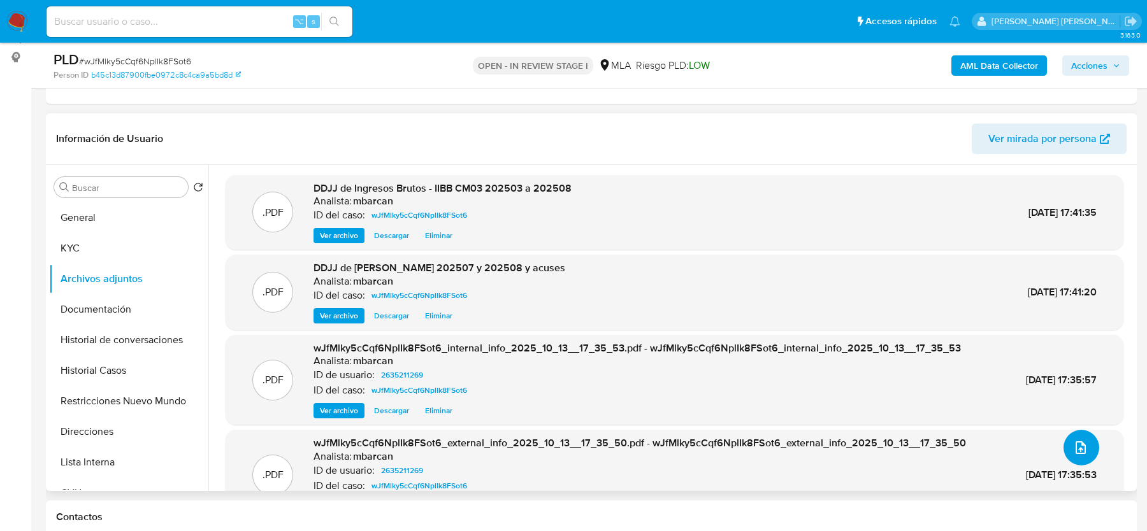
click at [1087, 451] on button "upload-file" at bounding box center [1082, 448] width 36 height 36
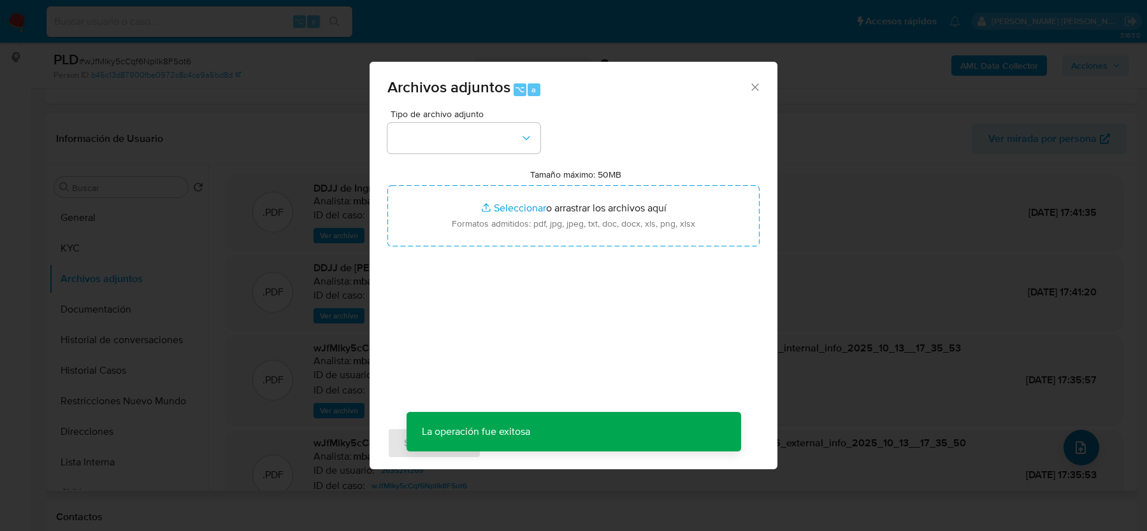
click at [1087, 451] on div "Archivos adjuntos ⌥ a Tipo de archivo adjunto Tamaño máximo: 50MB Seleccionar a…" at bounding box center [573, 265] width 1147 height 531
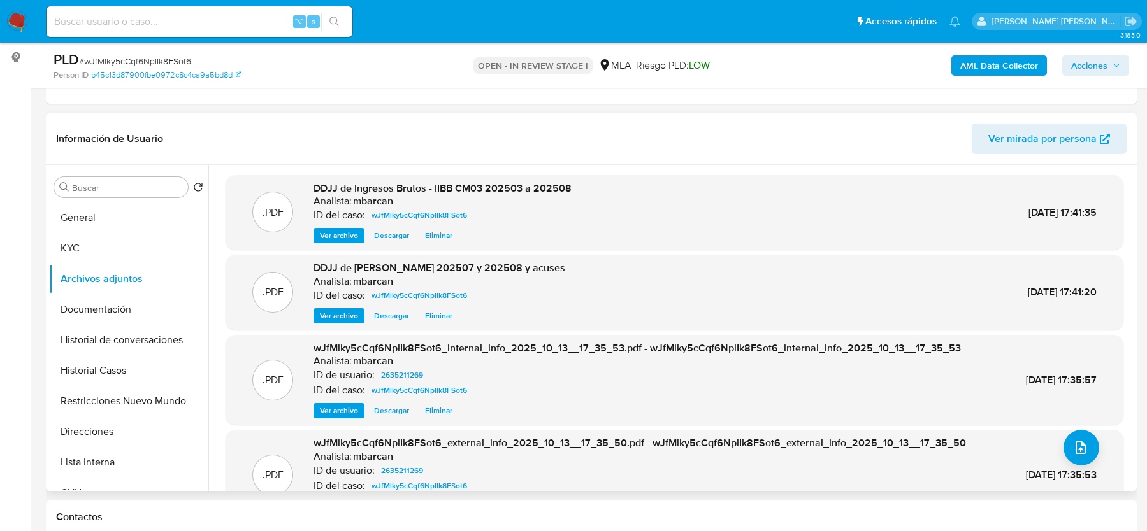
click at [1057, 442] on div ".PDF wJfMlky5cCqf6NplIk8FSot6_external_info_2025_10_13__17_35_50.pdf - wJfMlky5…" at bounding box center [674, 476] width 885 height 78
click at [1073, 443] on icon "upload-file" at bounding box center [1080, 447] width 15 height 15
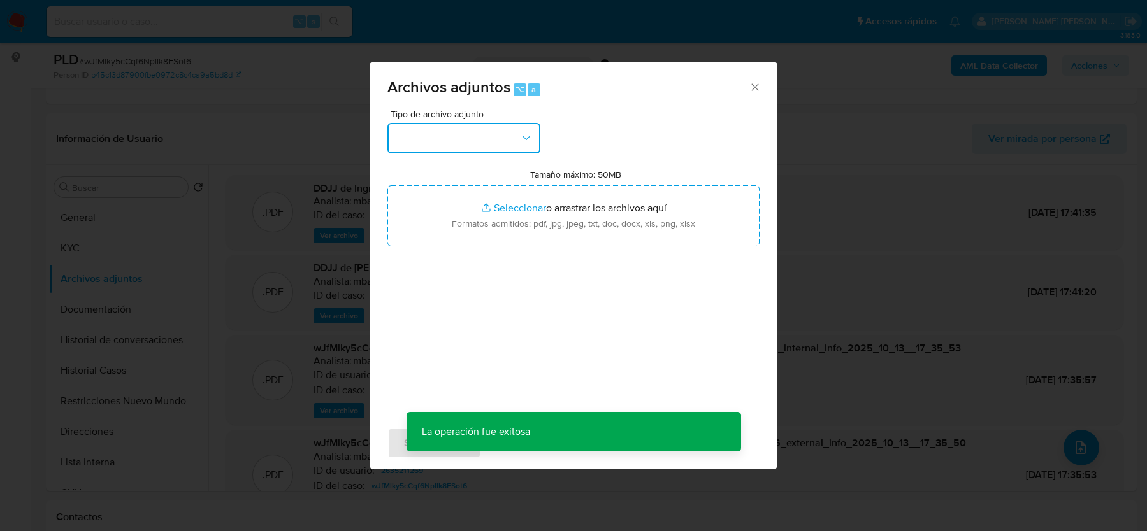
click at [485, 127] on button "button" at bounding box center [463, 138] width 153 height 31
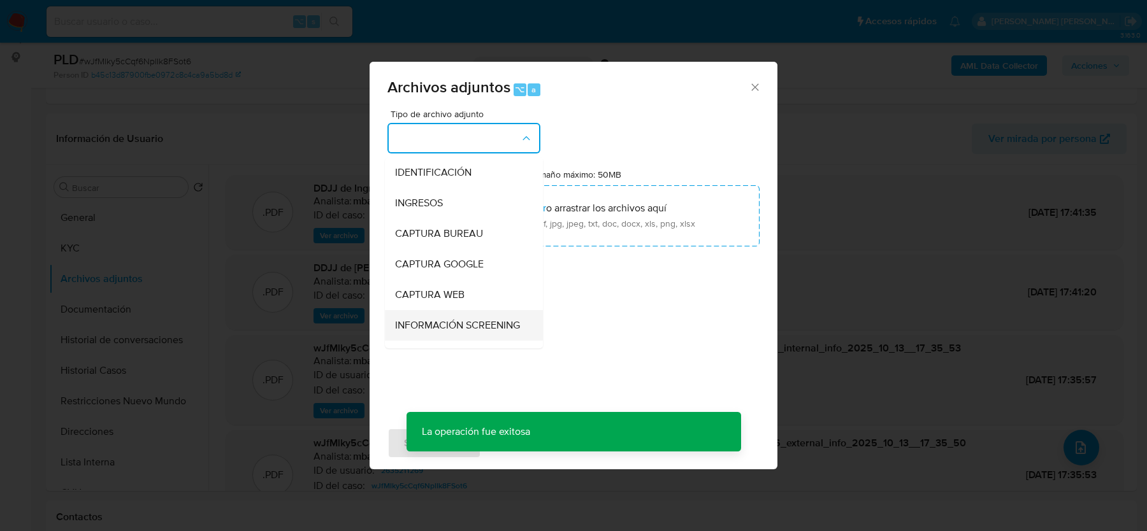
scroll to position [96, 0]
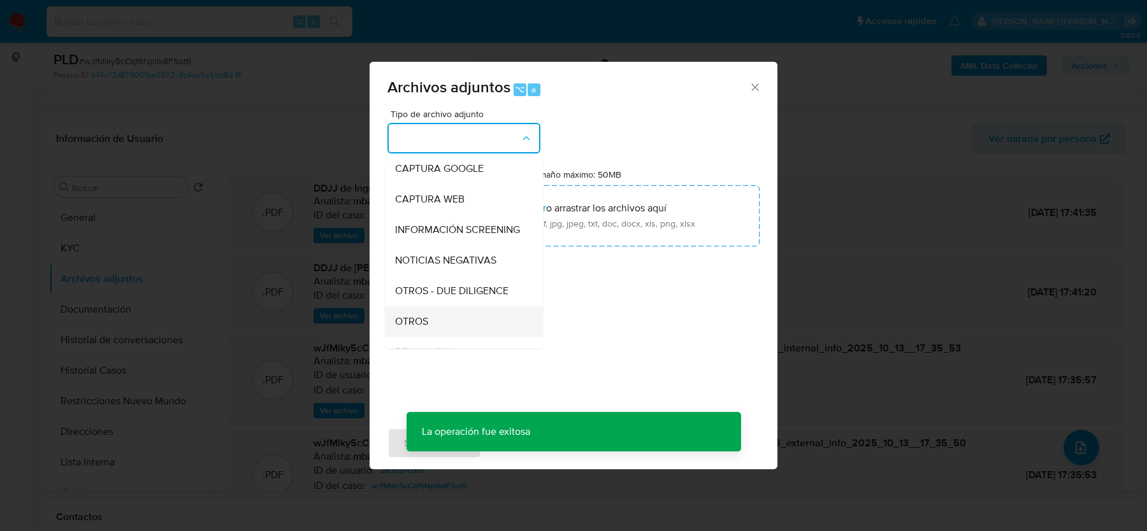
click at [454, 314] on div "OTROS" at bounding box center [460, 322] width 130 height 31
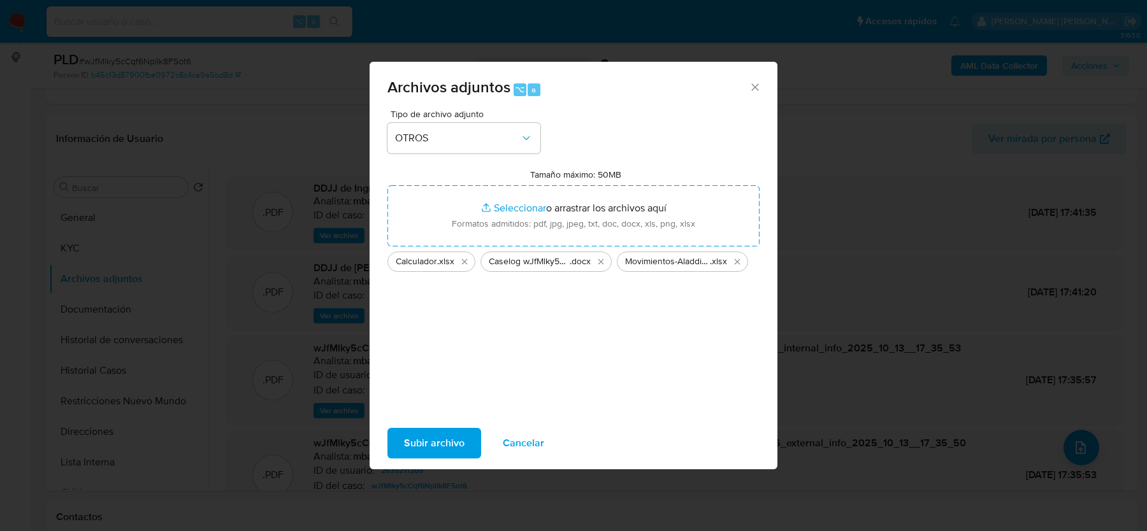
click at [434, 440] on span "Subir archivo" at bounding box center [434, 444] width 61 height 28
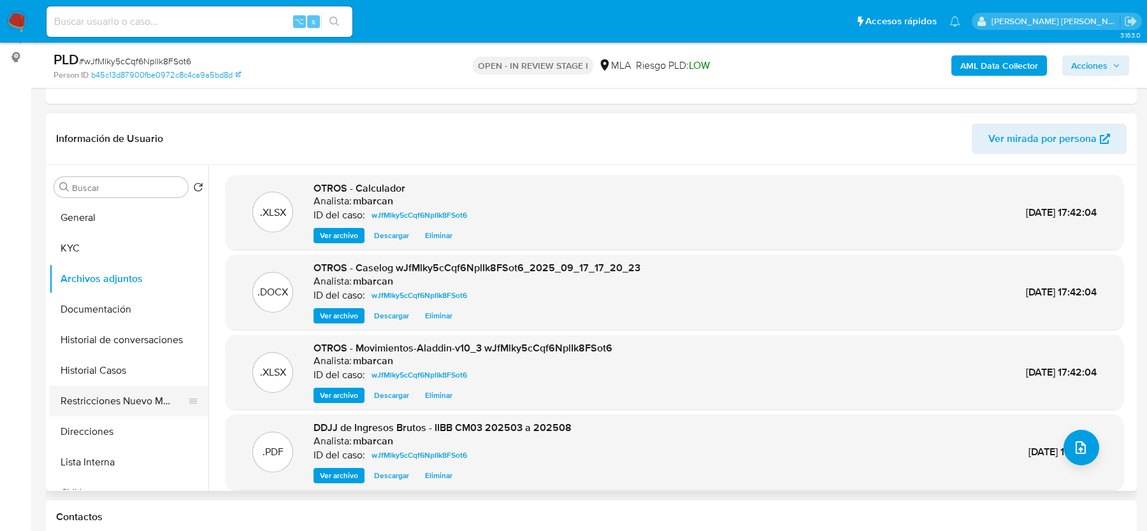
click at [101, 401] on button "Restricciones Nuevo Mundo" at bounding box center [123, 401] width 149 height 31
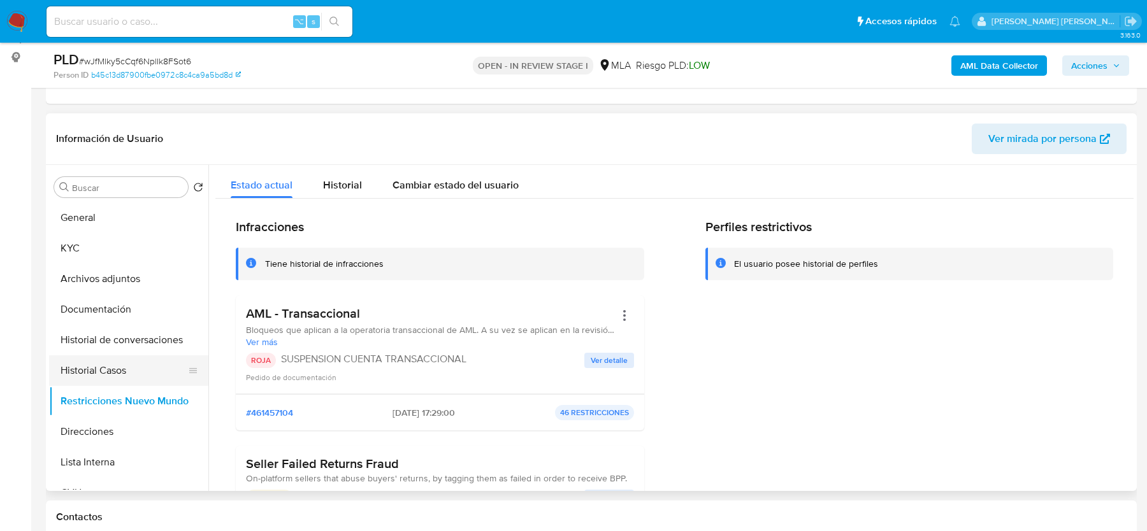
click at [94, 366] on button "Historial Casos" at bounding box center [123, 371] width 149 height 31
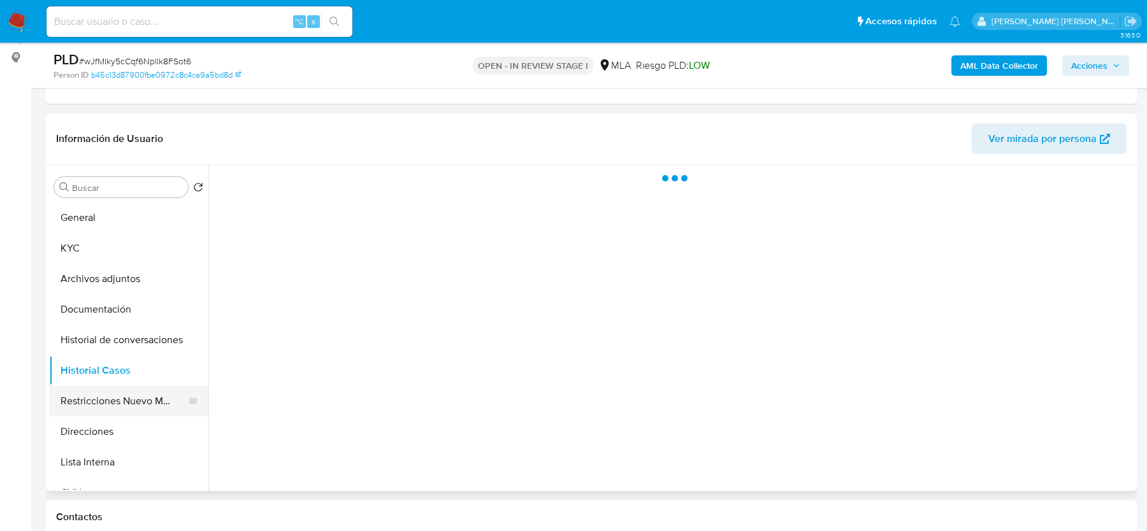
click at [91, 402] on button "Restricciones Nuevo Mundo" at bounding box center [123, 401] width 149 height 31
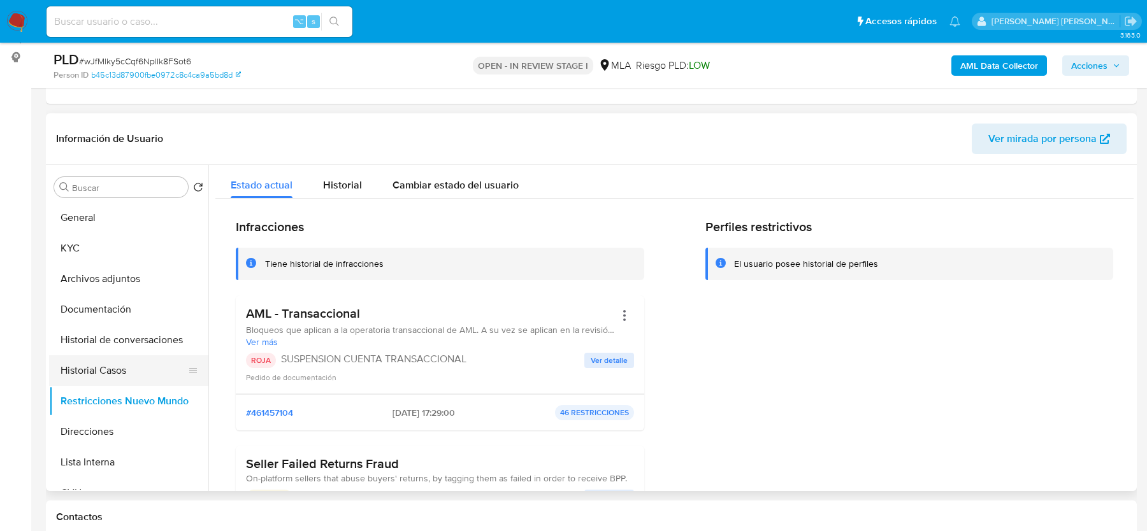
click at [98, 364] on button "Historial Casos" at bounding box center [123, 371] width 149 height 31
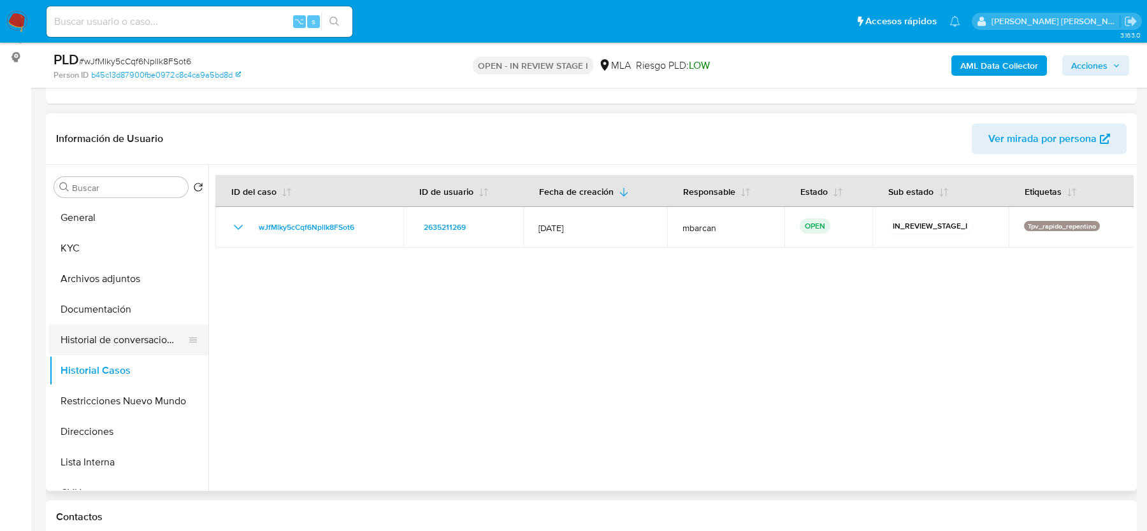
click at [96, 334] on button "Historial de conversaciones" at bounding box center [123, 340] width 149 height 31
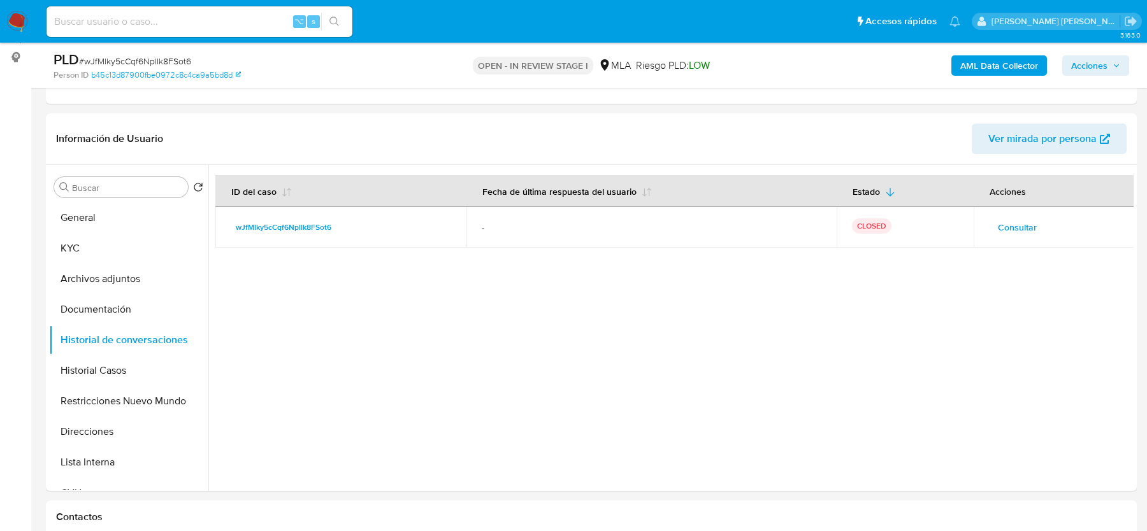
click at [1094, 66] on span "Acciones" at bounding box center [1089, 65] width 36 height 20
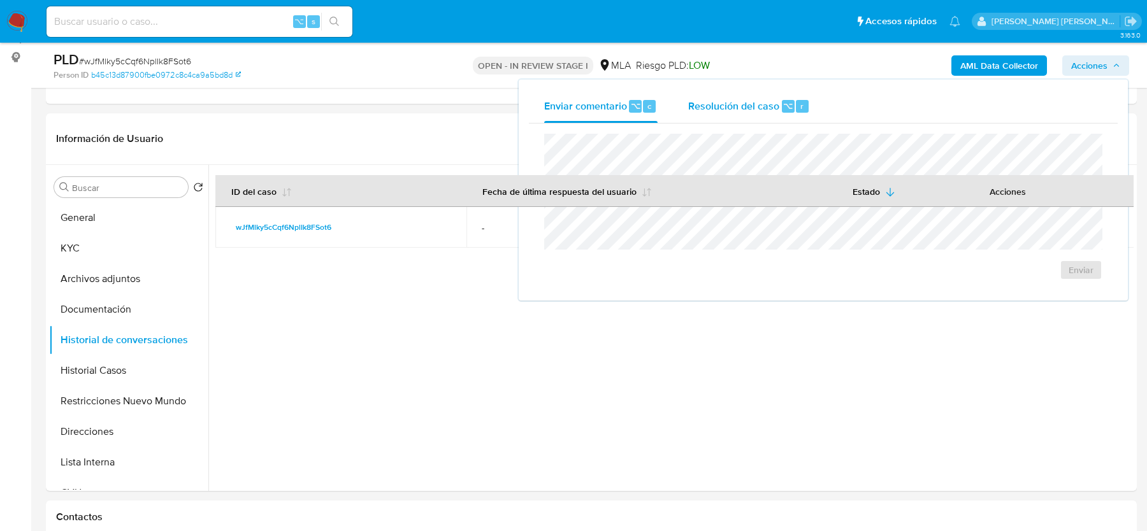
click at [774, 99] on span "Resolución del caso" at bounding box center [733, 105] width 91 height 15
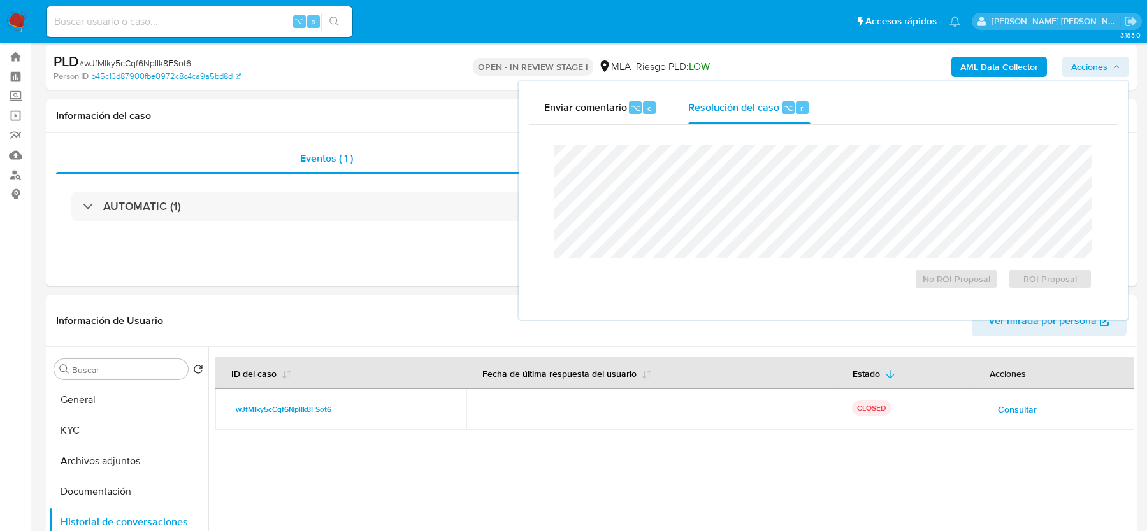
scroll to position [0, 0]
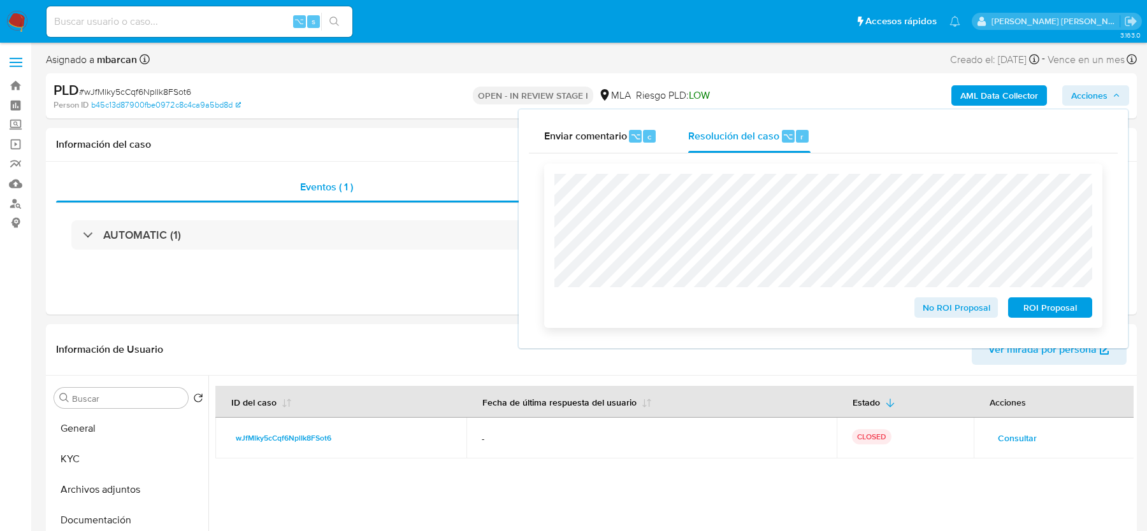
click at [1035, 308] on span "ROI Proposal" at bounding box center [1050, 308] width 66 height 18
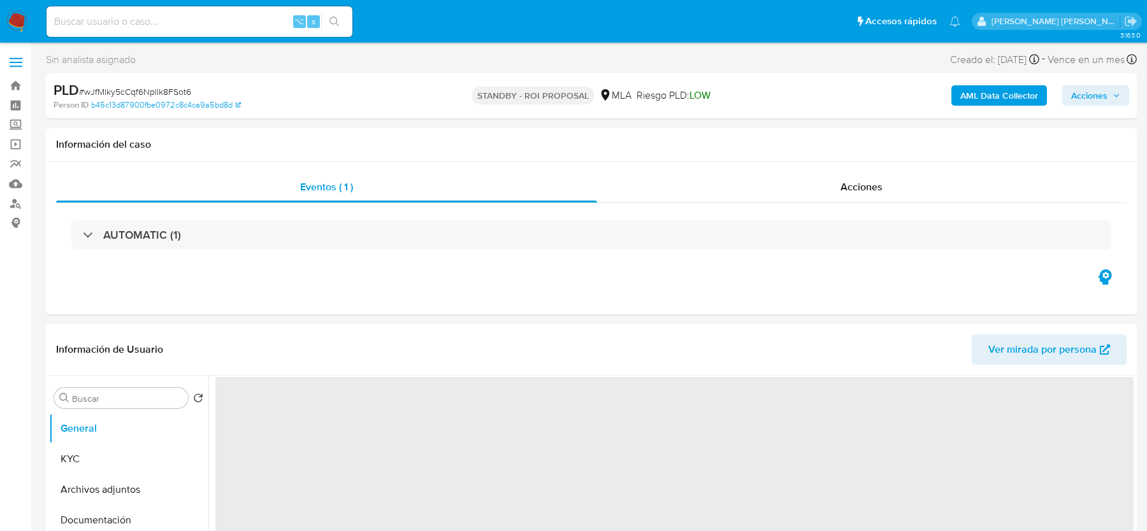
select select "10"
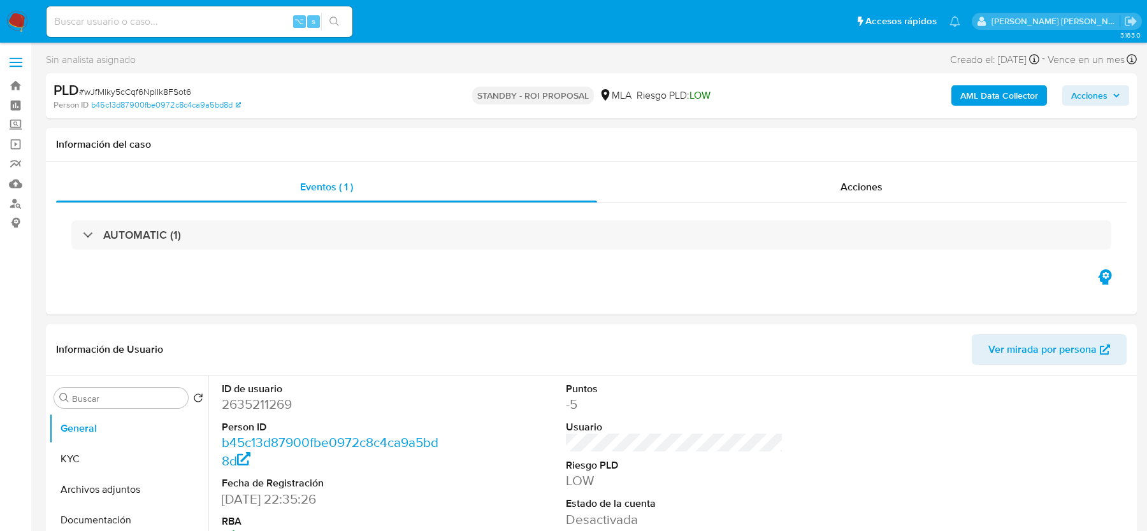
click at [17, 24] on img at bounding box center [17, 22] width 22 height 22
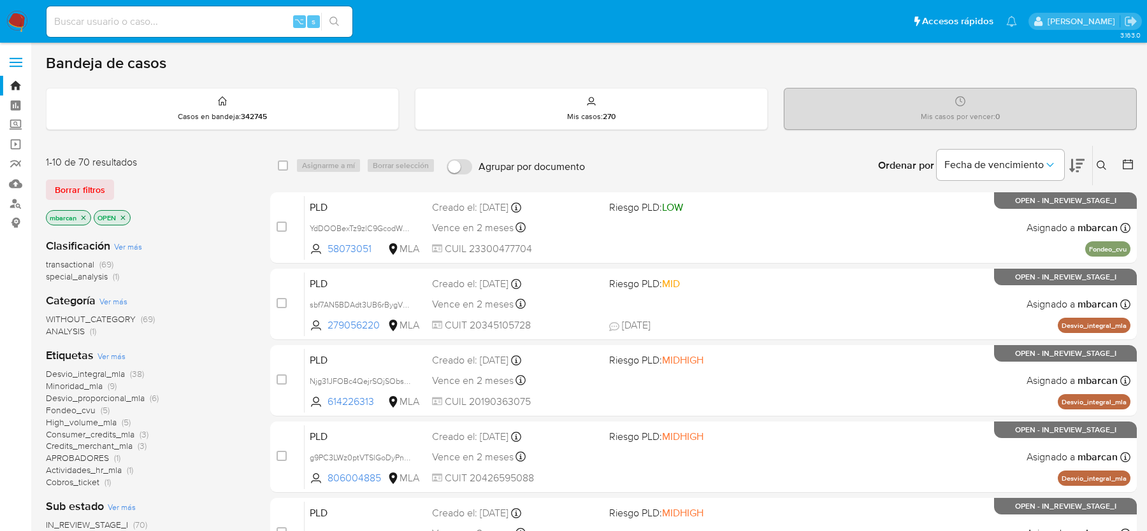
click at [83, 218] on icon "close-filter" at bounding box center [84, 218] width 8 height 8
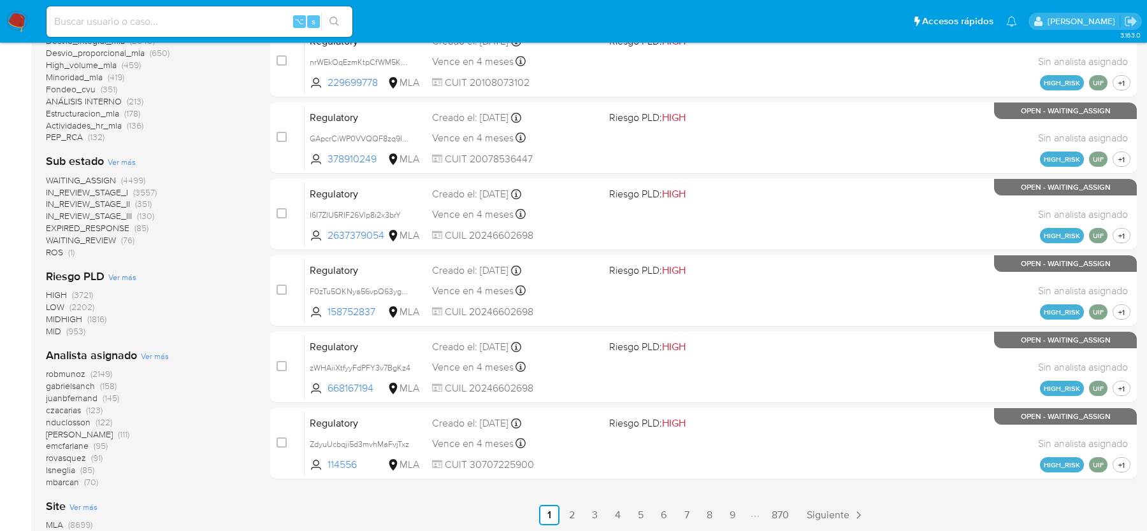
scroll to position [494, 0]
